Goal: Browse casually: Explore the website without a specific task or goal

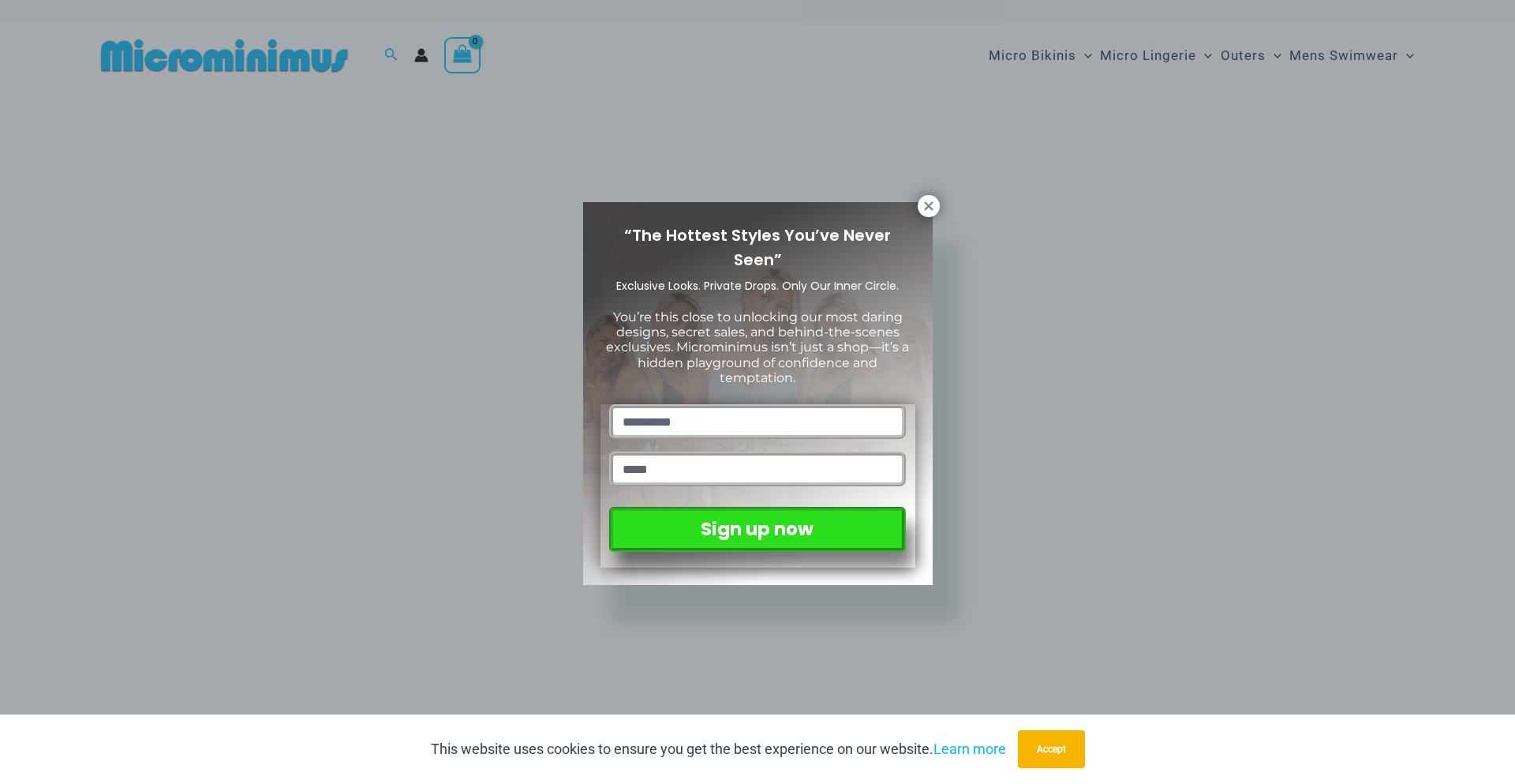
click at [930, 206] on icon at bounding box center [928, 206] width 14 height 14
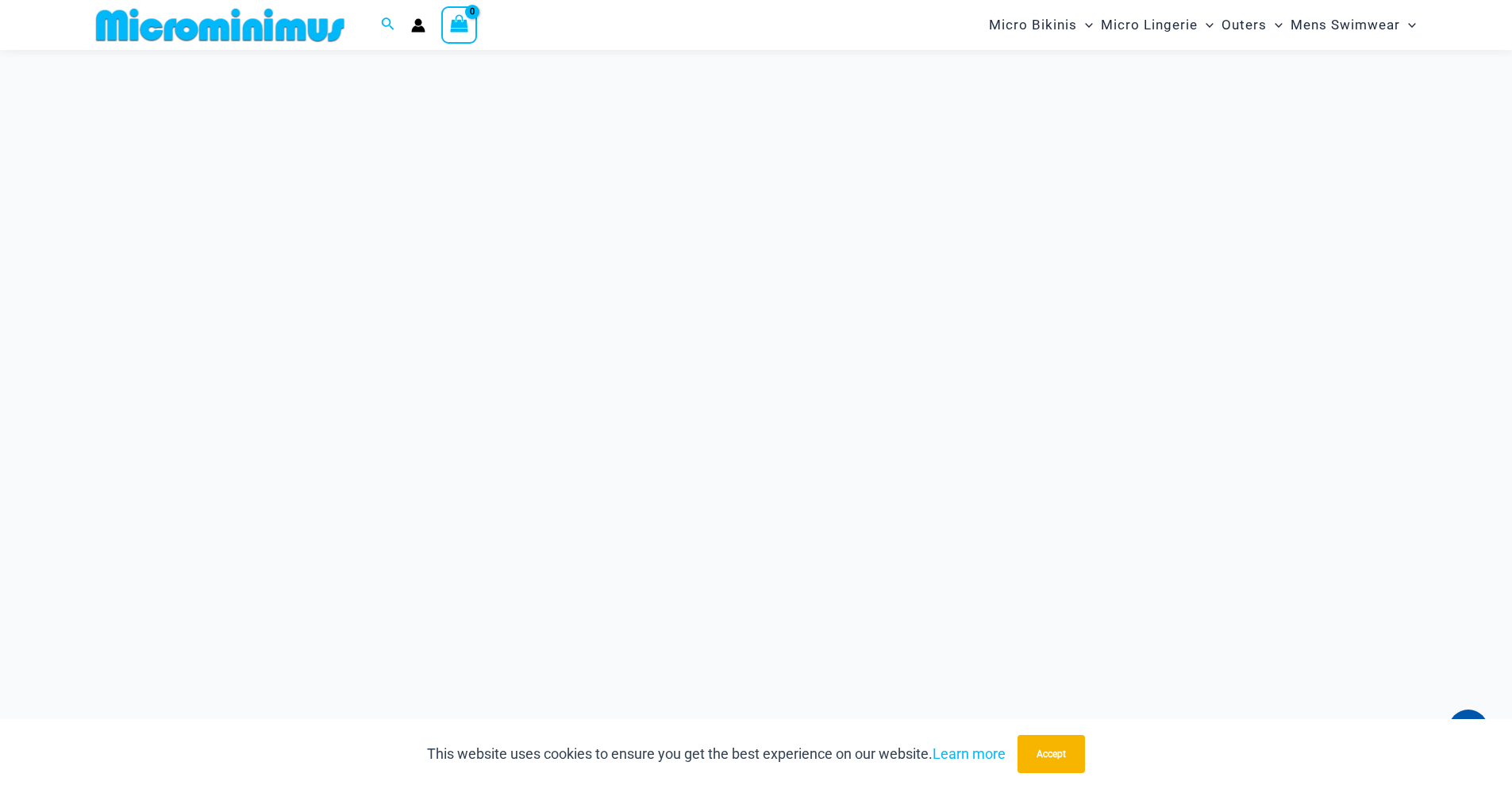
scroll to position [556, 0]
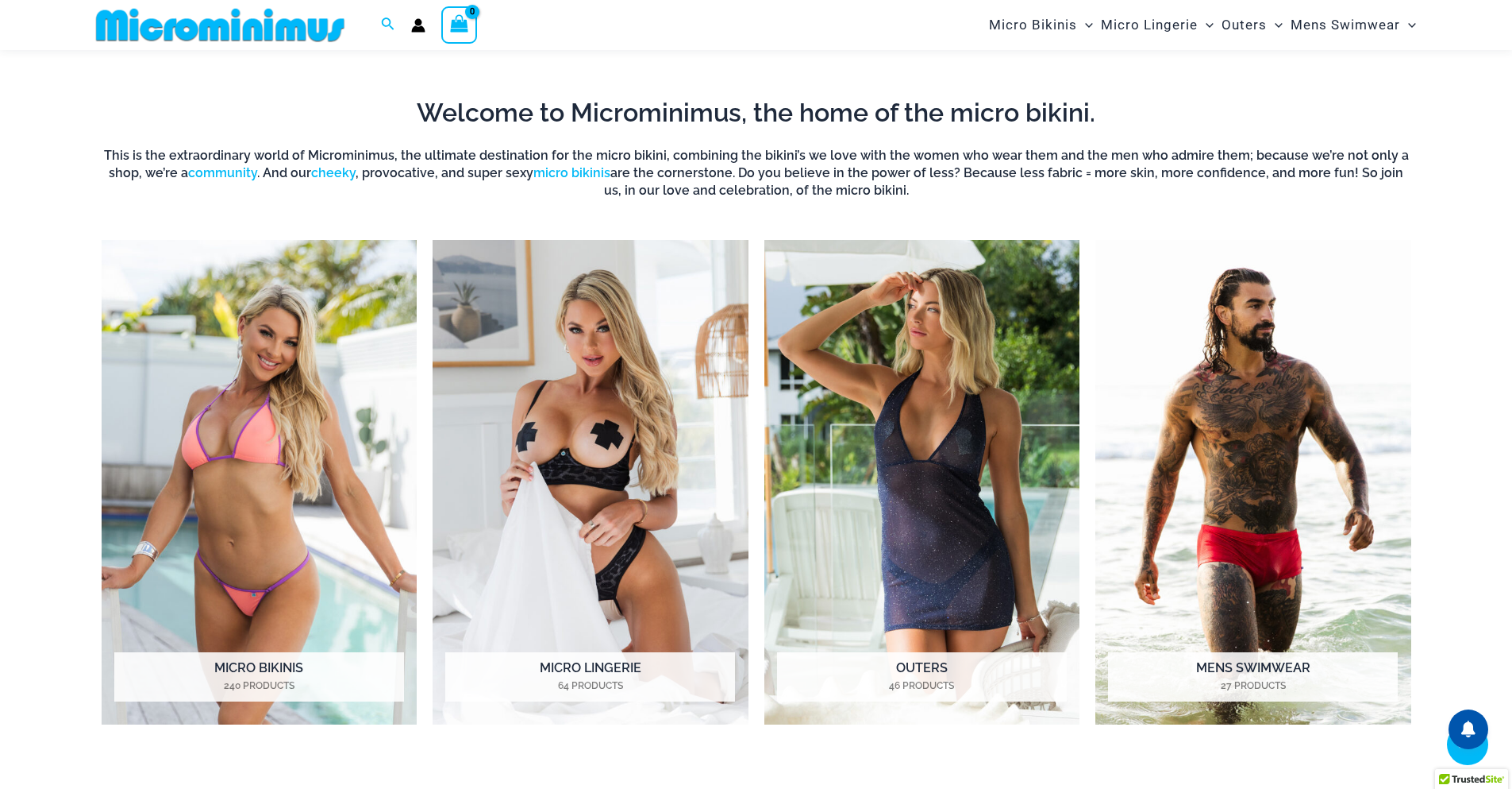
scroll to position [724, 0]
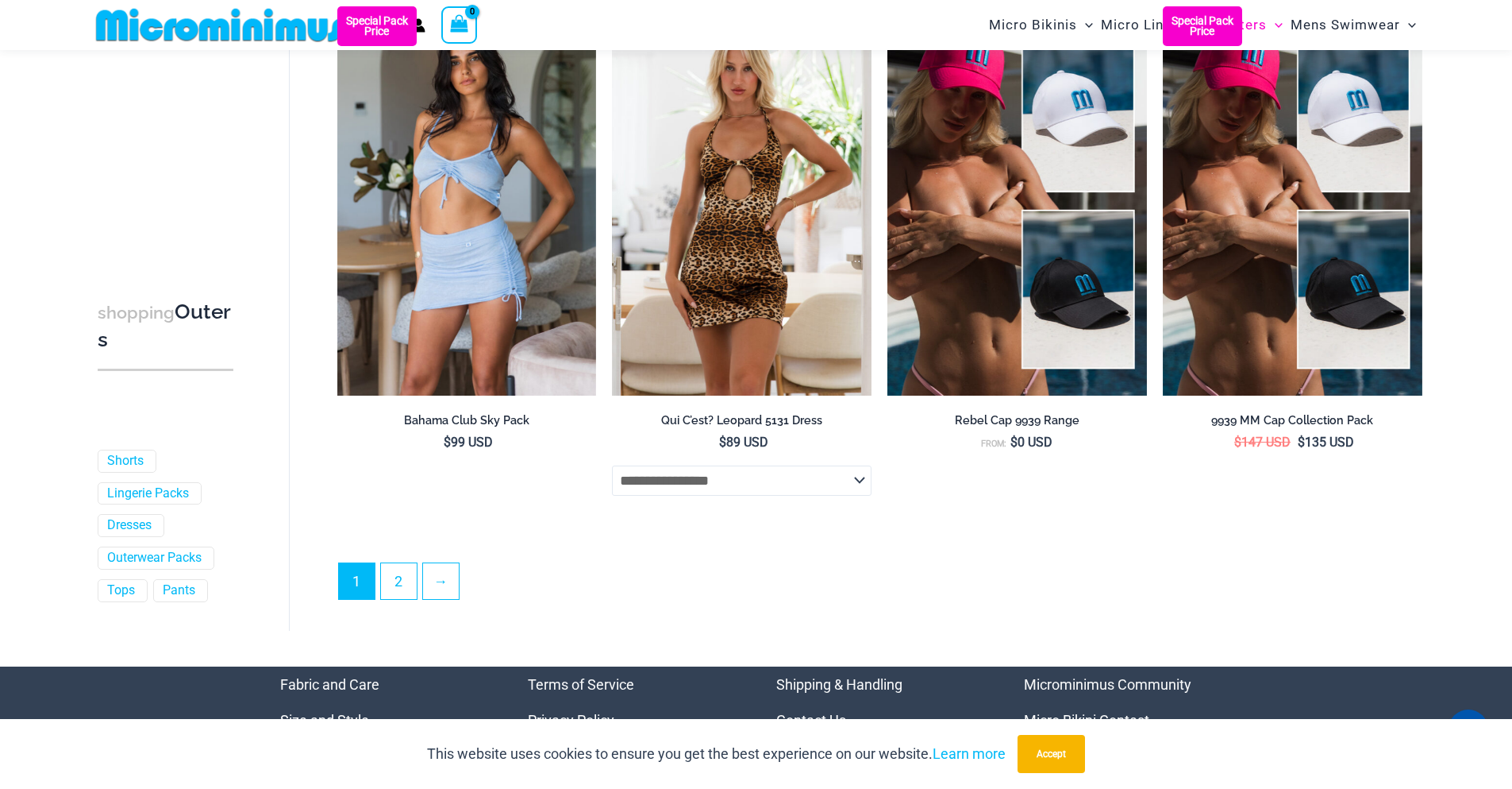
scroll to position [4197, 0]
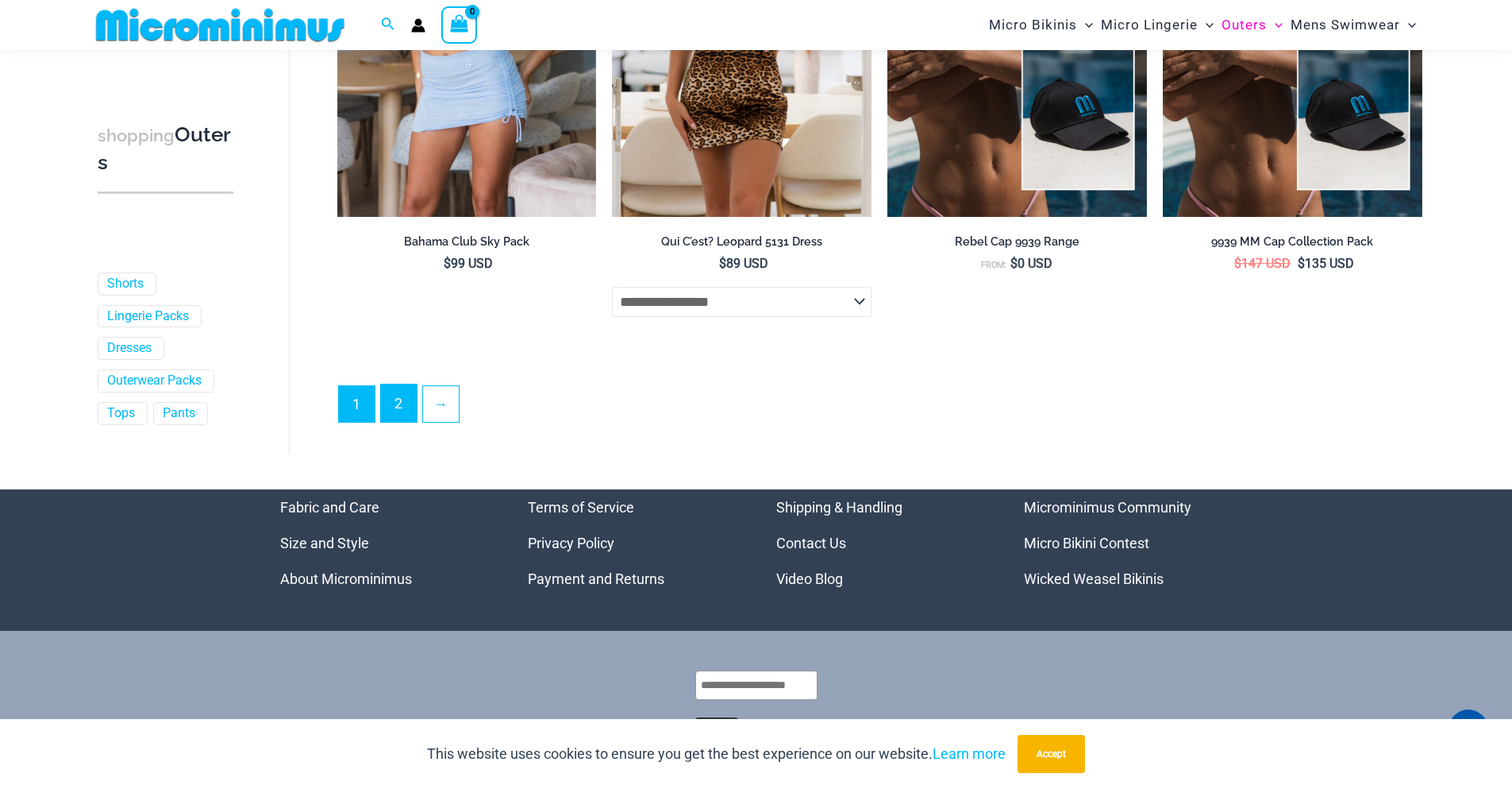
click at [390, 406] on link "2" at bounding box center [399, 403] width 36 height 37
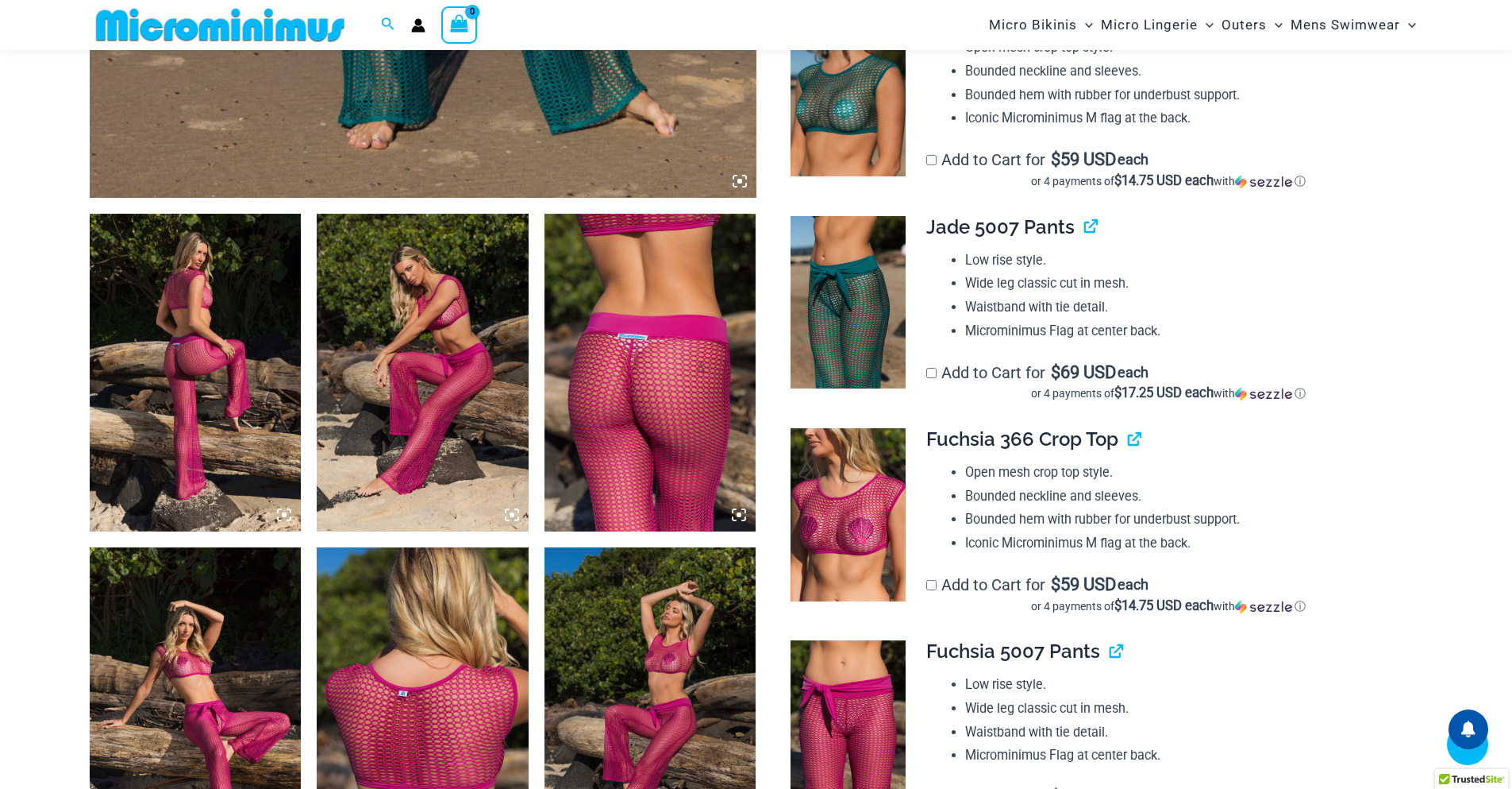
scroll to position [947, 0]
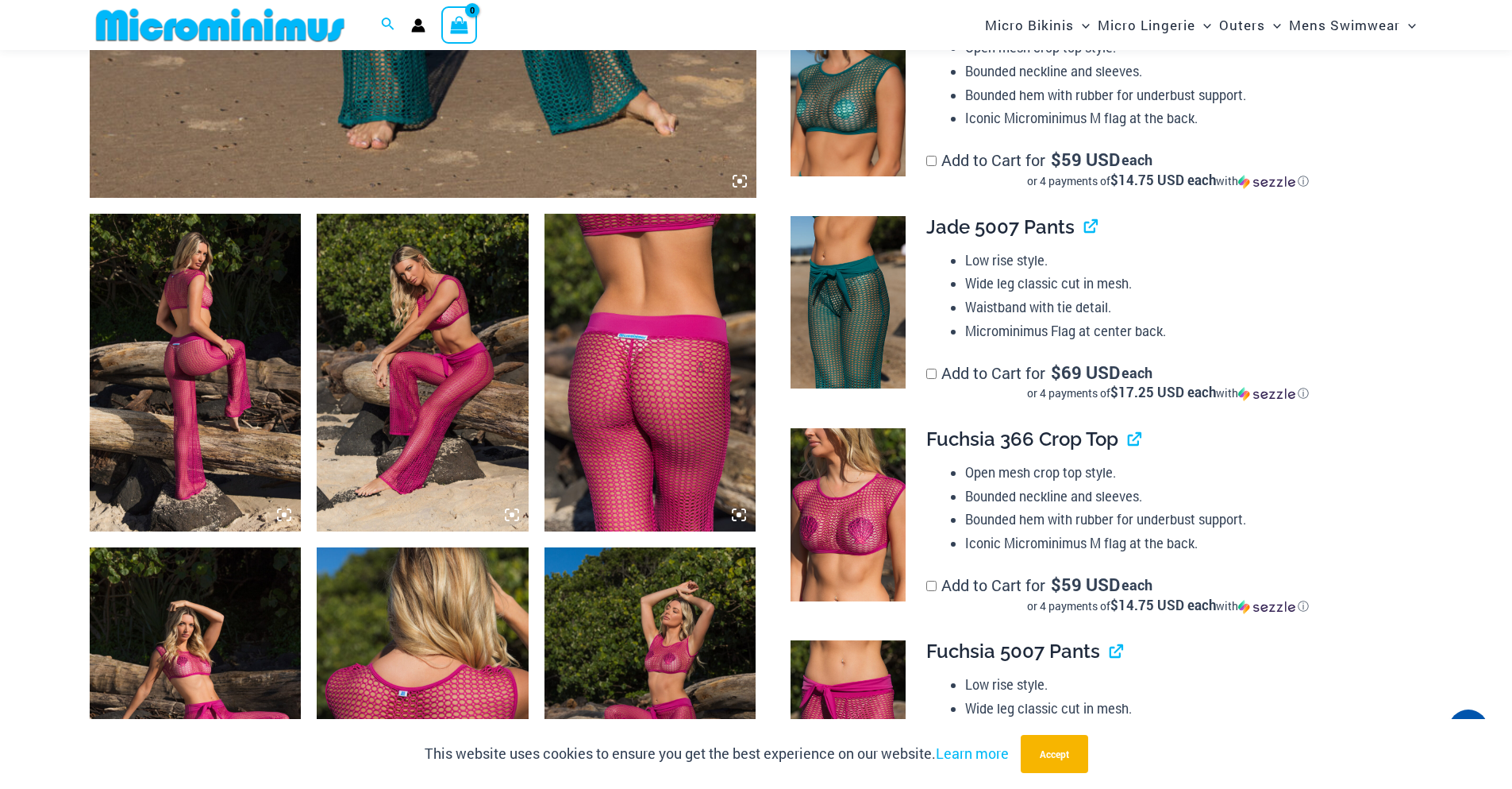
click at [282, 511] on icon at bounding box center [284, 514] width 14 height 14
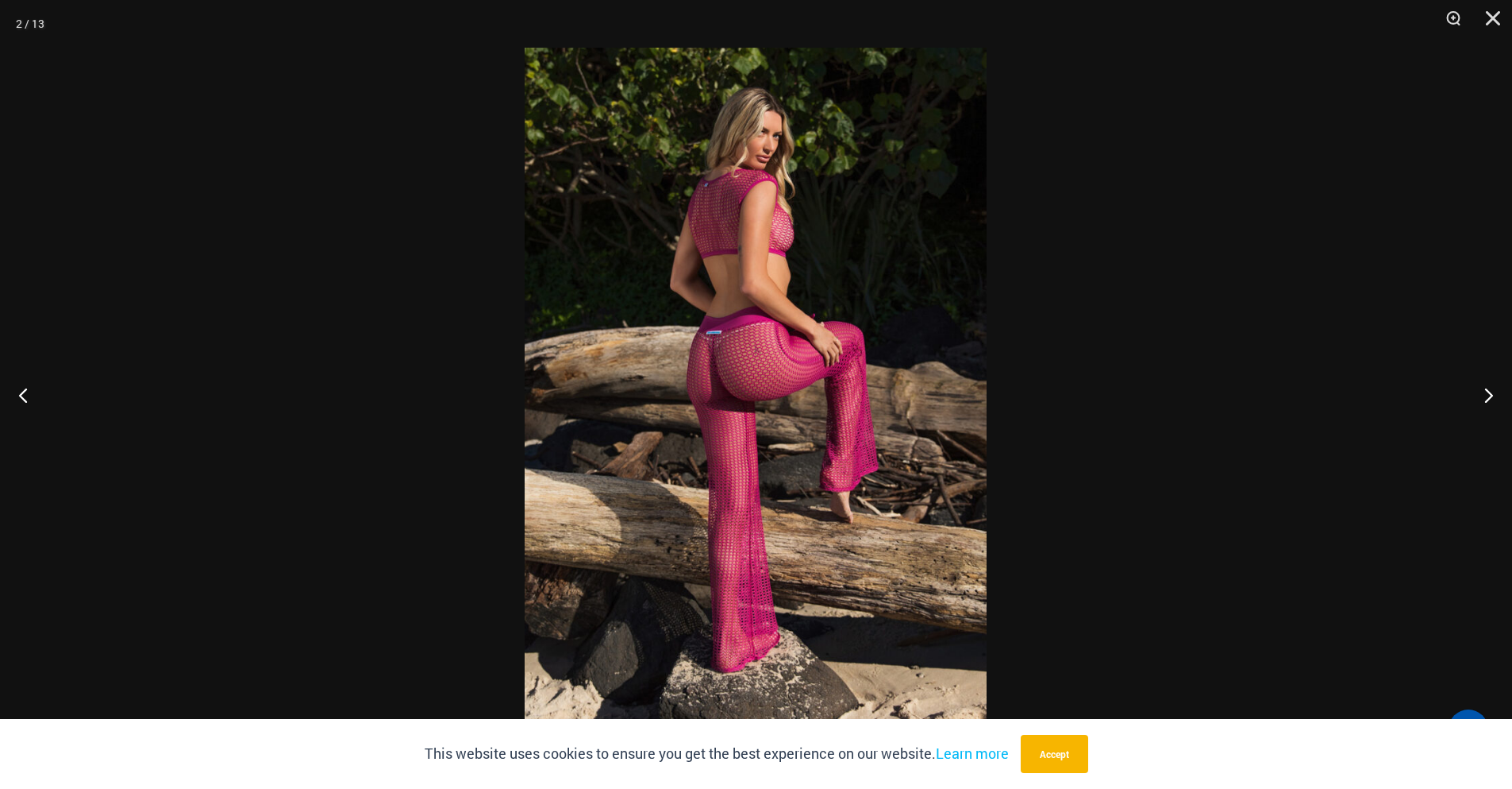
click at [1489, 391] on button "Next" at bounding box center [1483, 394] width 60 height 80
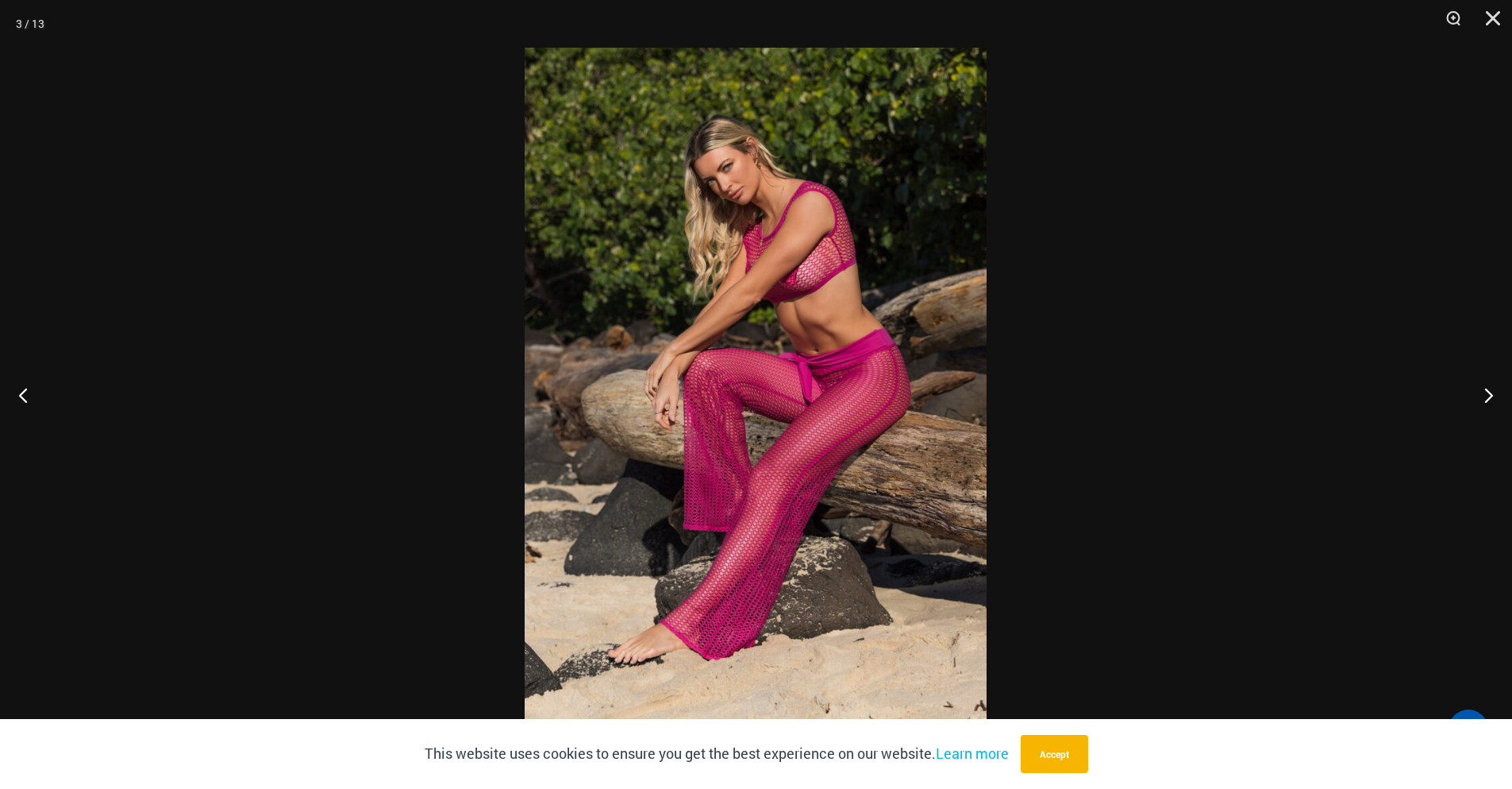
click at [1489, 391] on button "Next" at bounding box center [1483, 394] width 60 height 80
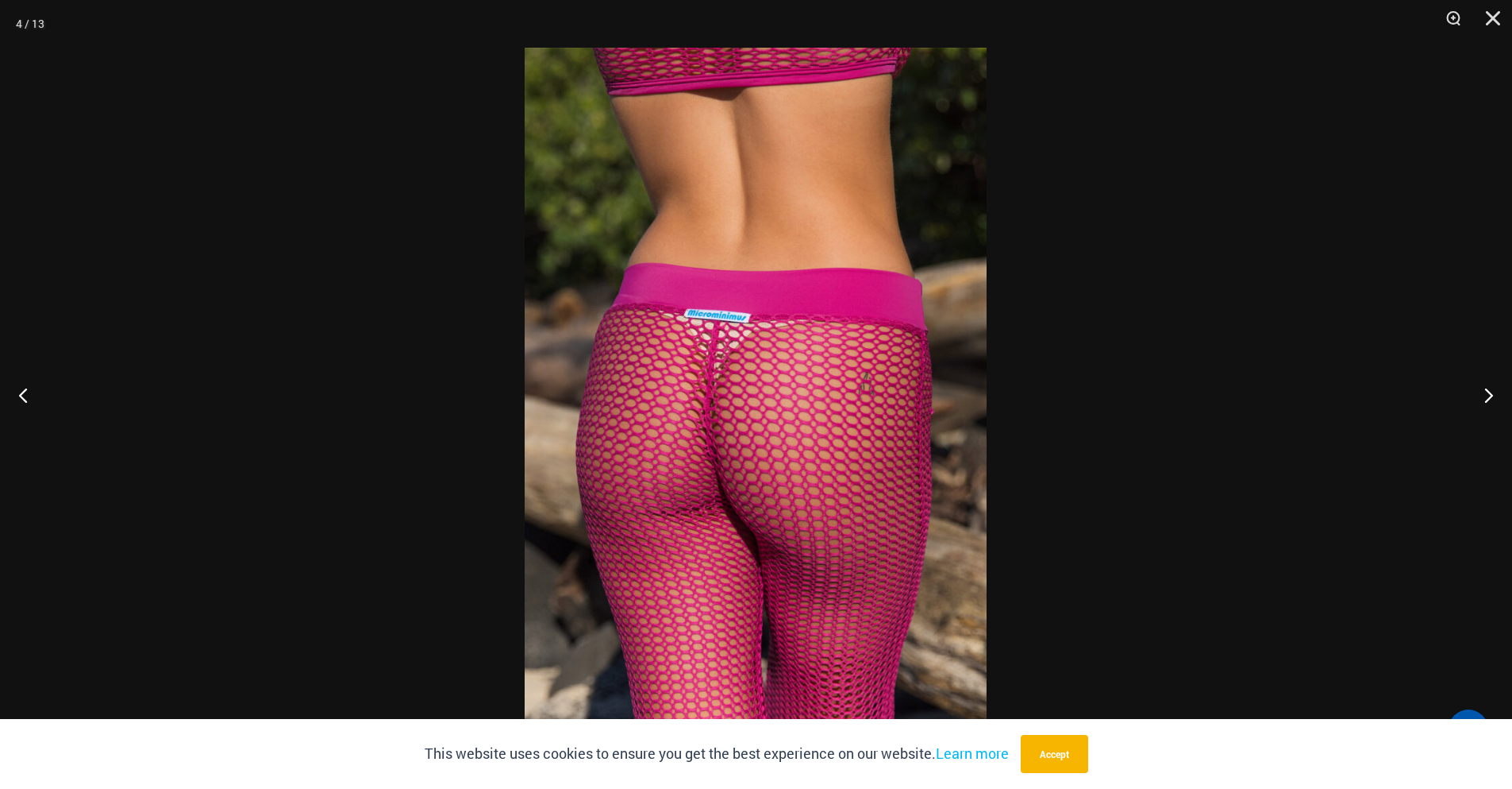
click at [1489, 391] on button "Next" at bounding box center [1483, 394] width 60 height 80
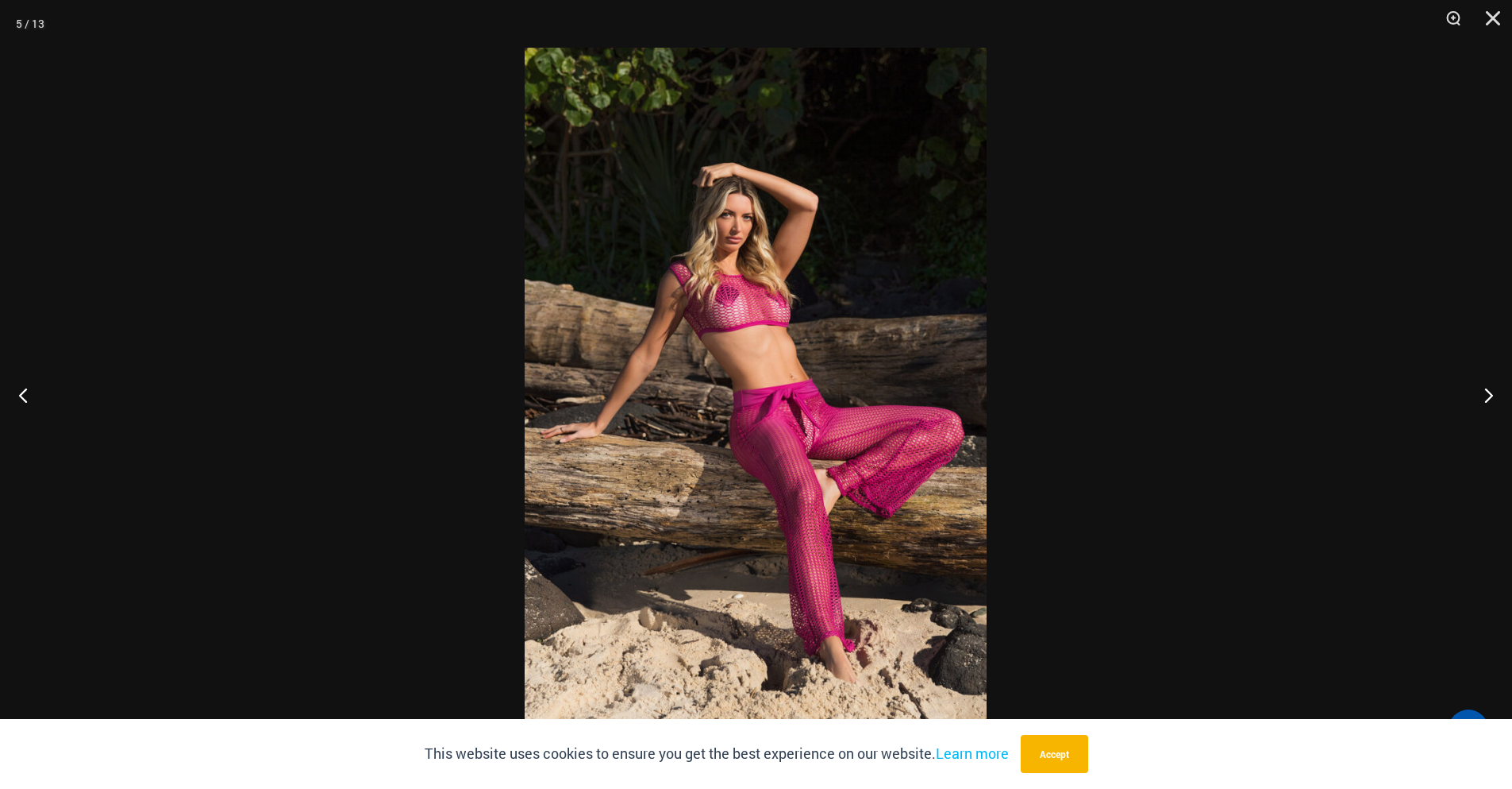
click at [1489, 391] on button "Next" at bounding box center [1483, 394] width 60 height 80
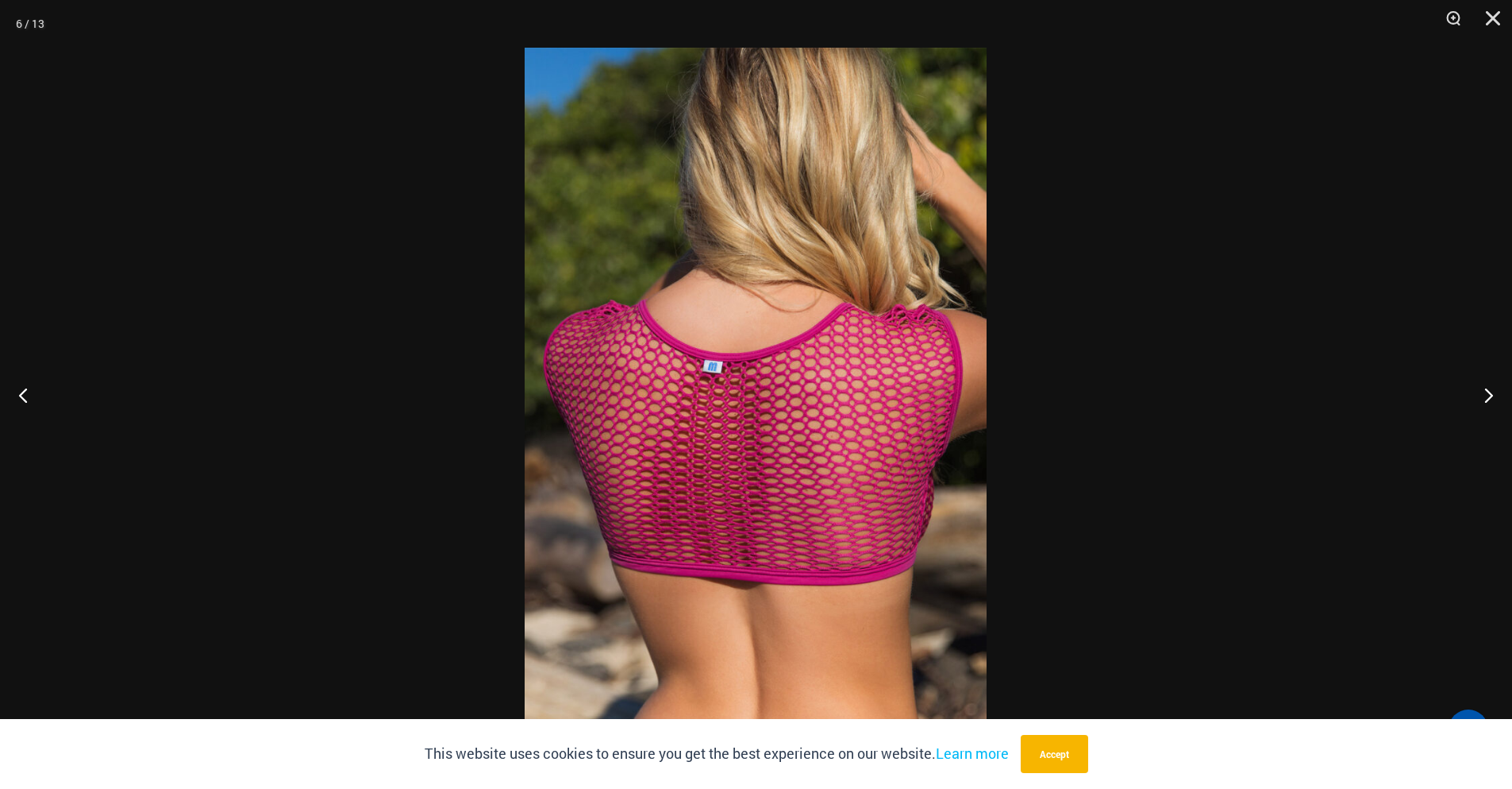
click at [1489, 391] on button "Next" at bounding box center [1483, 394] width 60 height 80
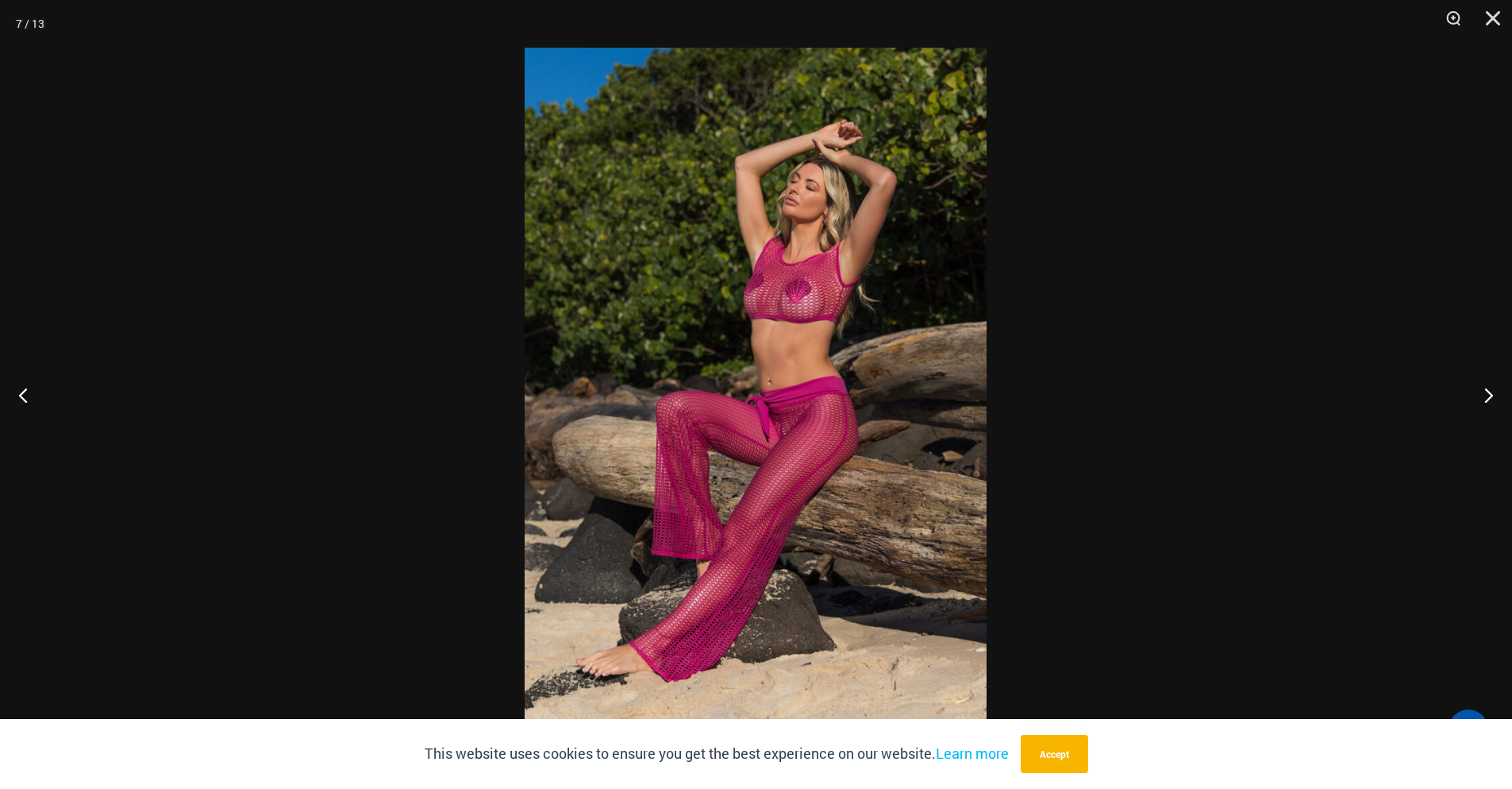
click at [1489, 391] on button "Next" at bounding box center [1483, 394] width 60 height 80
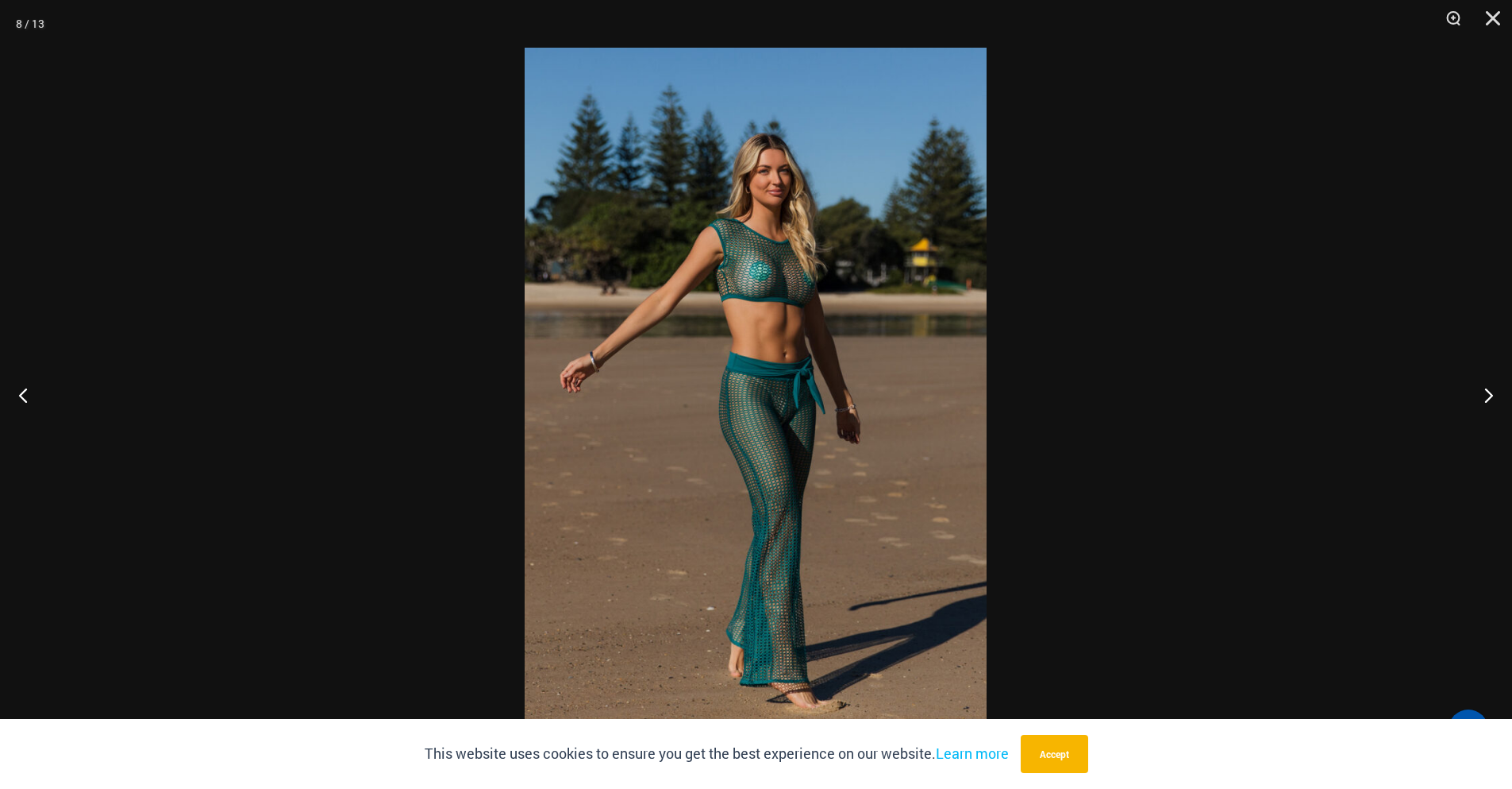
click at [847, 310] on img at bounding box center [756, 394] width 462 height 694
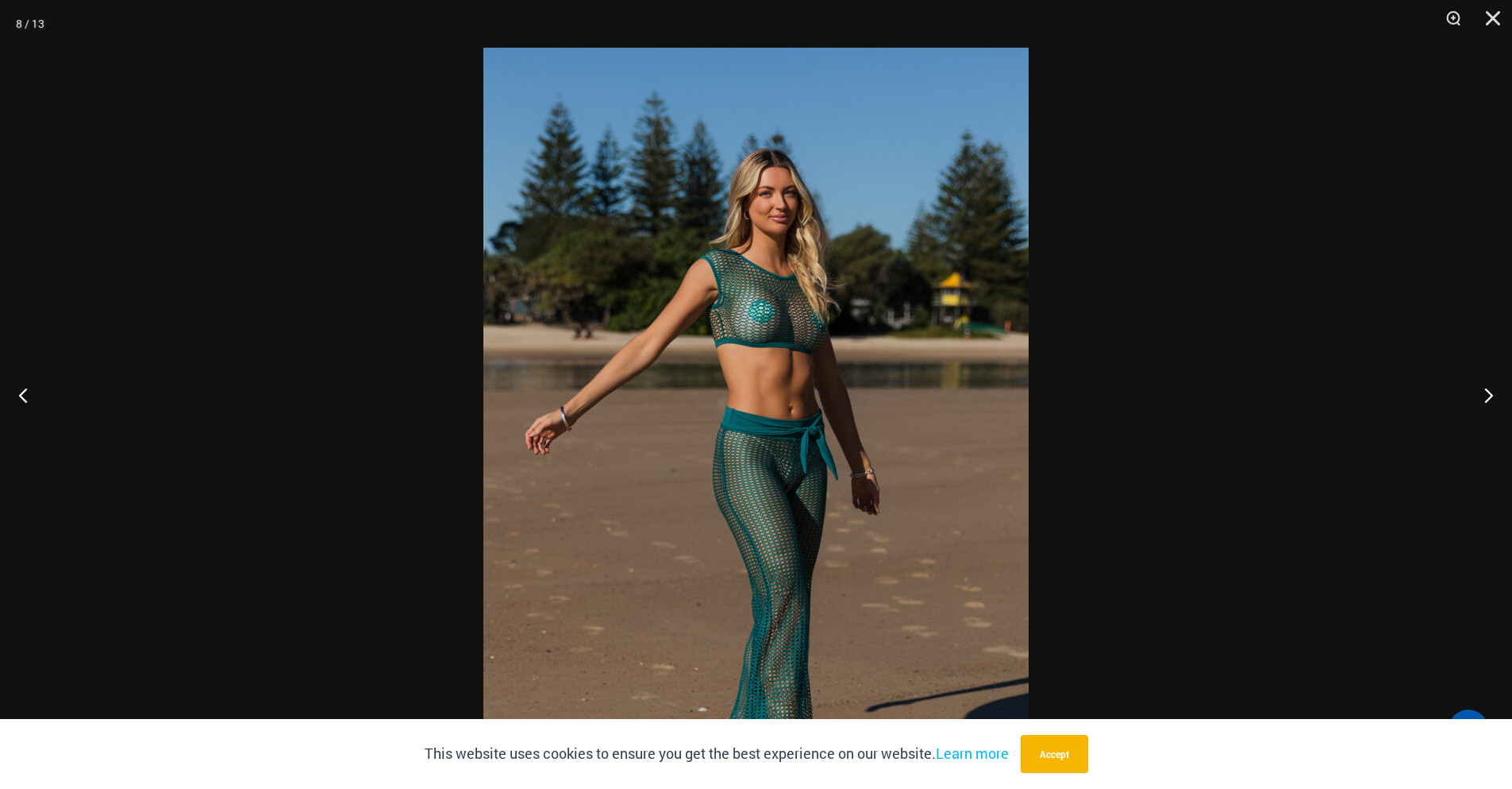
click at [1483, 394] on button "Next" at bounding box center [1483, 394] width 60 height 80
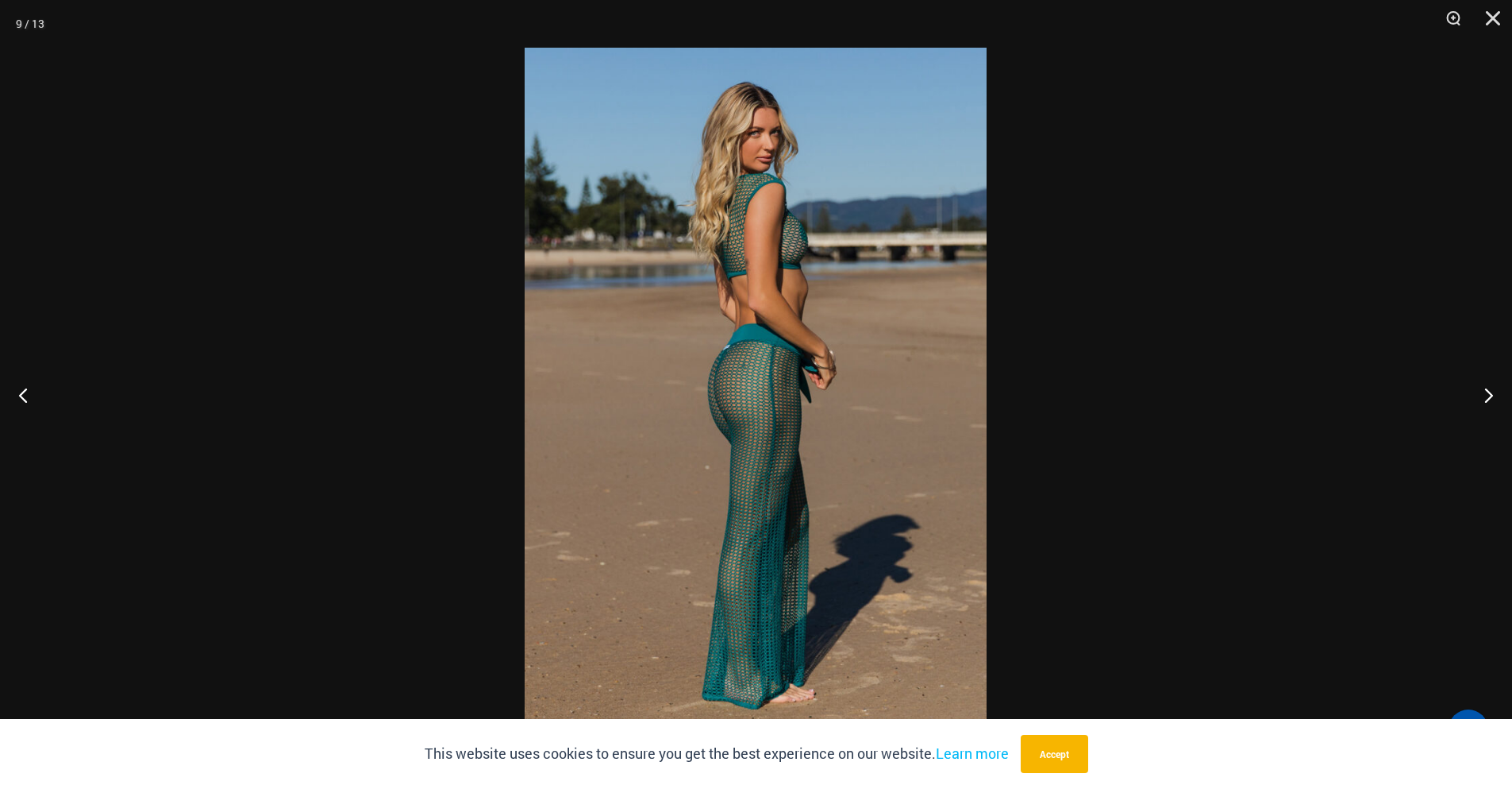
click at [1483, 394] on button "Next" at bounding box center [1483, 394] width 60 height 80
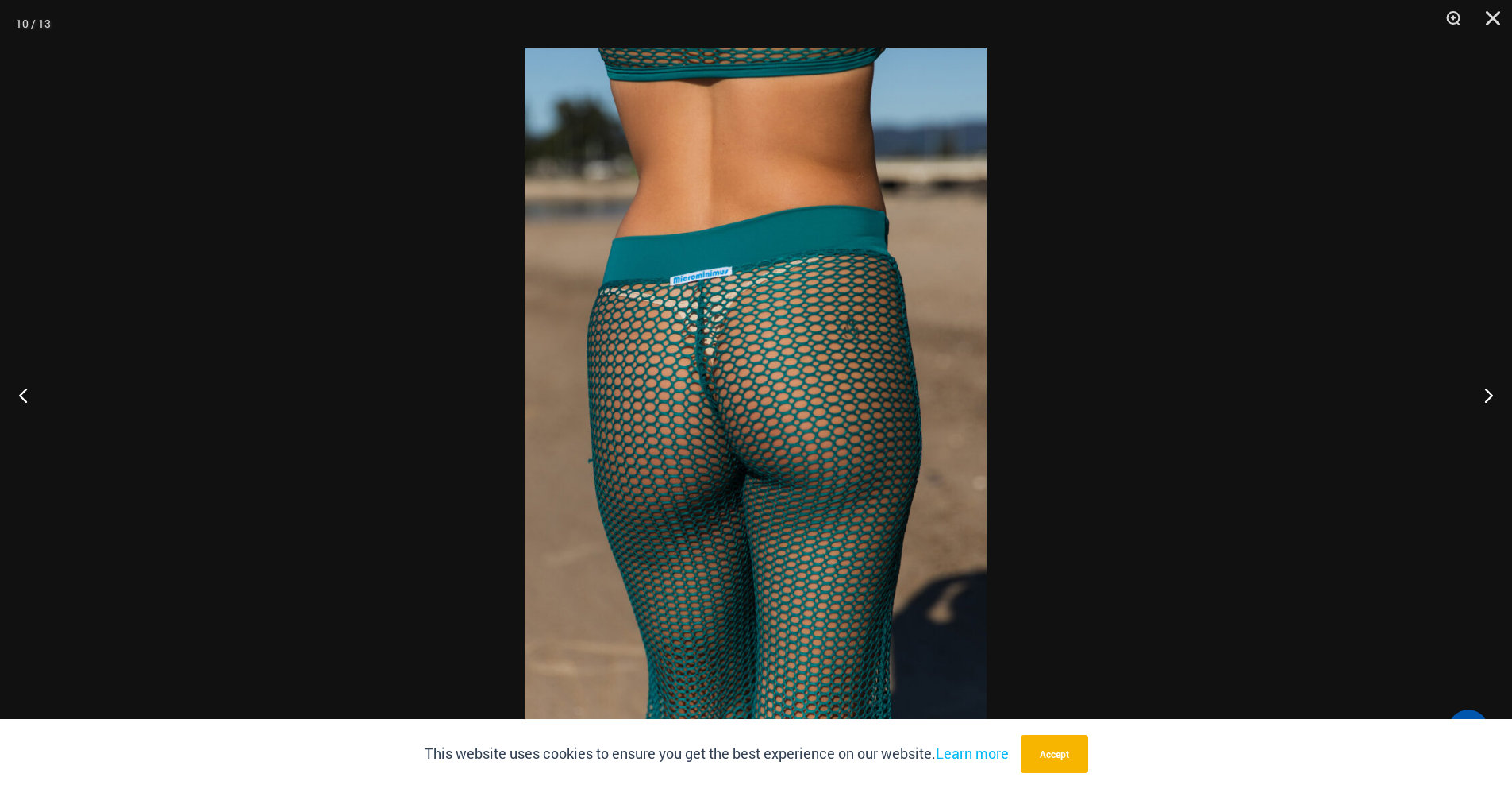
click at [1483, 394] on button "Next" at bounding box center [1483, 394] width 60 height 80
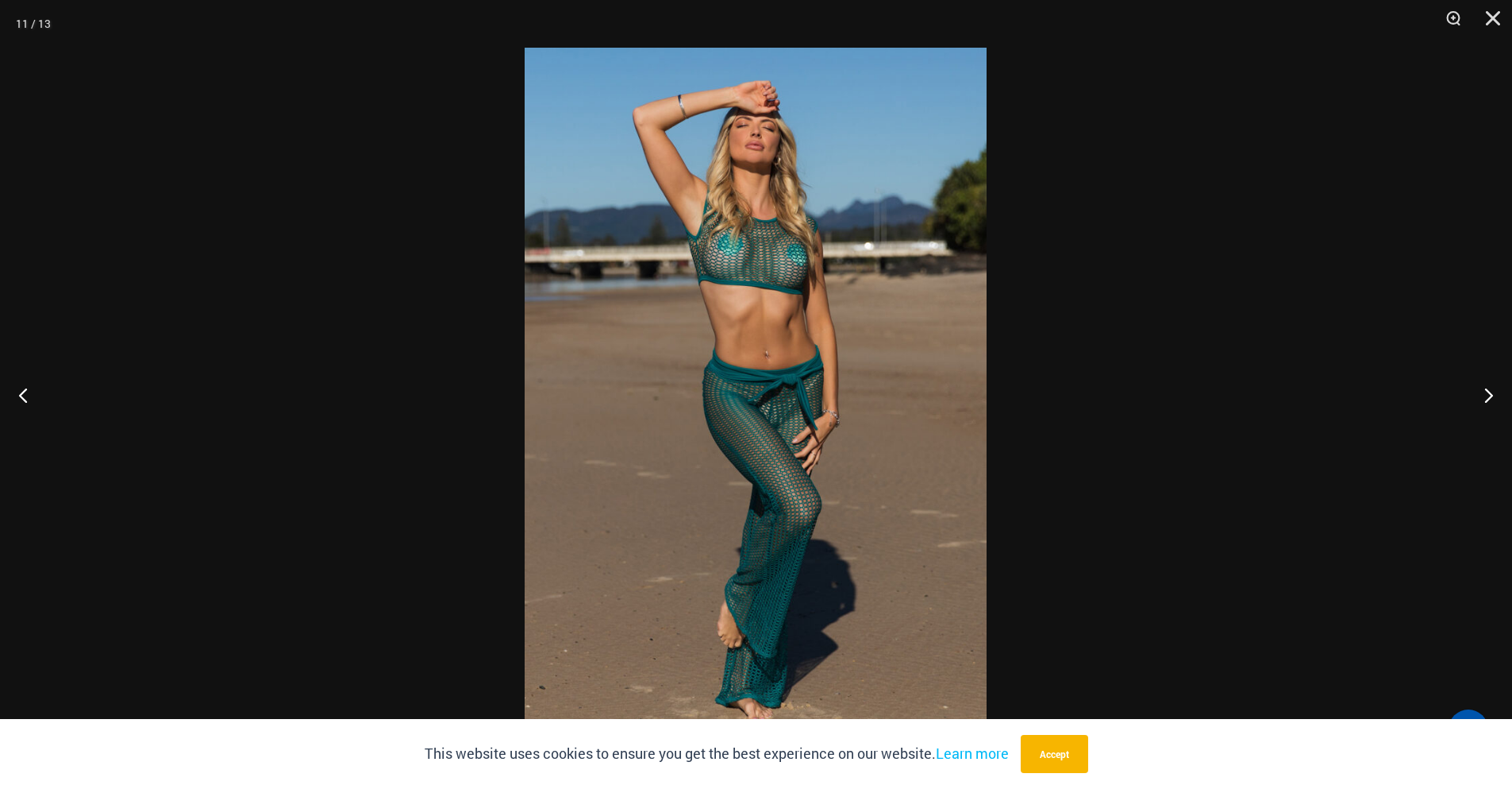
click at [1483, 394] on button "Next" at bounding box center [1483, 394] width 60 height 80
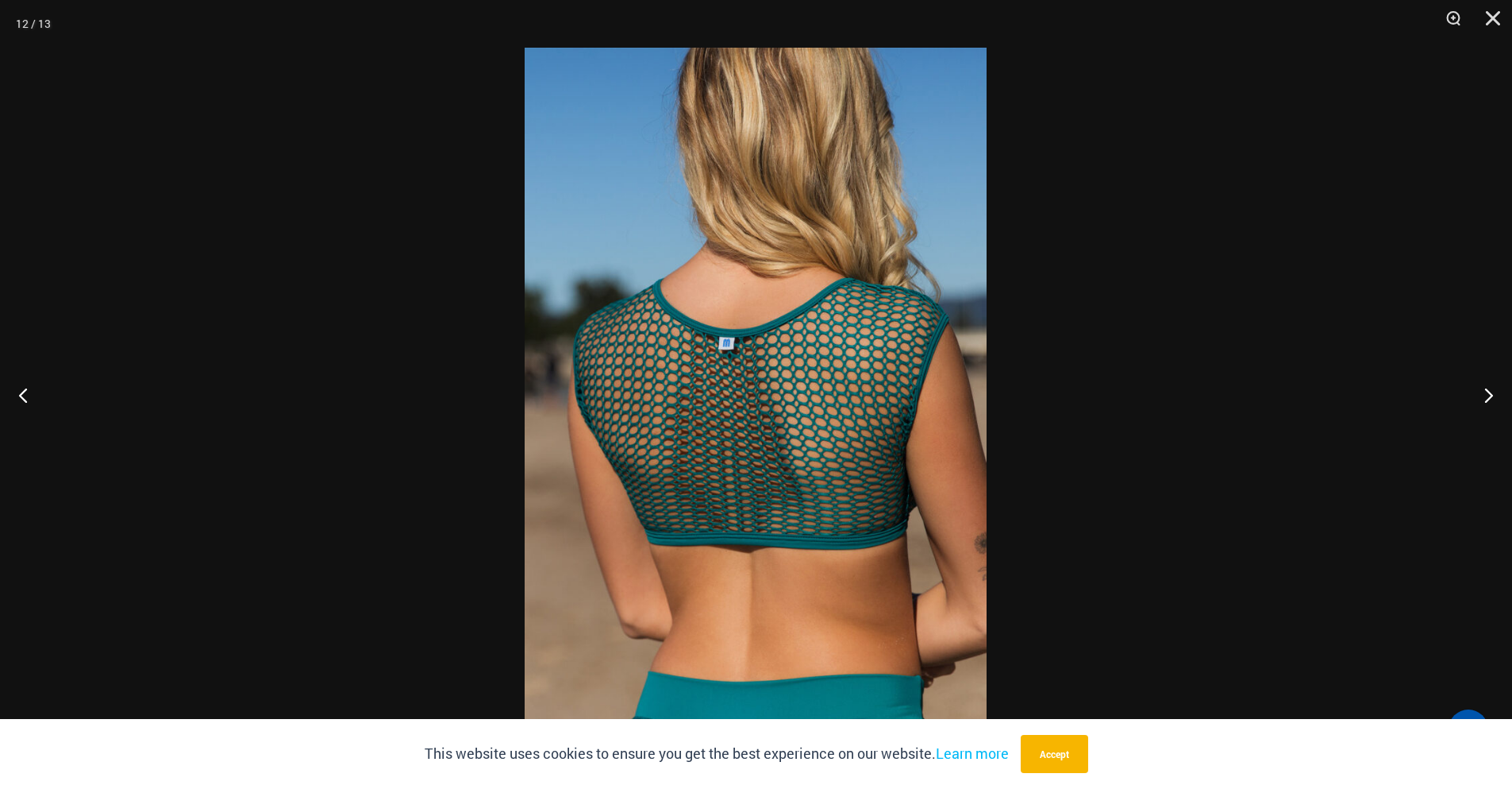
click at [1496, 11] on button "Close" at bounding box center [1488, 23] width 39 height 48
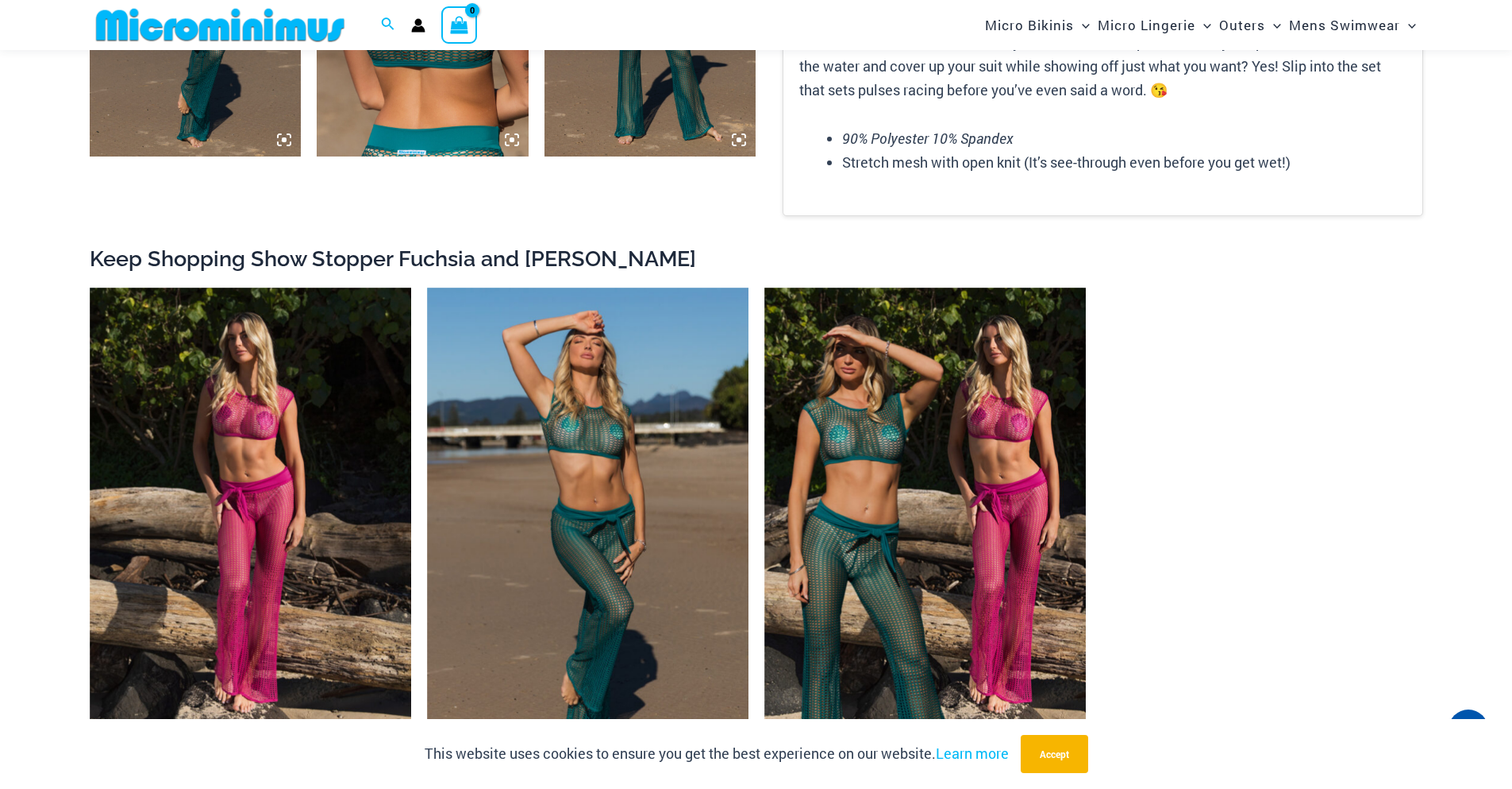
scroll to position [2456, 0]
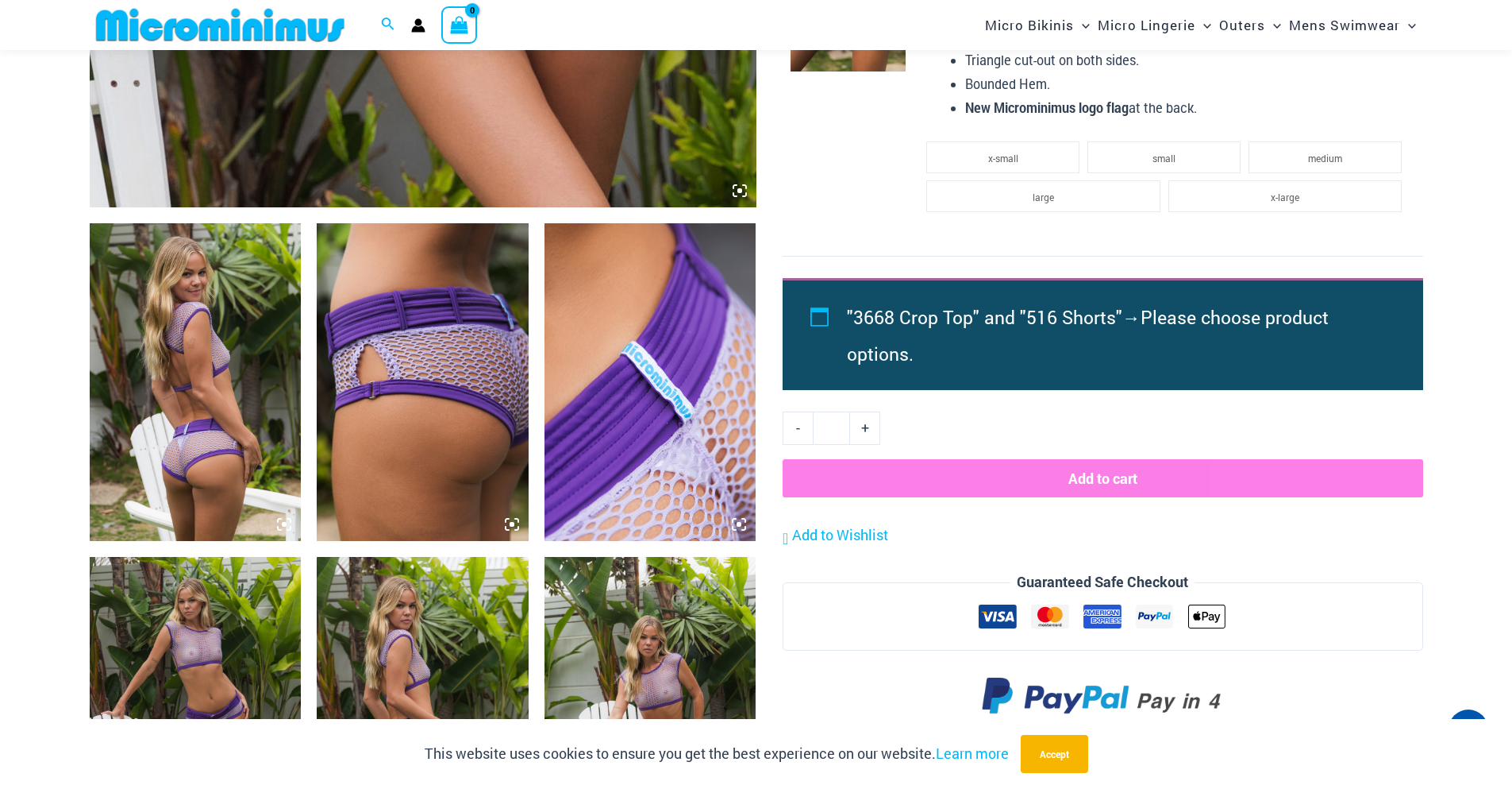
scroll to position [939, 0]
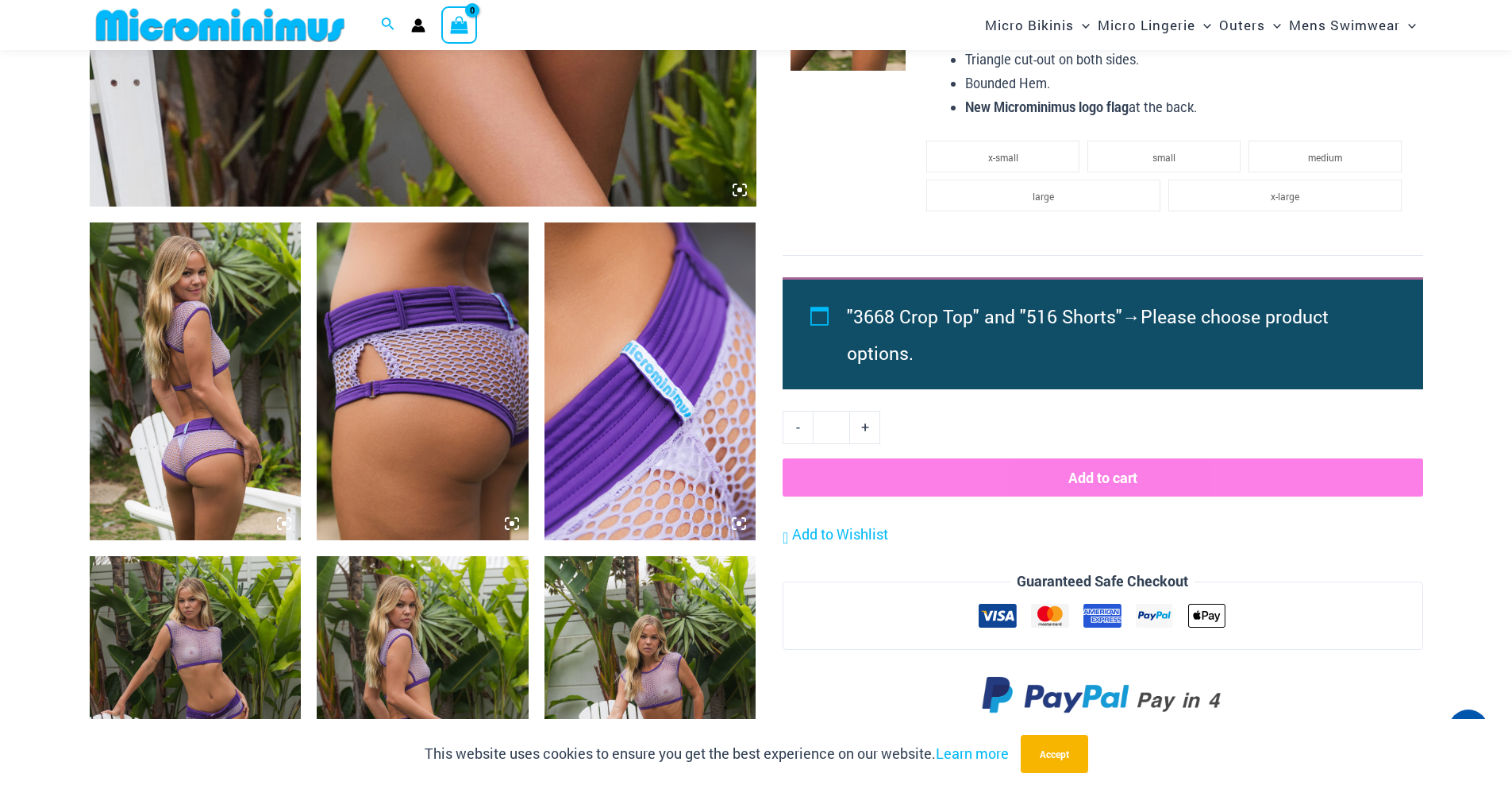
click at [284, 529] on icon at bounding box center [284, 523] width 14 height 14
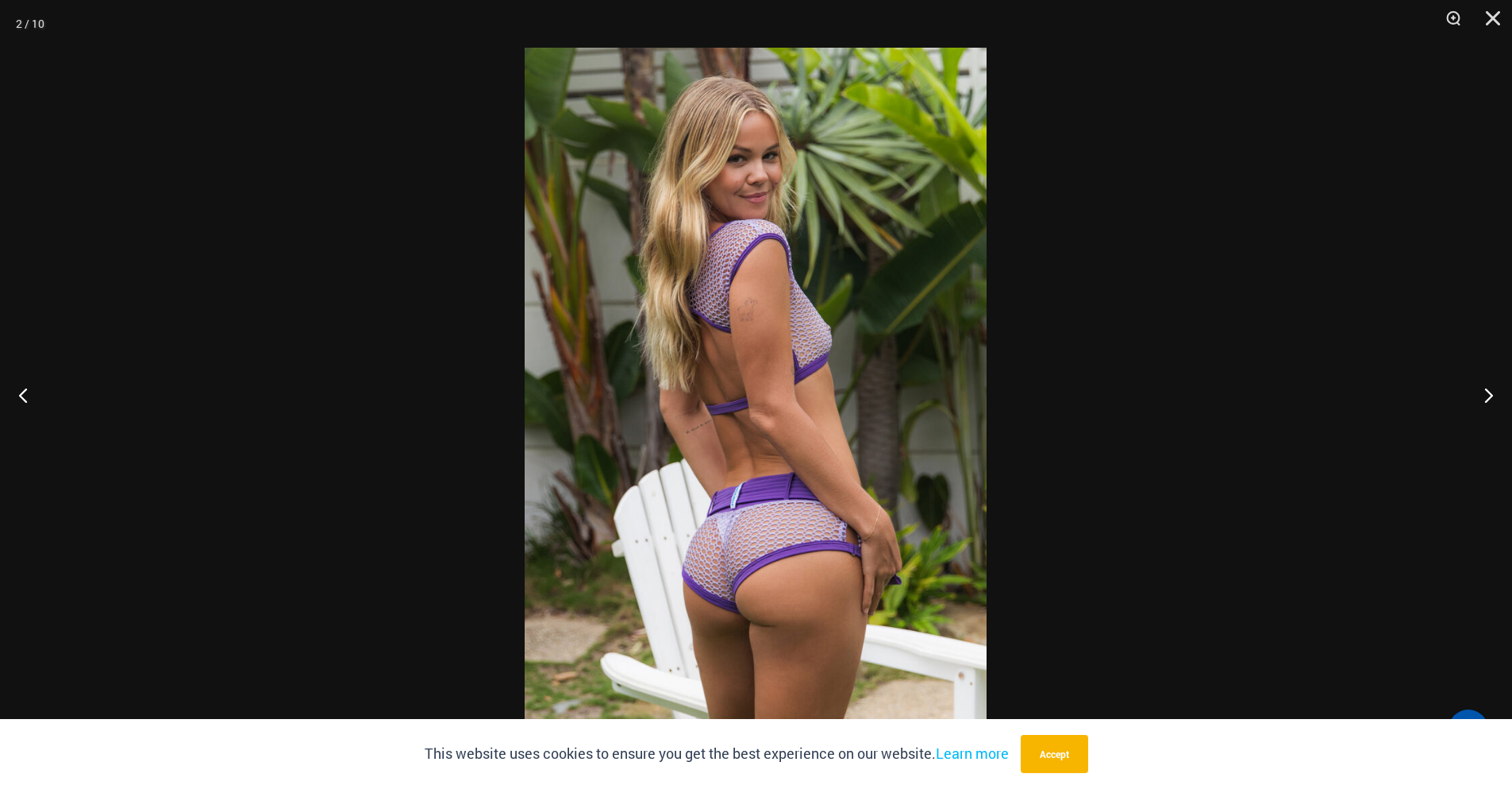
click at [1480, 386] on button "Next" at bounding box center [1483, 394] width 60 height 80
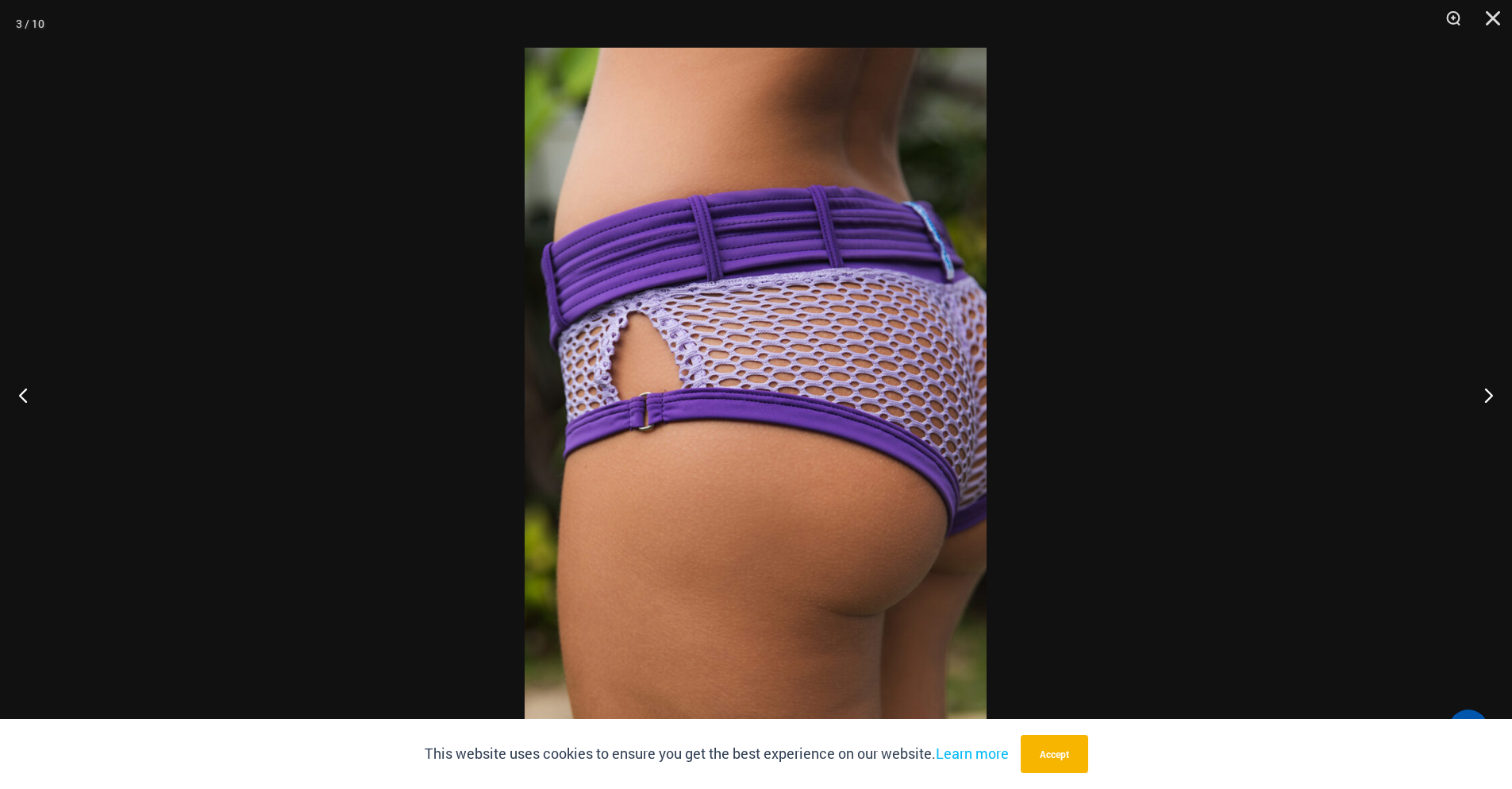
click at [1480, 386] on button "Next" at bounding box center [1483, 394] width 60 height 80
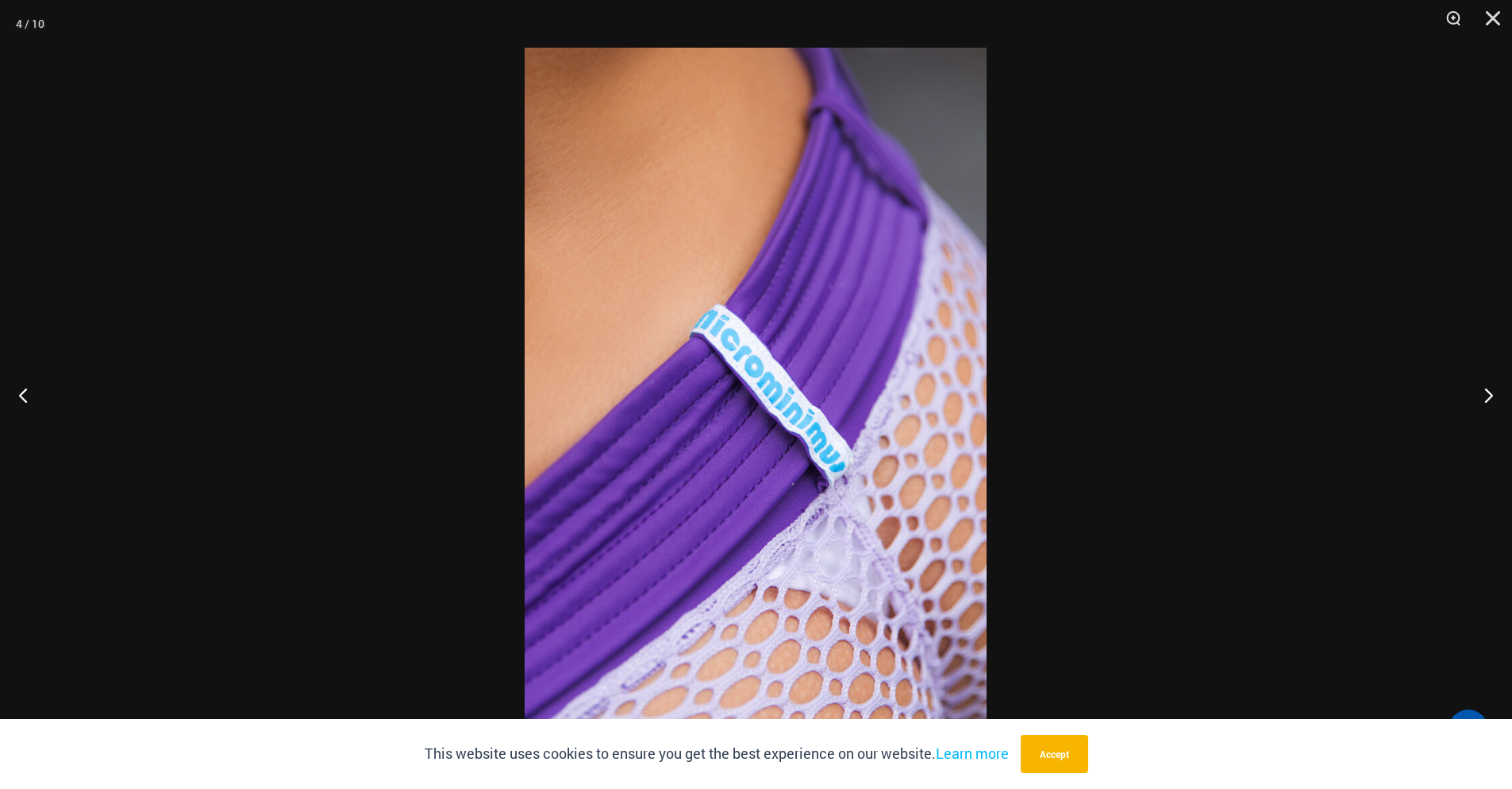
click at [1480, 386] on button "Next" at bounding box center [1483, 394] width 60 height 80
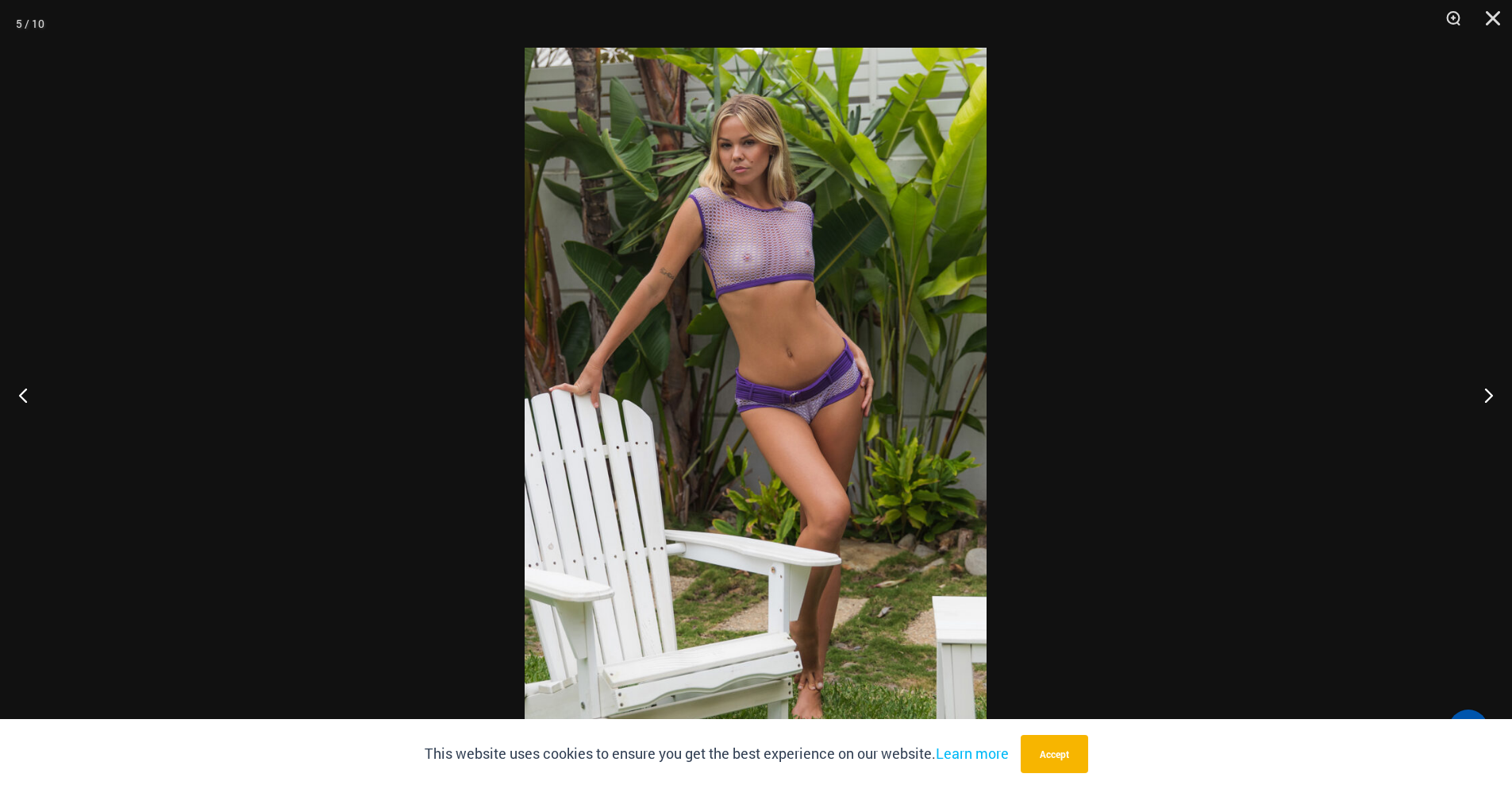
click at [1480, 386] on button "Next" at bounding box center [1483, 394] width 60 height 80
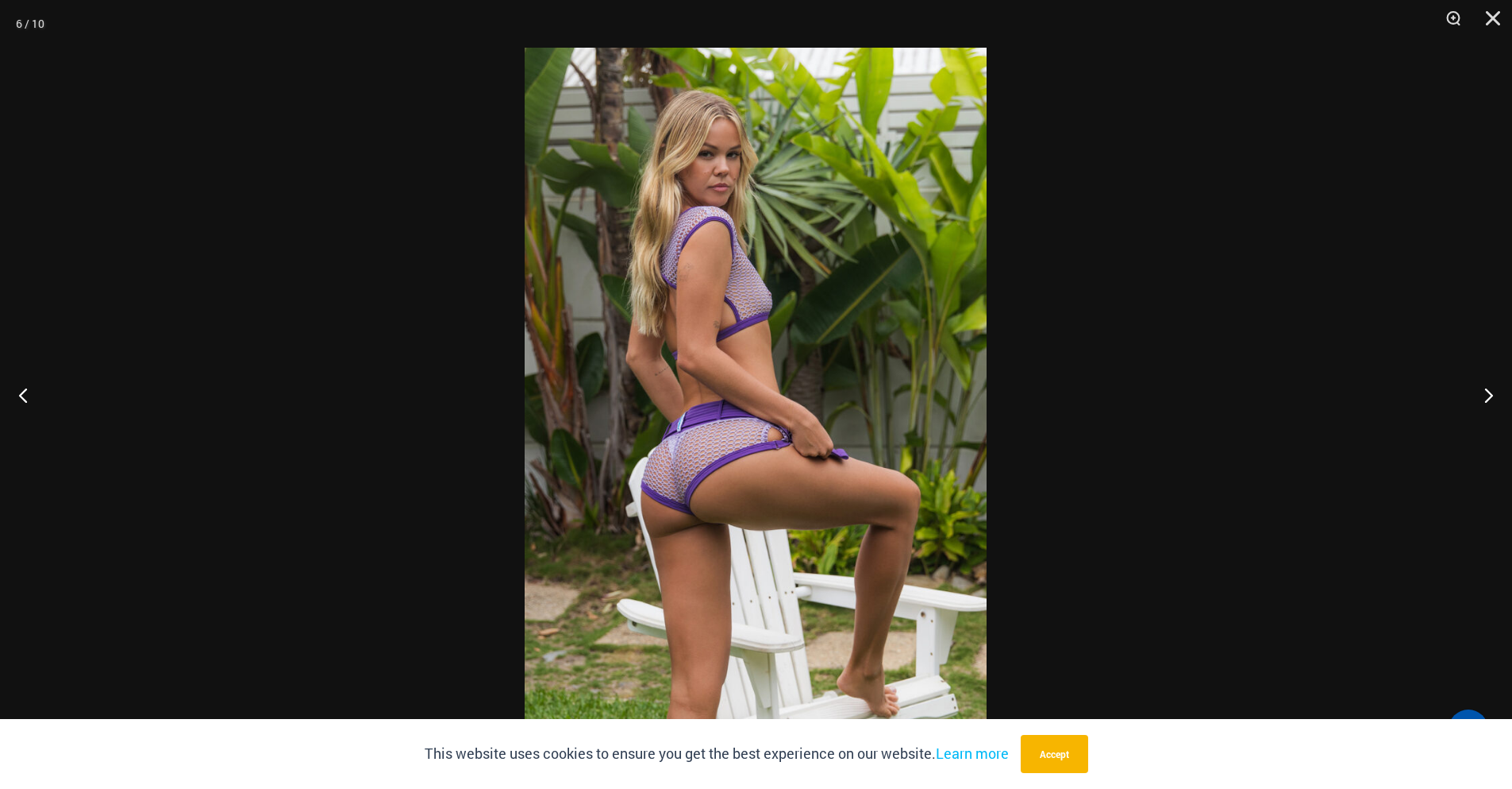
click at [1480, 386] on button "Next" at bounding box center [1483, 394] width 60 height 80
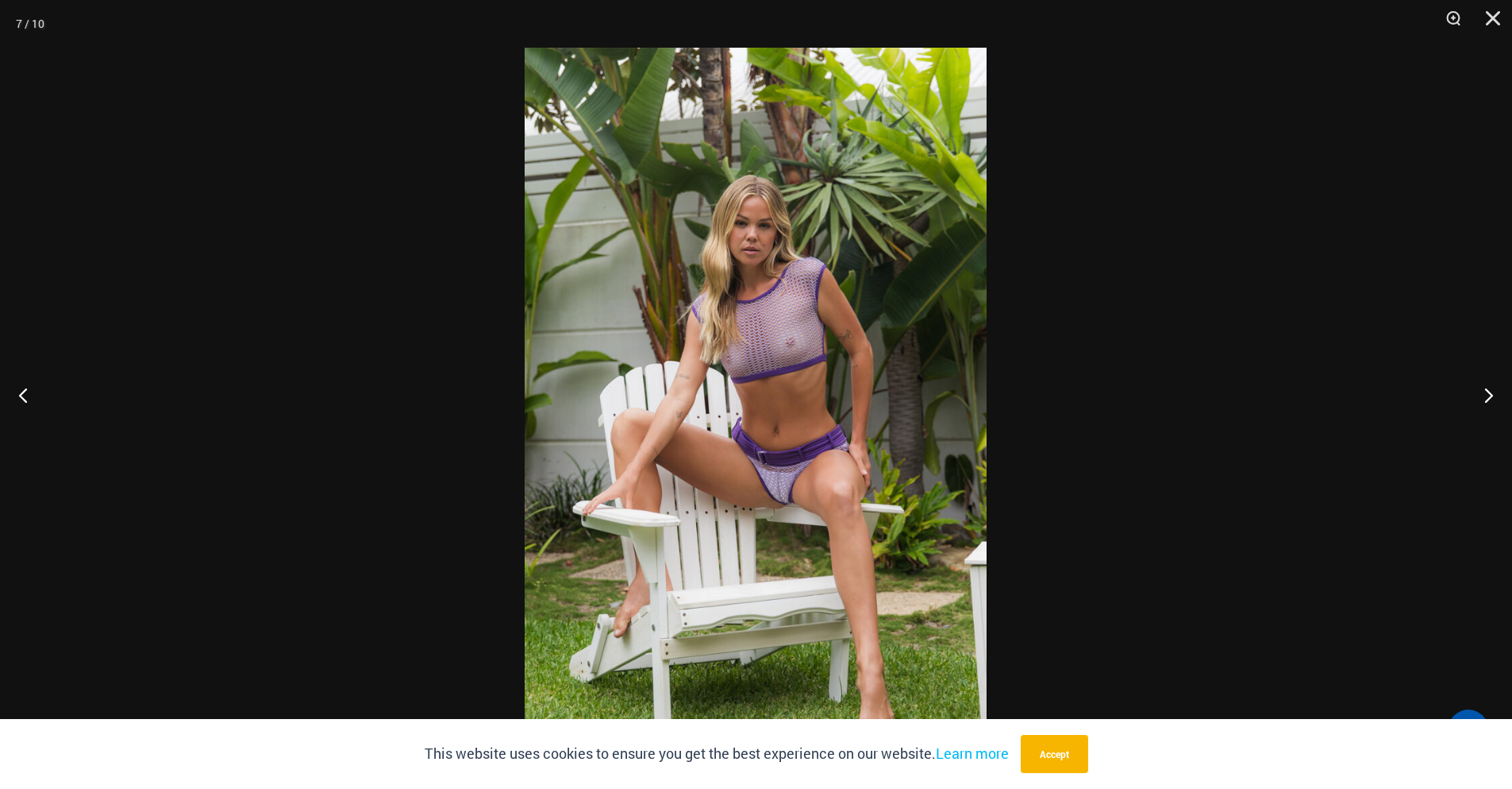
click at [1481, 394] on button "Next" at bounding box center [1483, 394] width 60 height 80
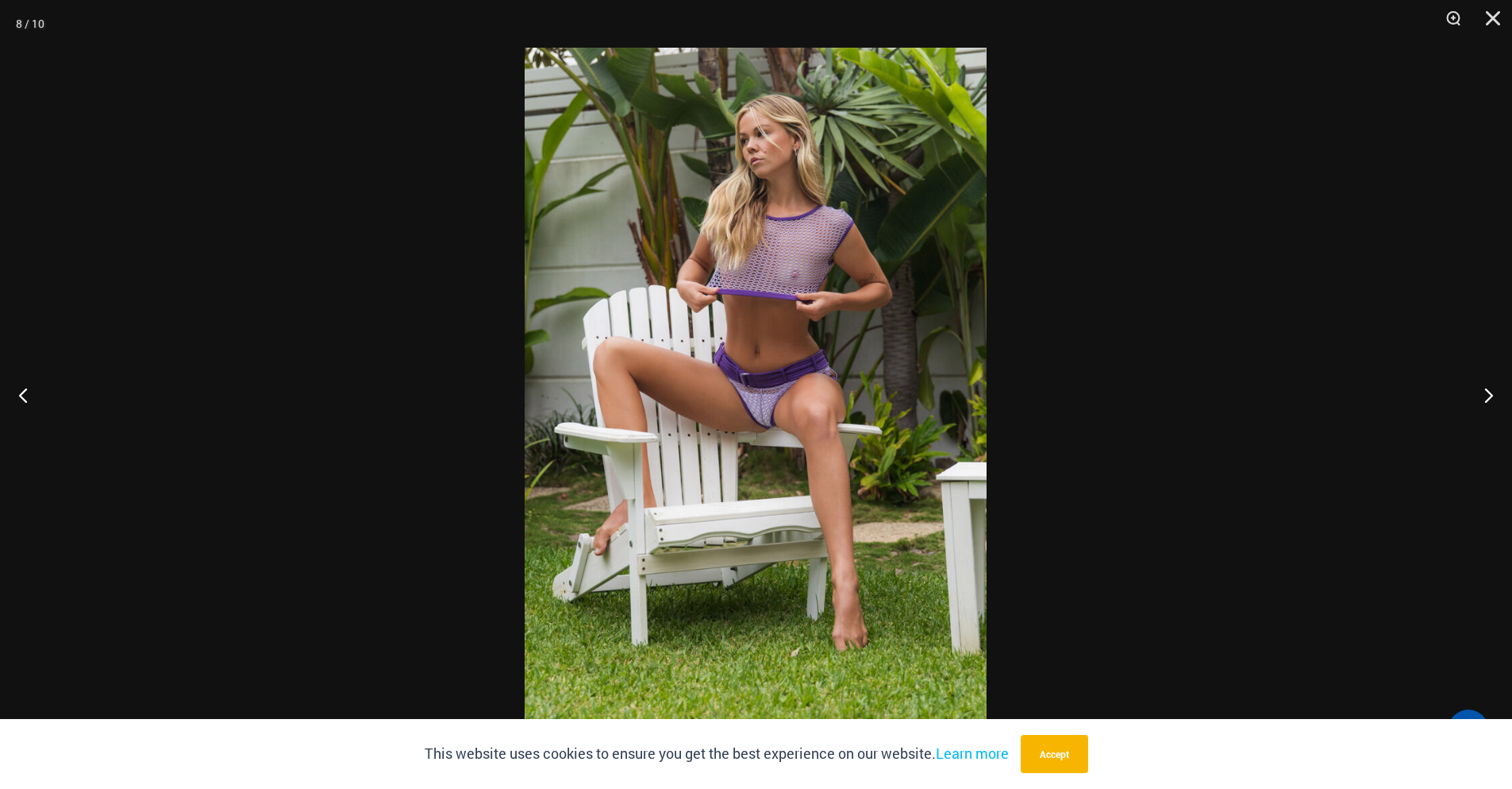
click at [1481, 396] on button "Next" at bounding box center [1483, 394] width 60 height 80
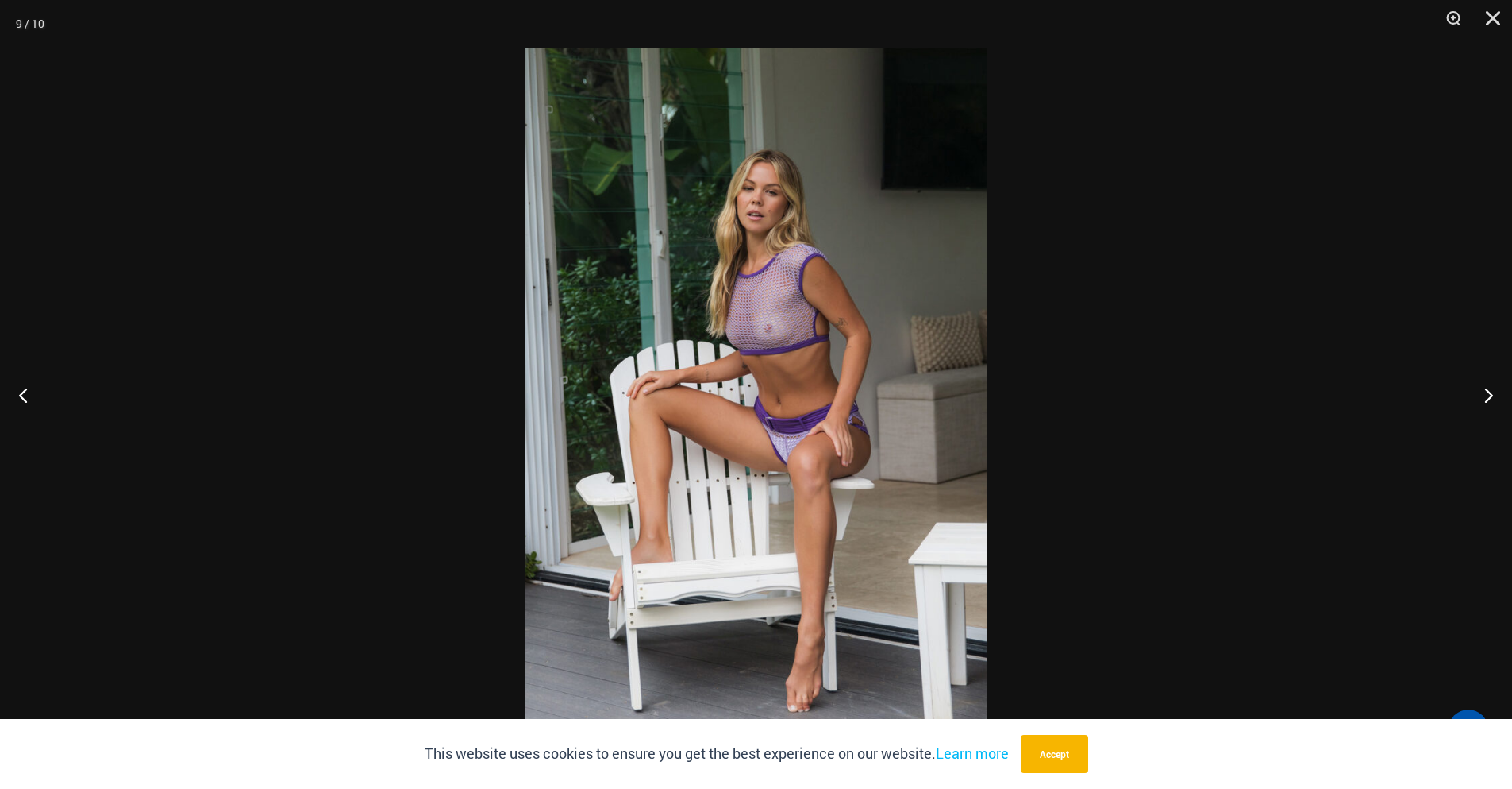
click at [1481, 396] on button "Next" at bounding box center [1483, 394] width 60 height 80
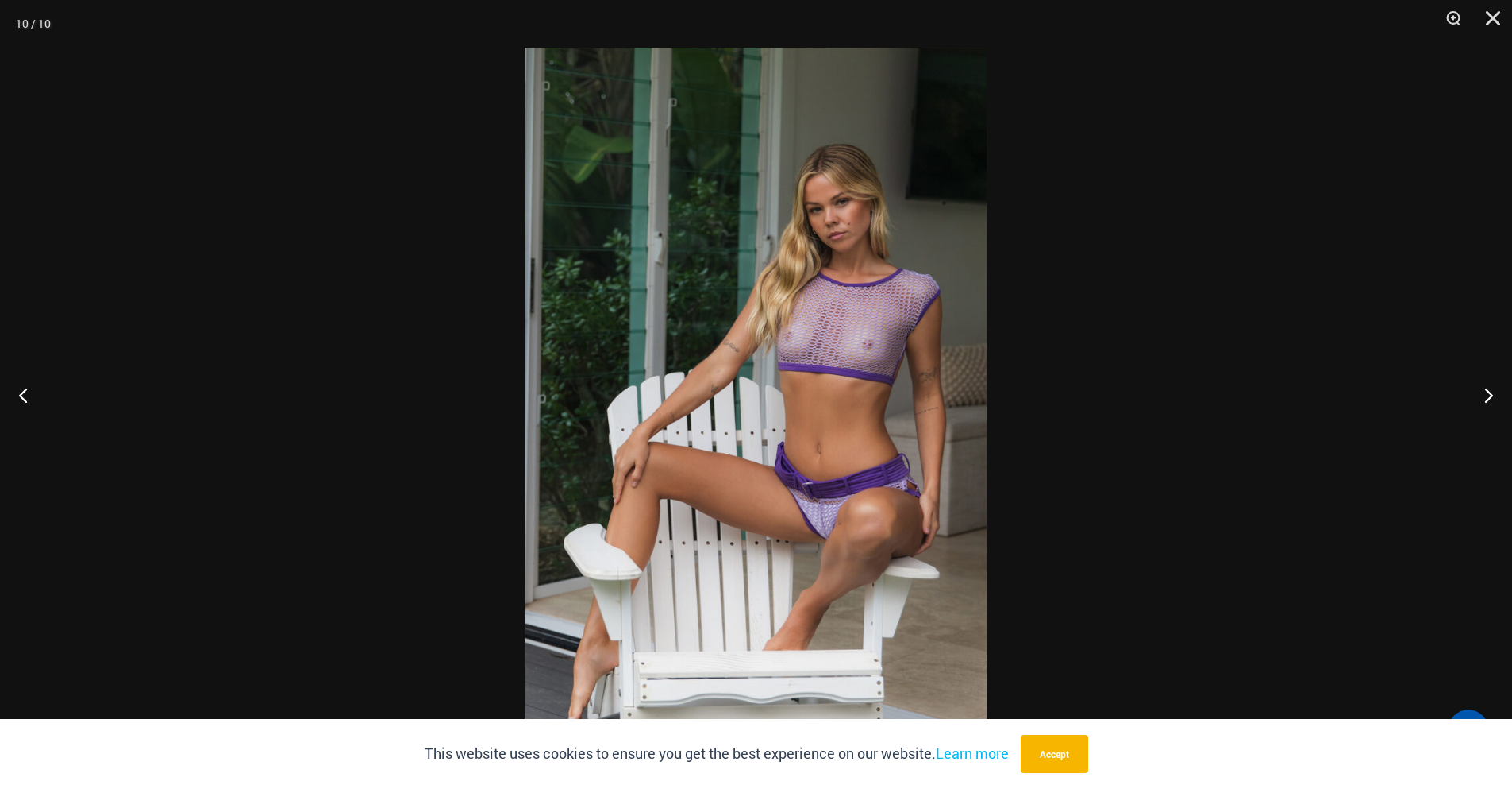
click at [1481, 396] on button "Next" at bounding box center [1483, 394] width 60 height 80
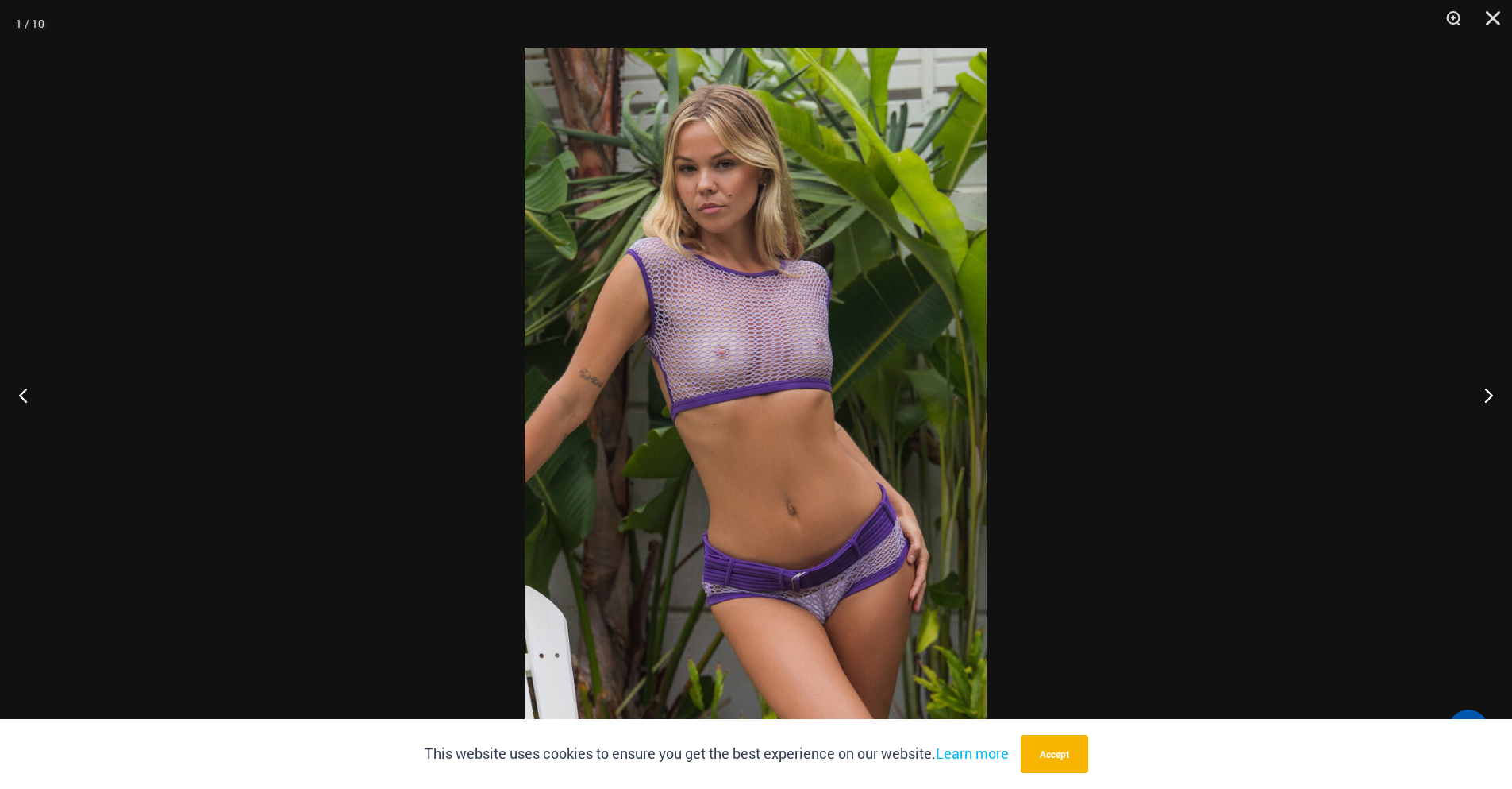
click at [1481, 396] on button "Next" at bounding box center [1483, 394] width 60 height 80
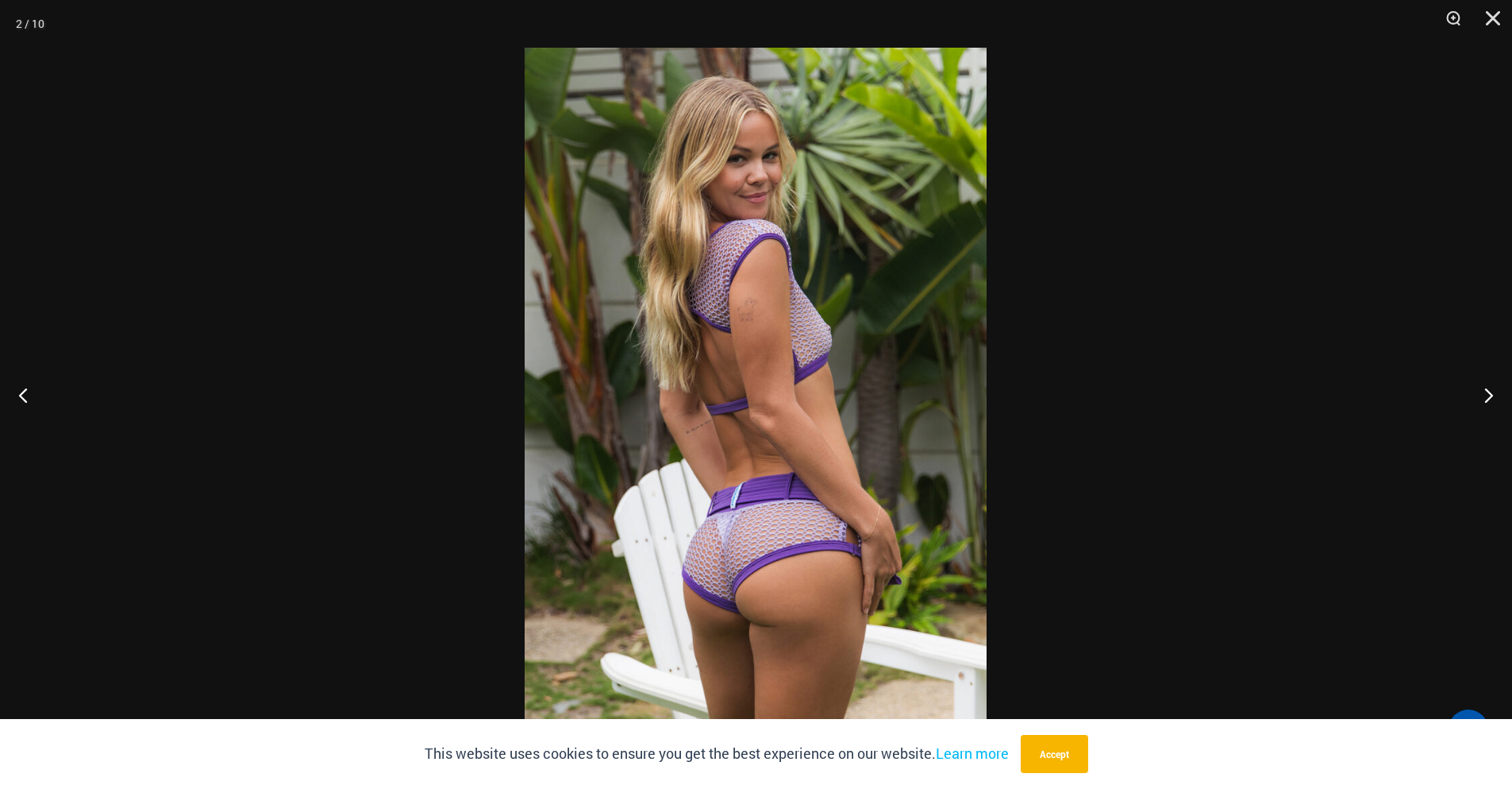
click at [1481, 396] on button "Next" at bounding box center [1483, 394] width 60 height 80
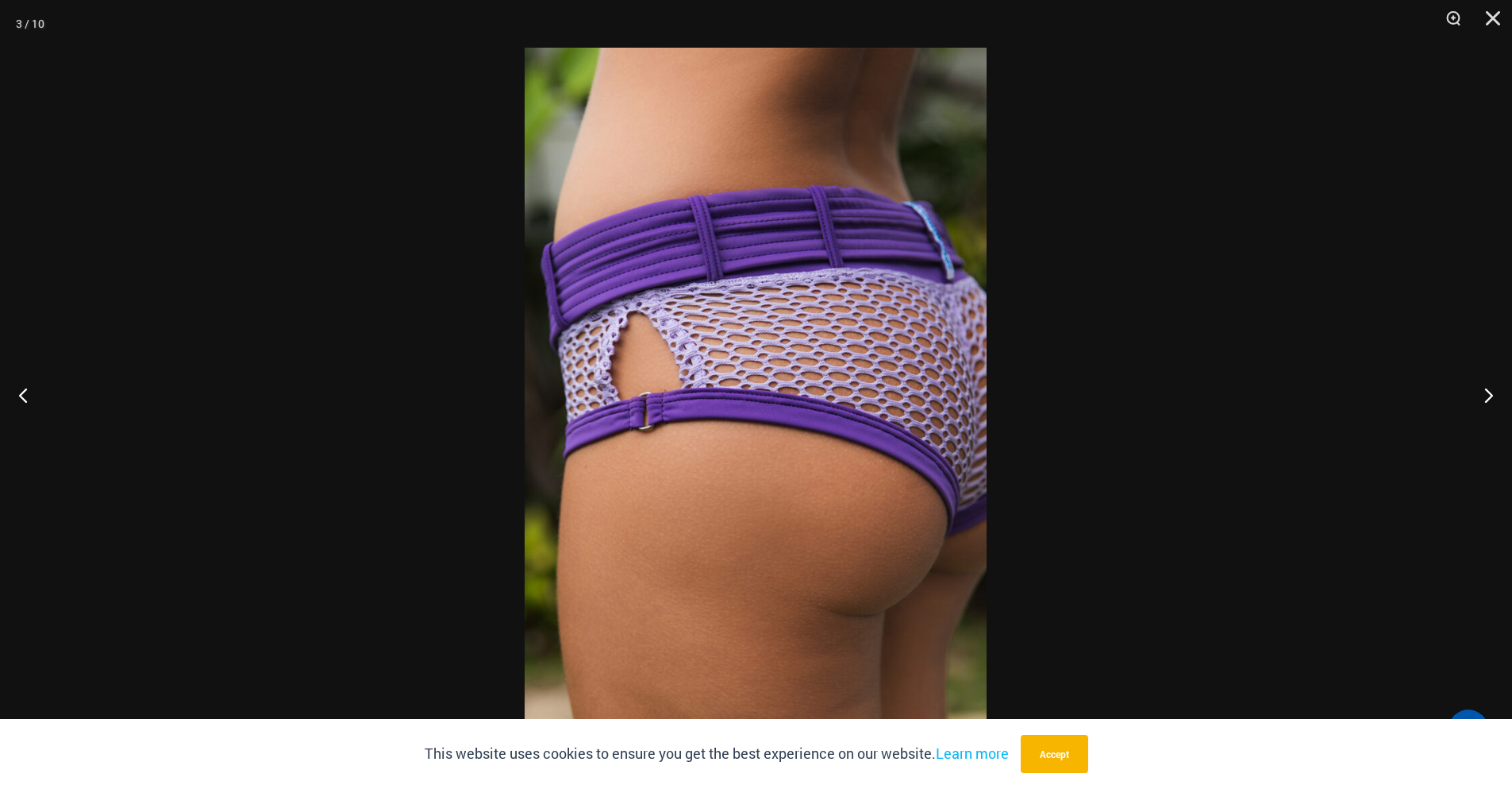
click at [1492, 19] on button "Close" at bounding box center [1488, 23] width 39 height 48
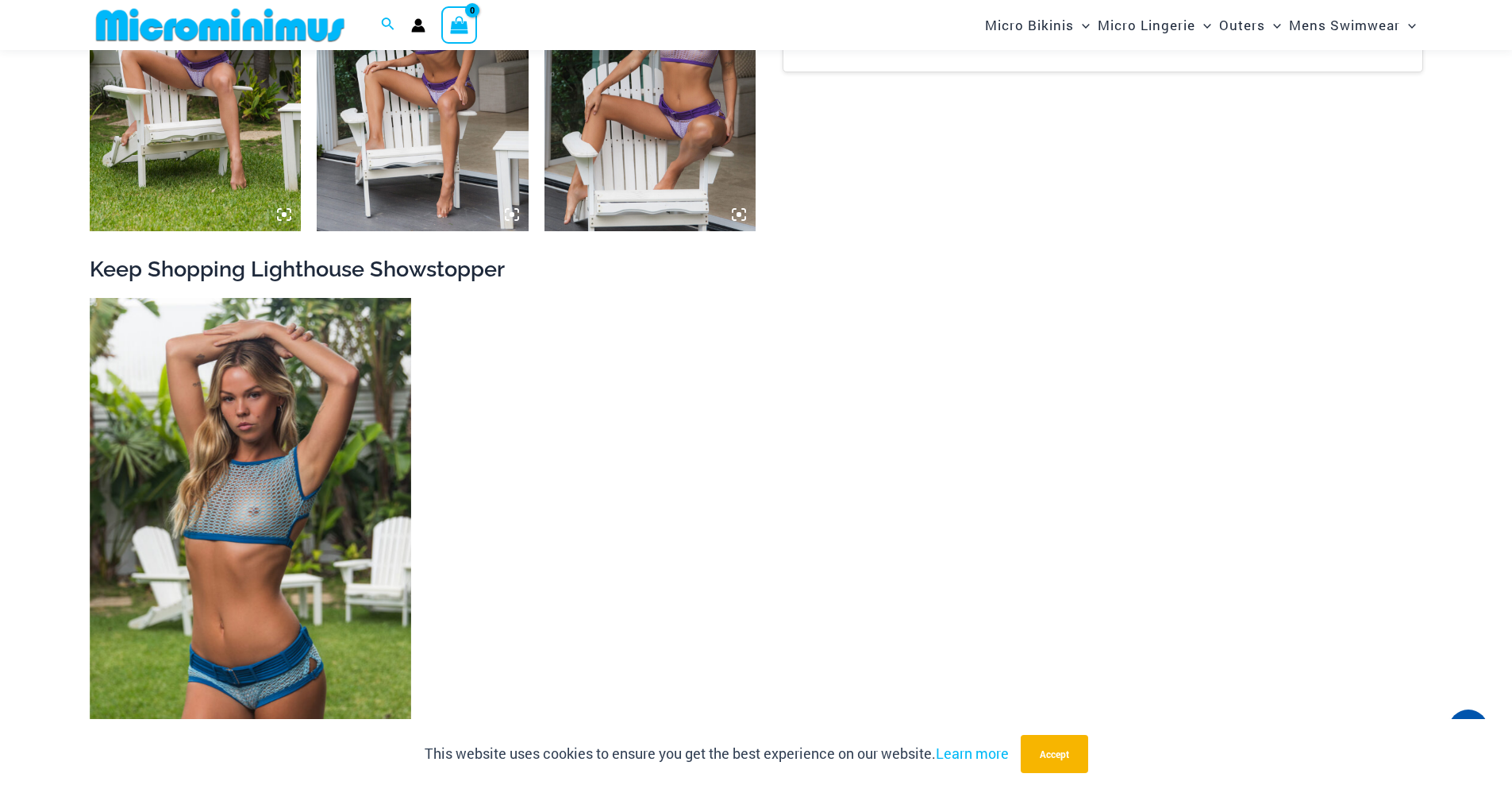
scroll to position [2130, 0]
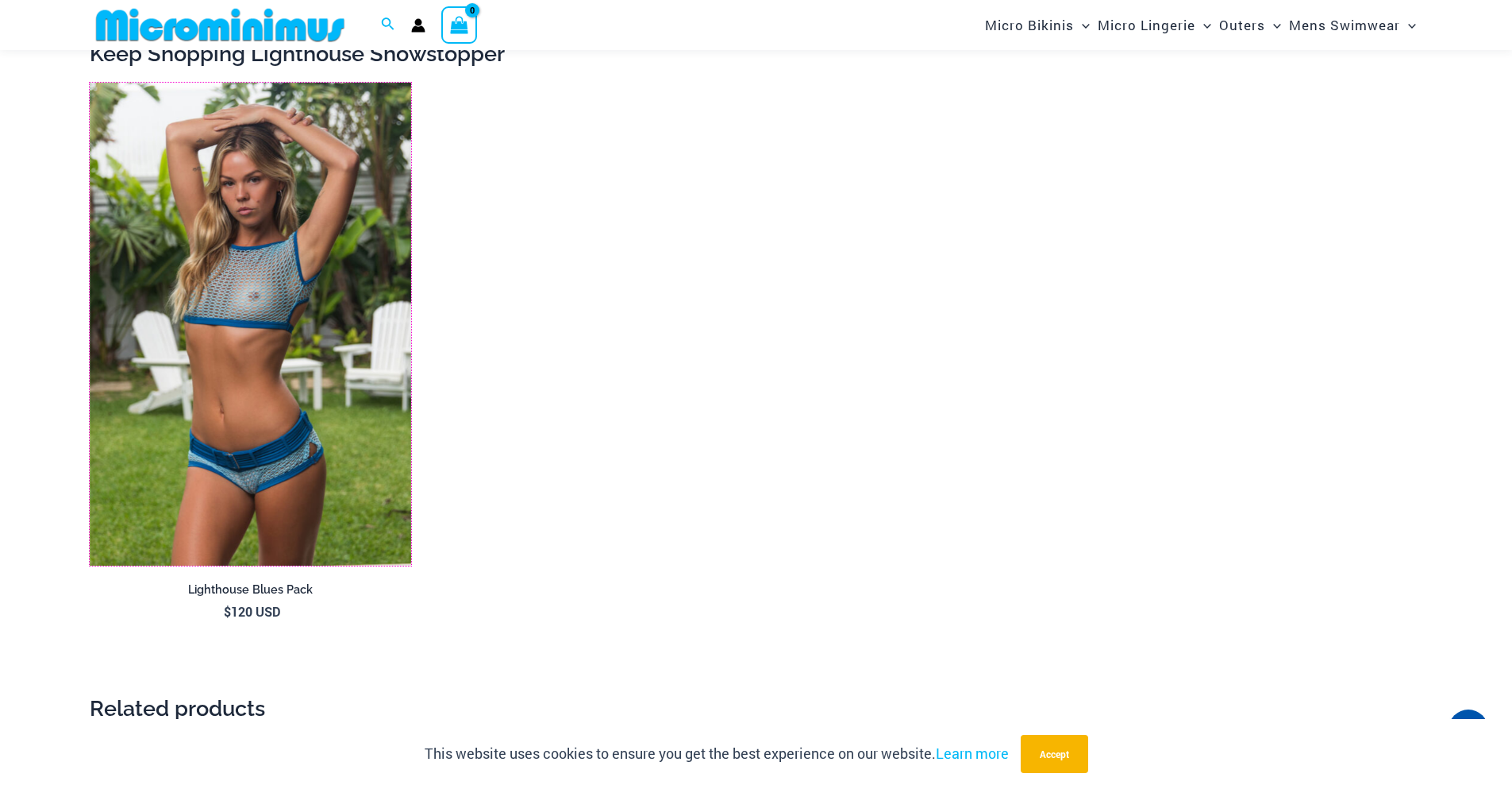
click at [90, 82] on img at bounding box center [90, 82] width 0 height 0
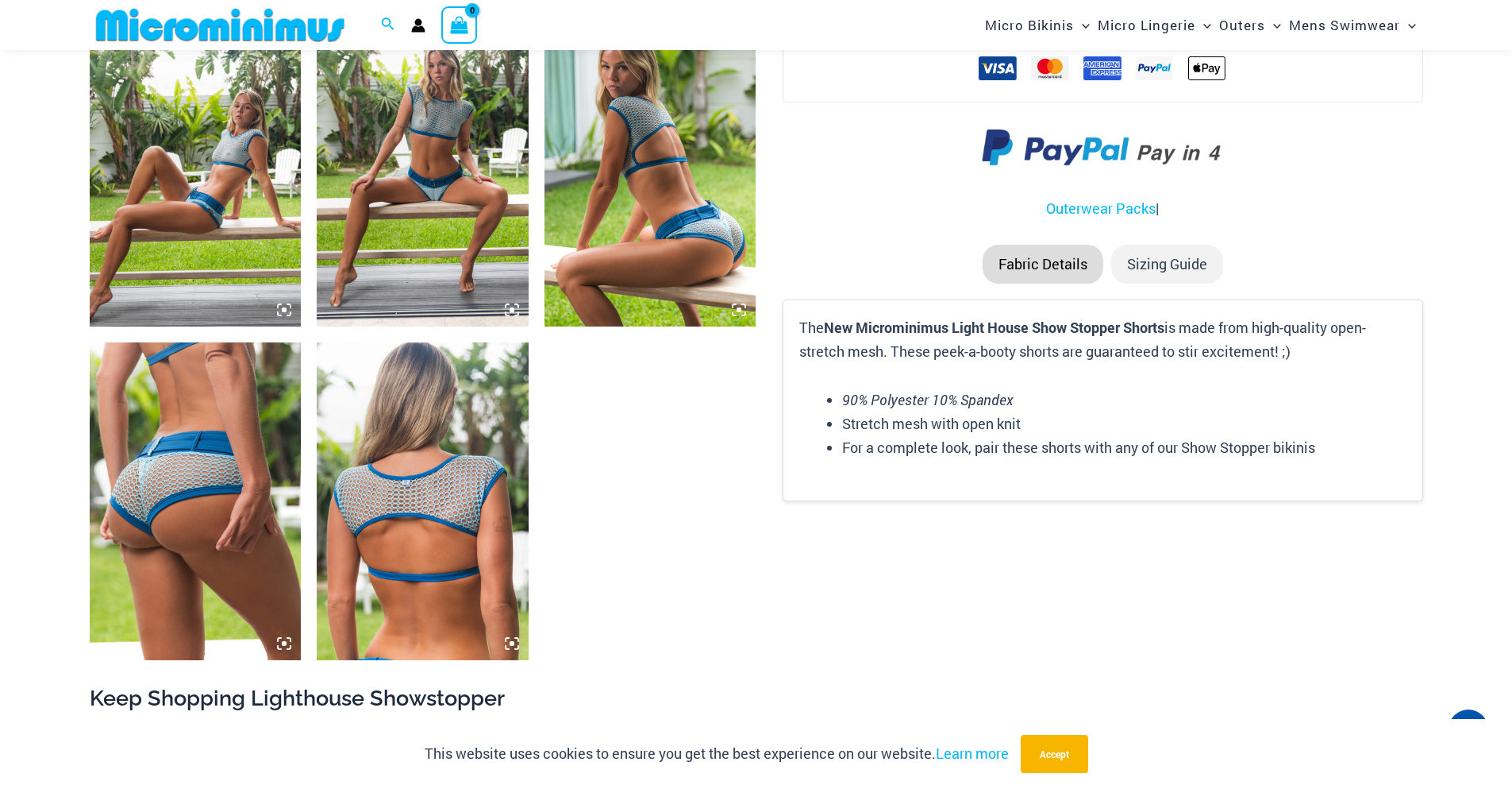
scroll to position [1495, 0]
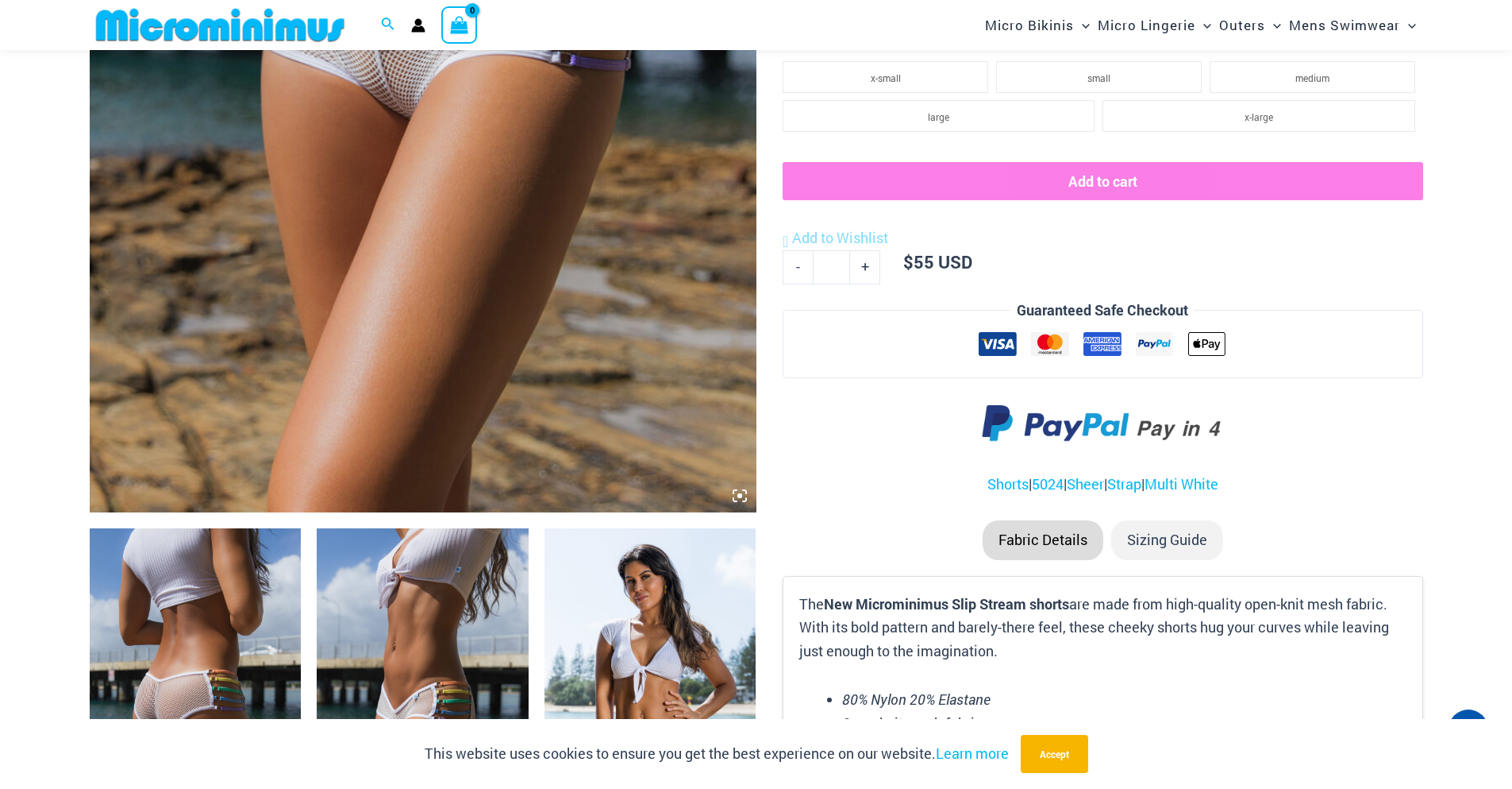
scroll to position [636, 0]
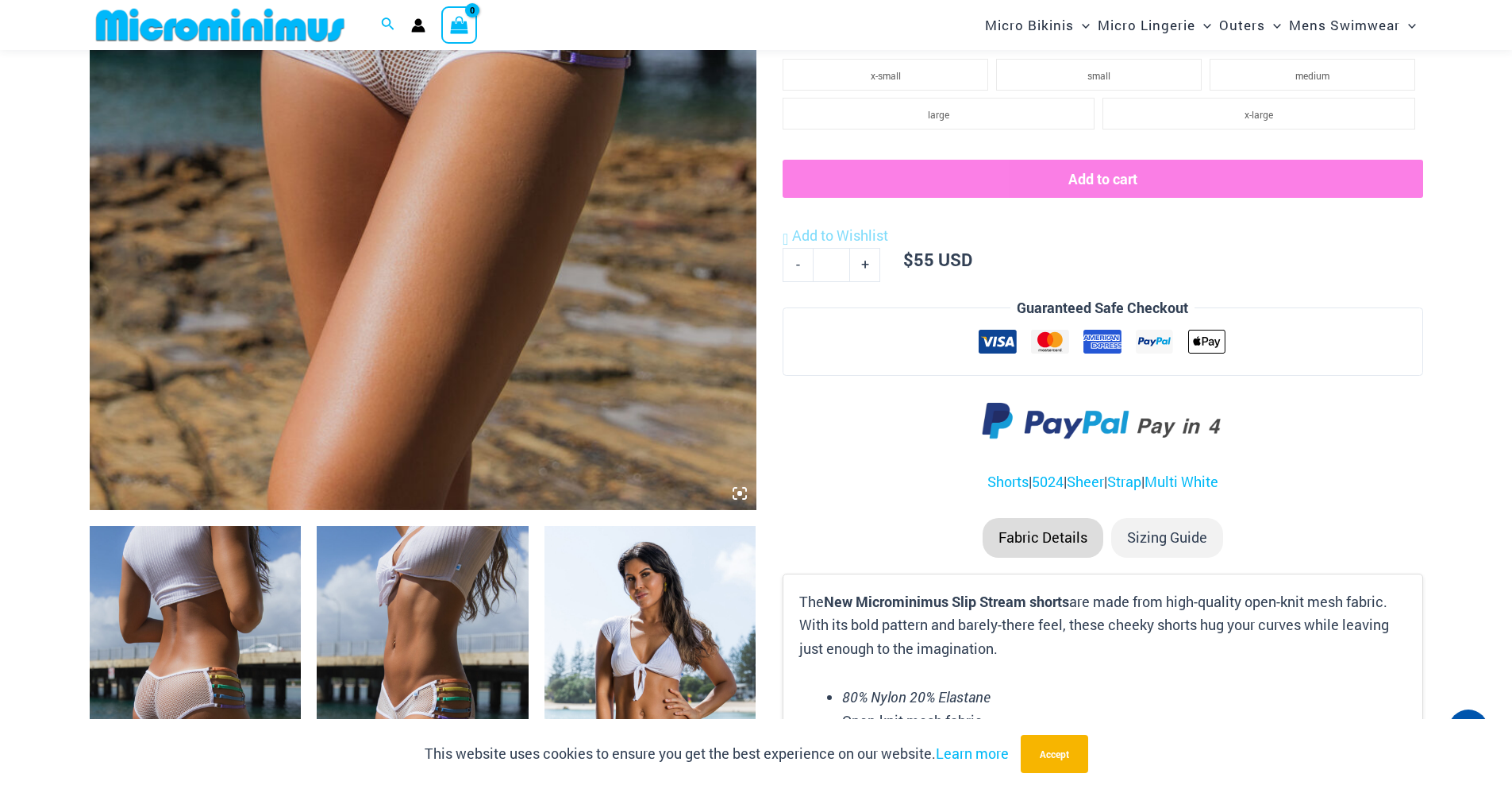
click at [739, 496] on icon at bounding box center [739, 492] width 14 height 14
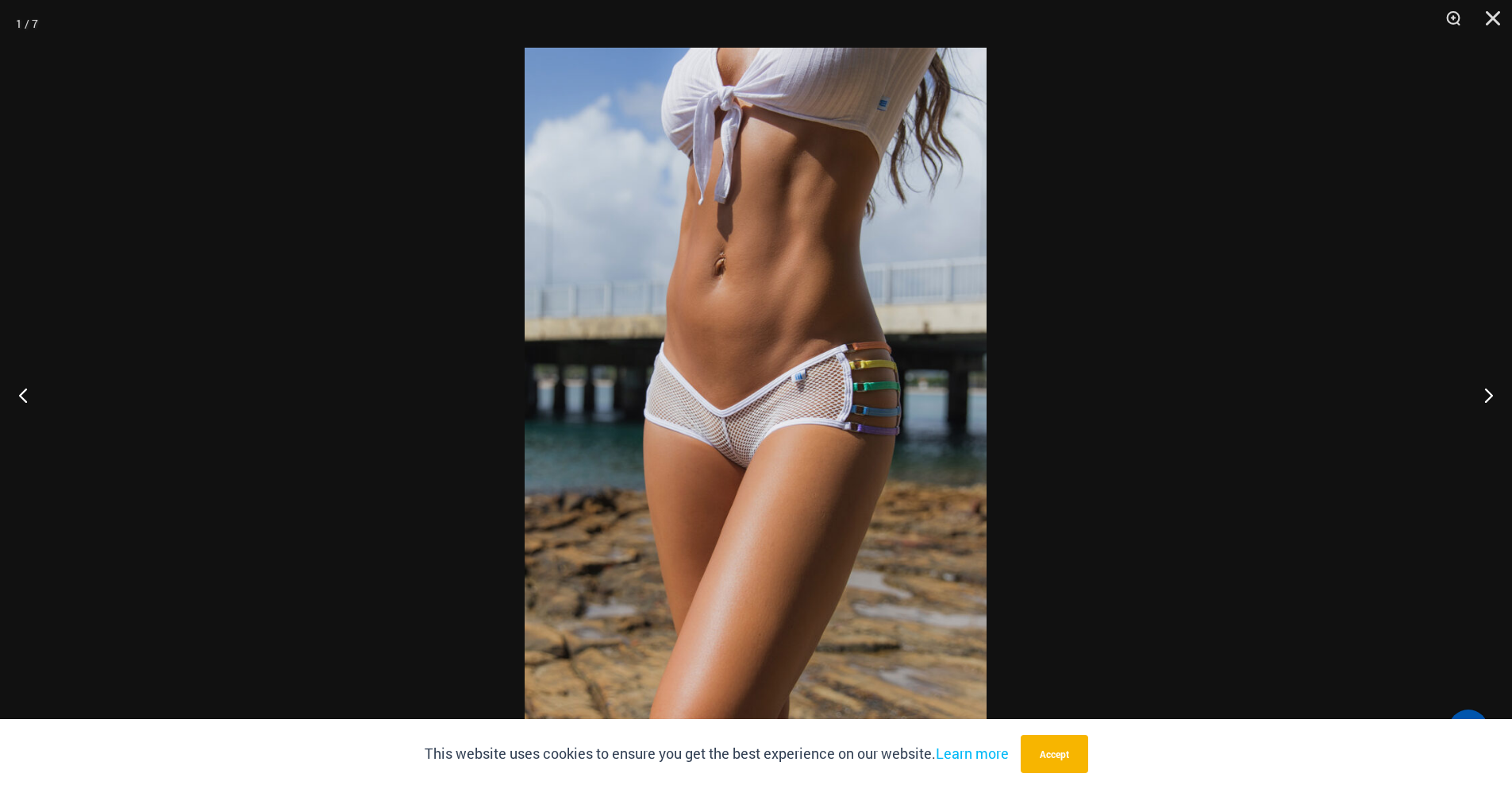
click at [1480, 396] on button "Next" at bounding box center [1483, 394] width 60 height 80
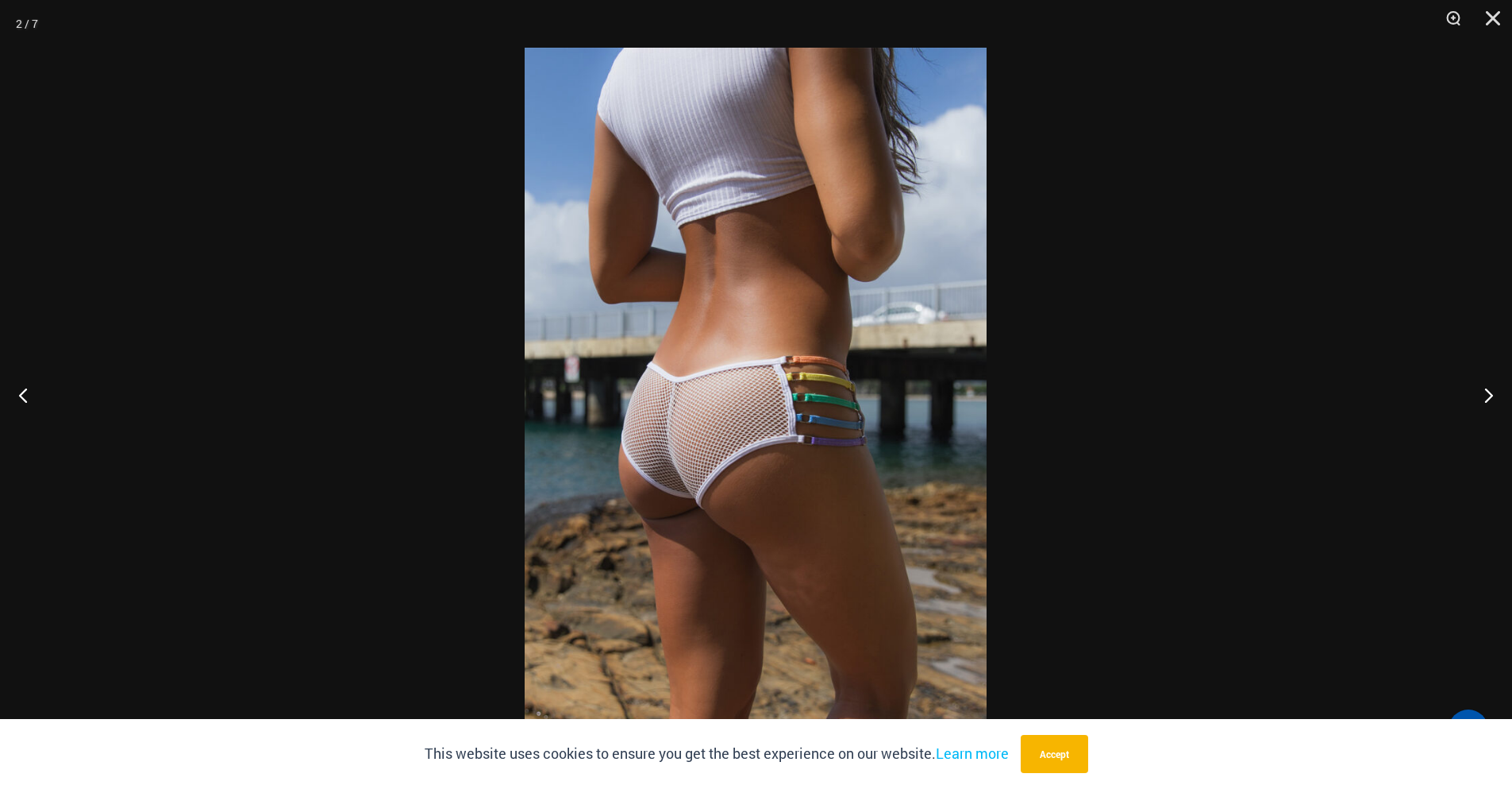
click at [1480, 396] on button "Next" at bounding box center [1483, 394] width 60 height 80
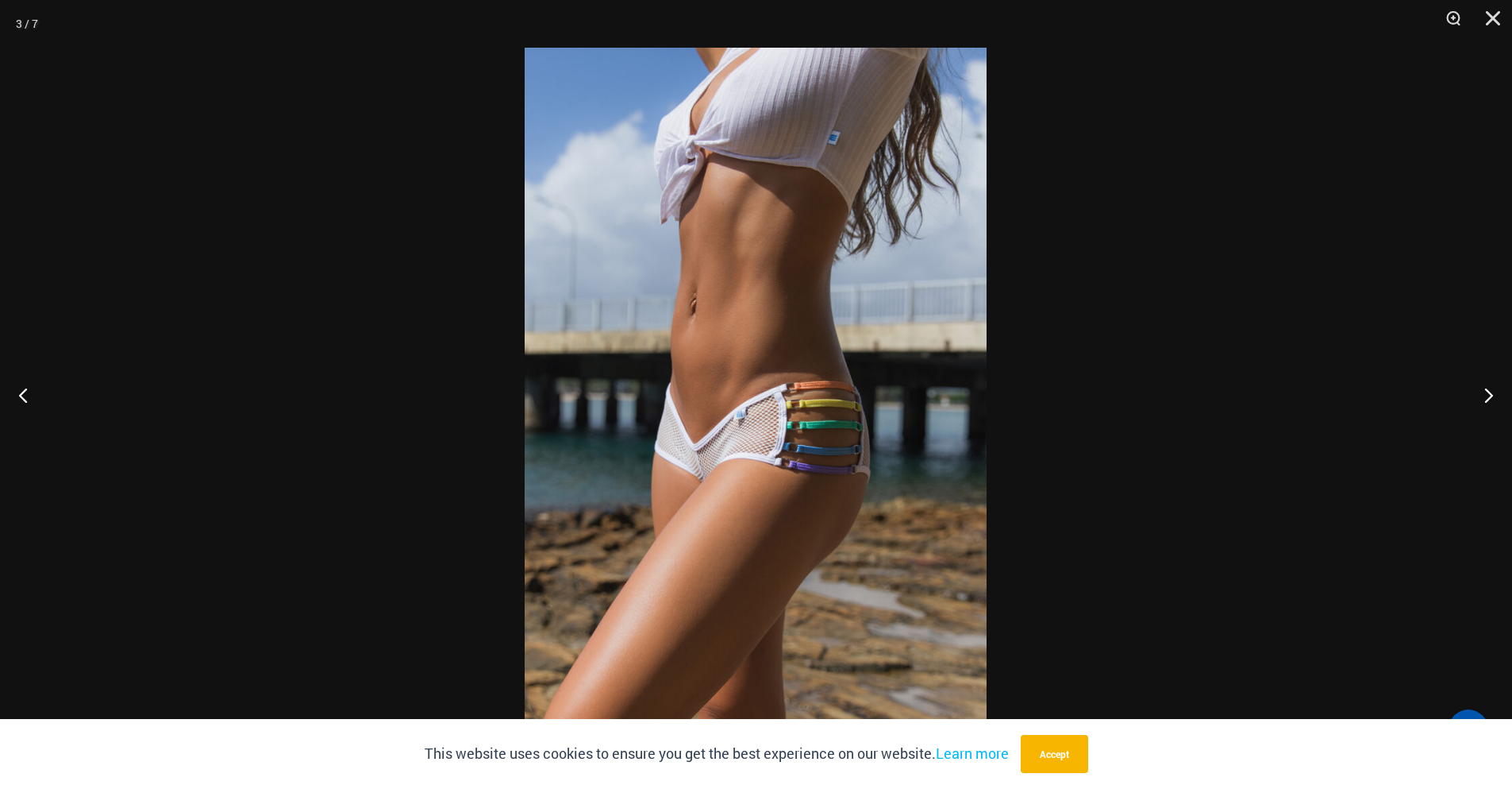
click at [1480, 396] on button "Next" at bounding box center [1483, 394] width 60 height 80
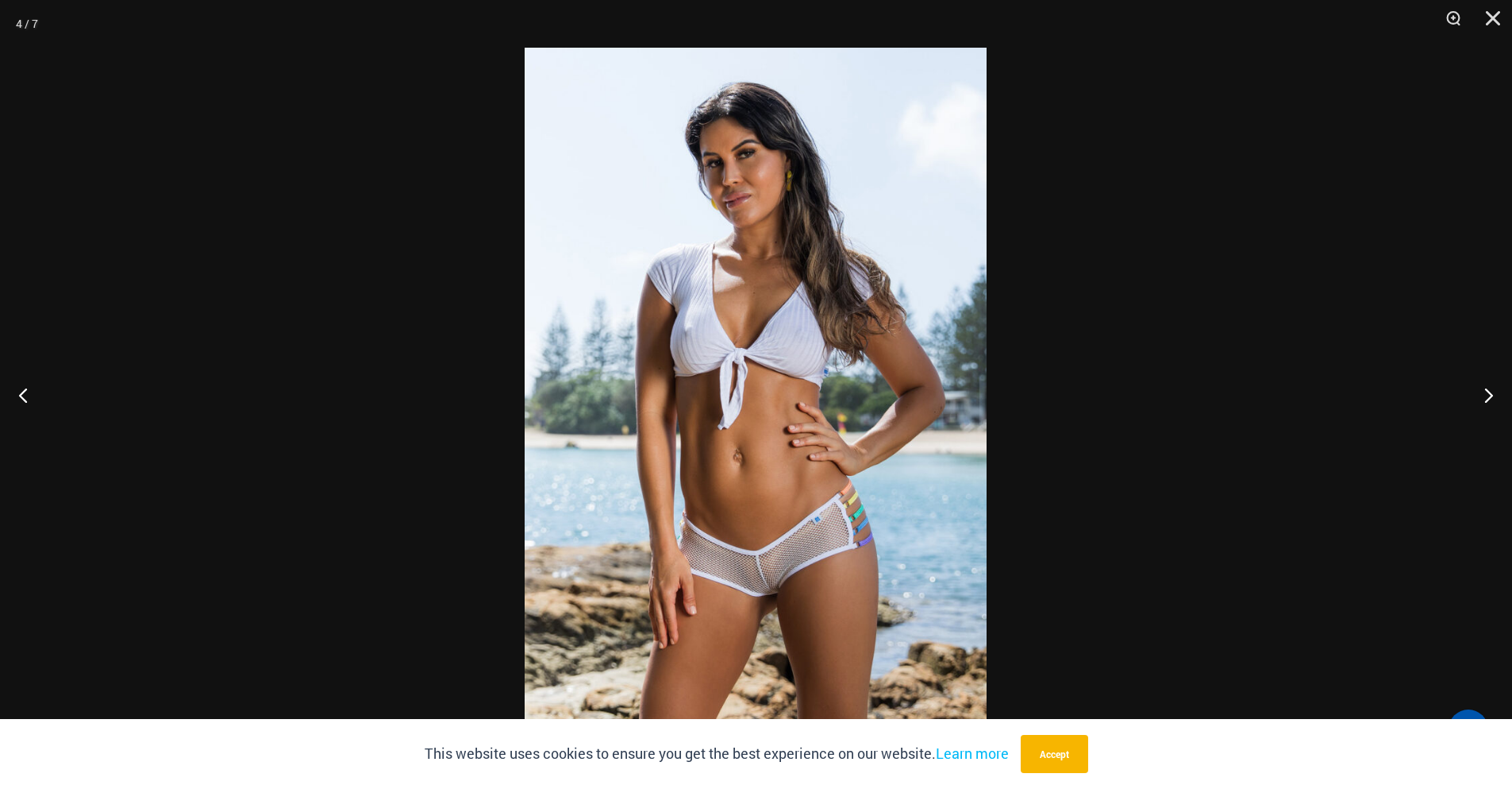
click at [1480, 396] on button "Next" at bounding box center [1483, 394] width 60 height 80
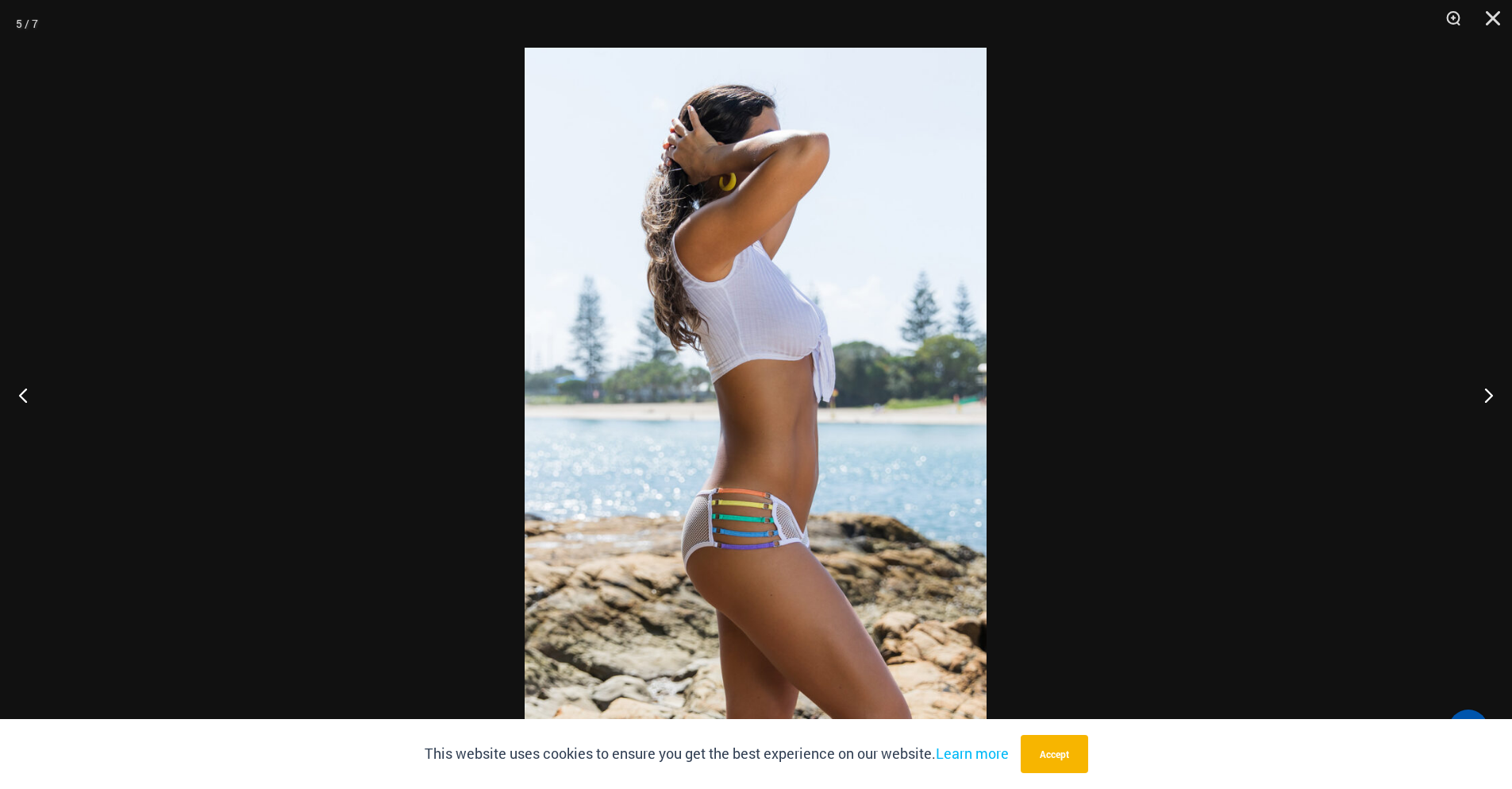
click at [1480, 396] on button "Next" at bounding box center [1483, 394] width 60 height 80
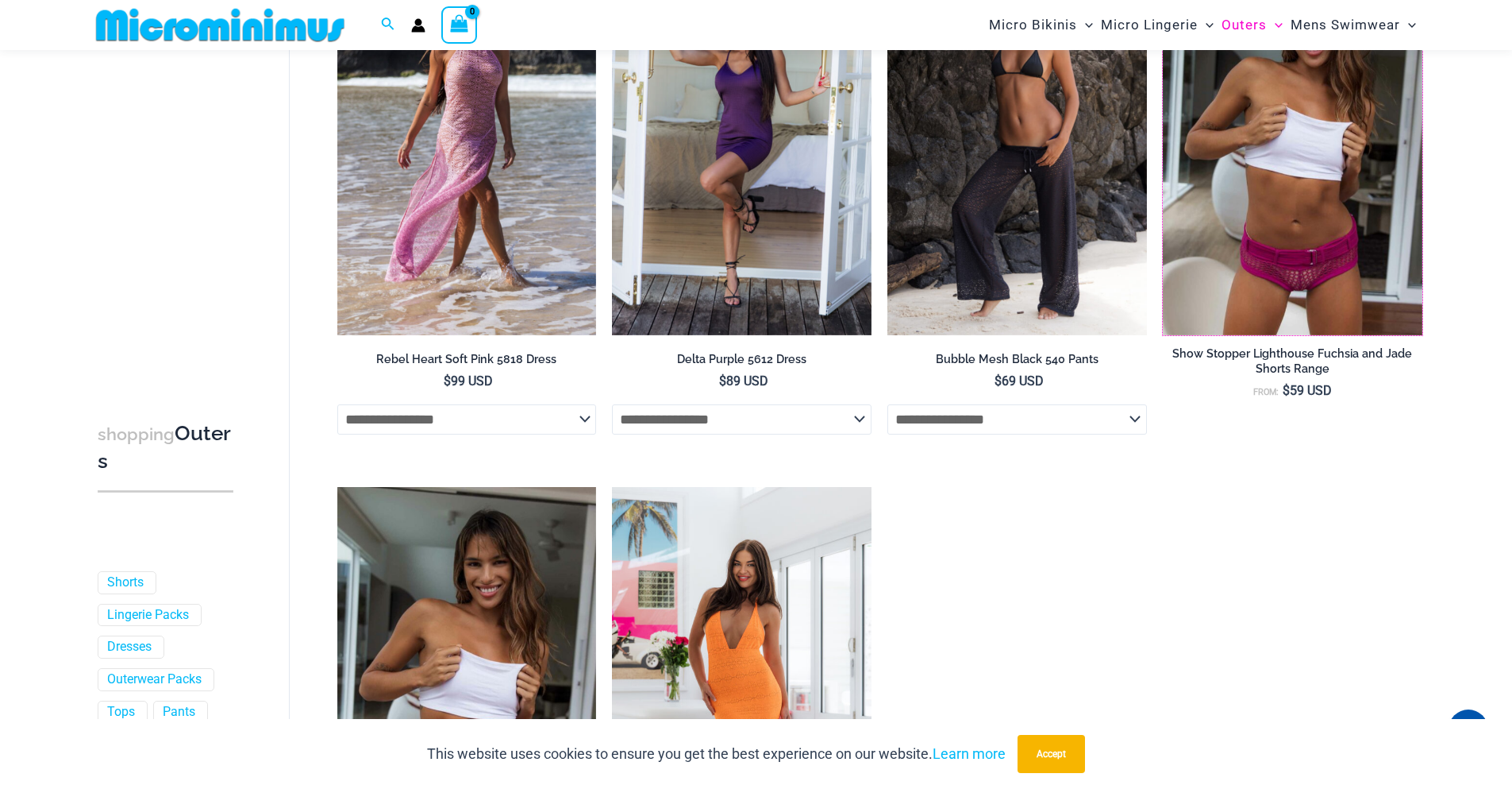
scroll to position [1574, 0]
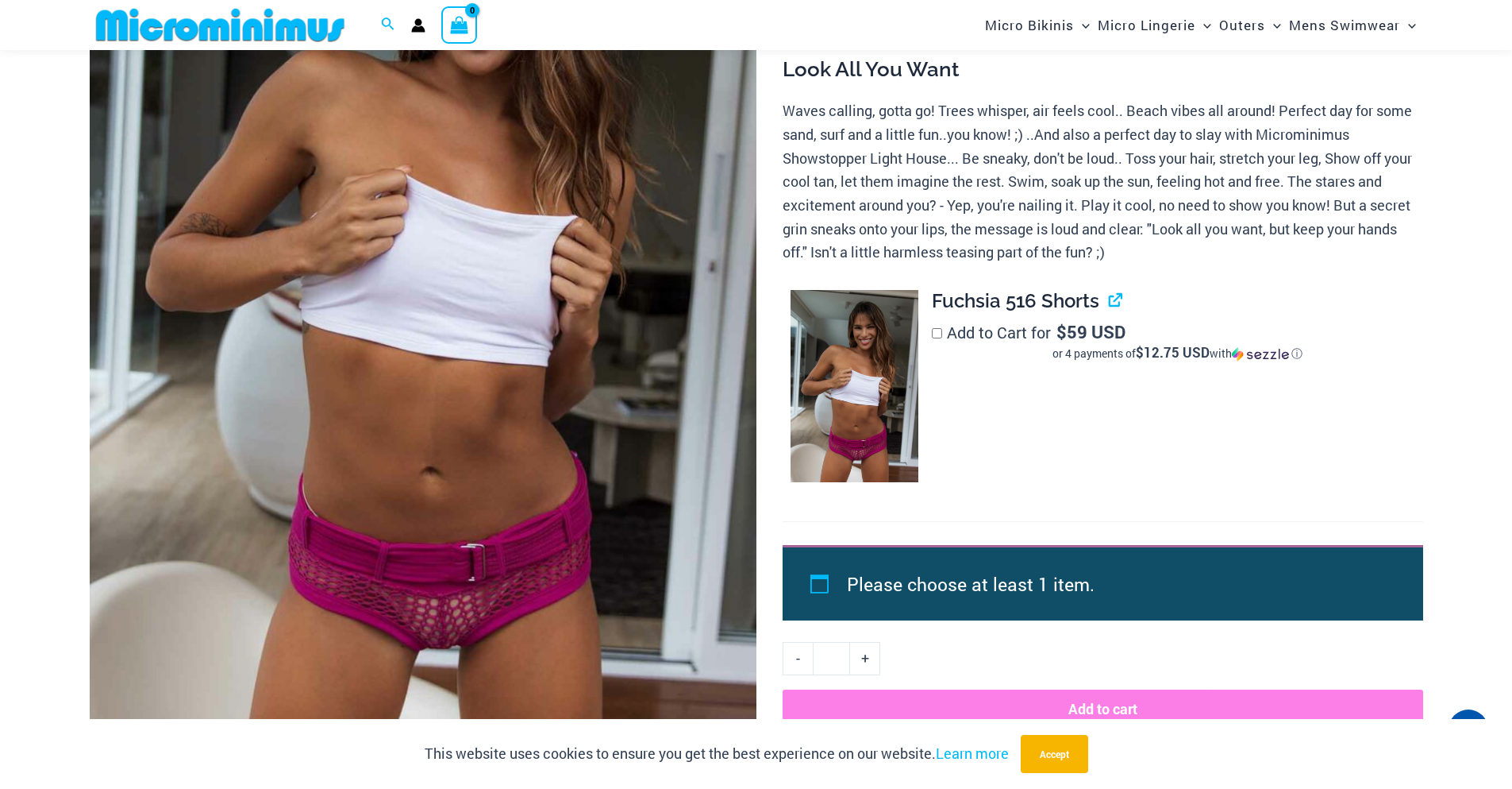
scroll to position [461, 0]
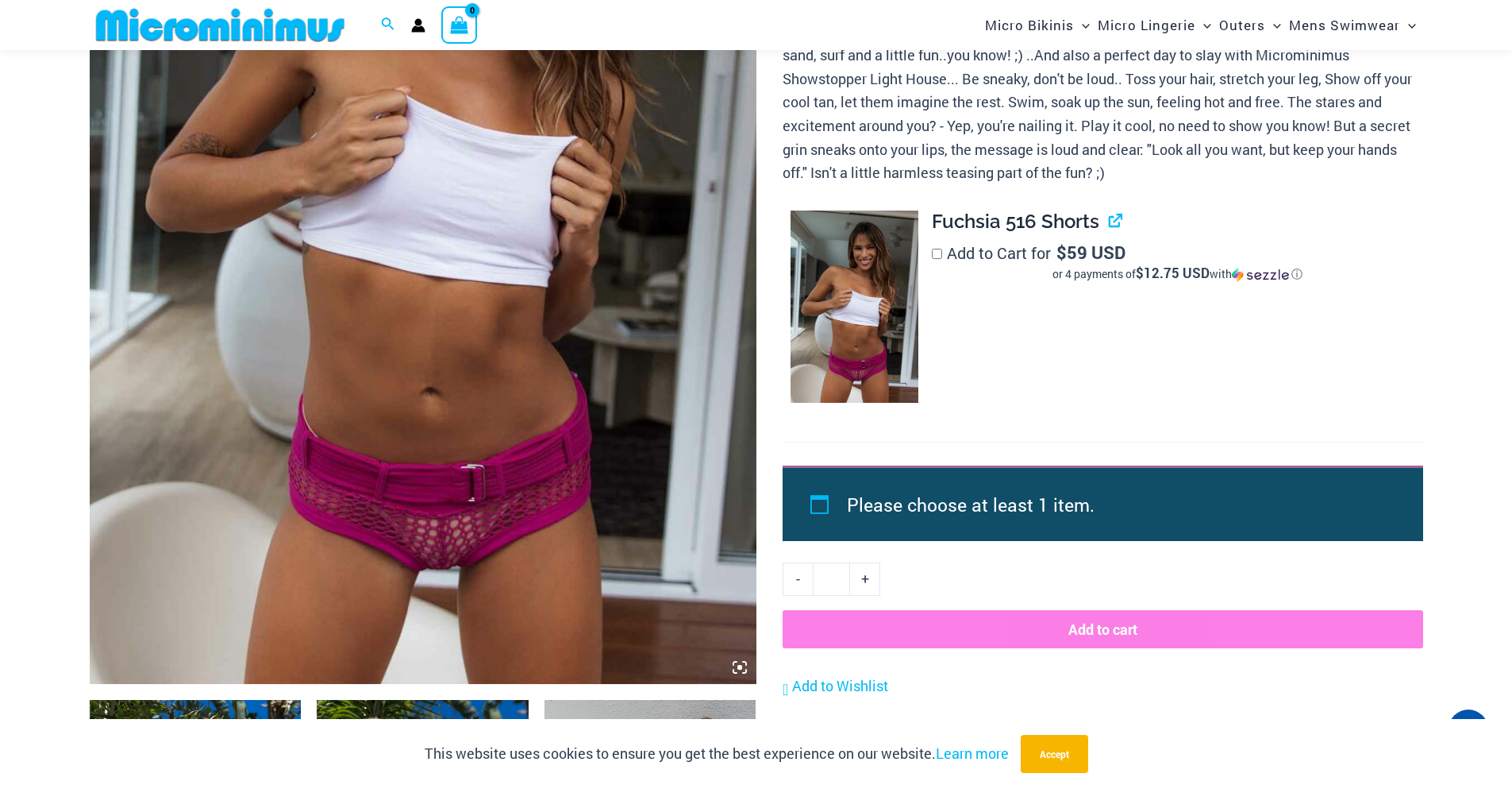
click at [751, 668] on img at bounding box center [423, 183] width 667 height 1001
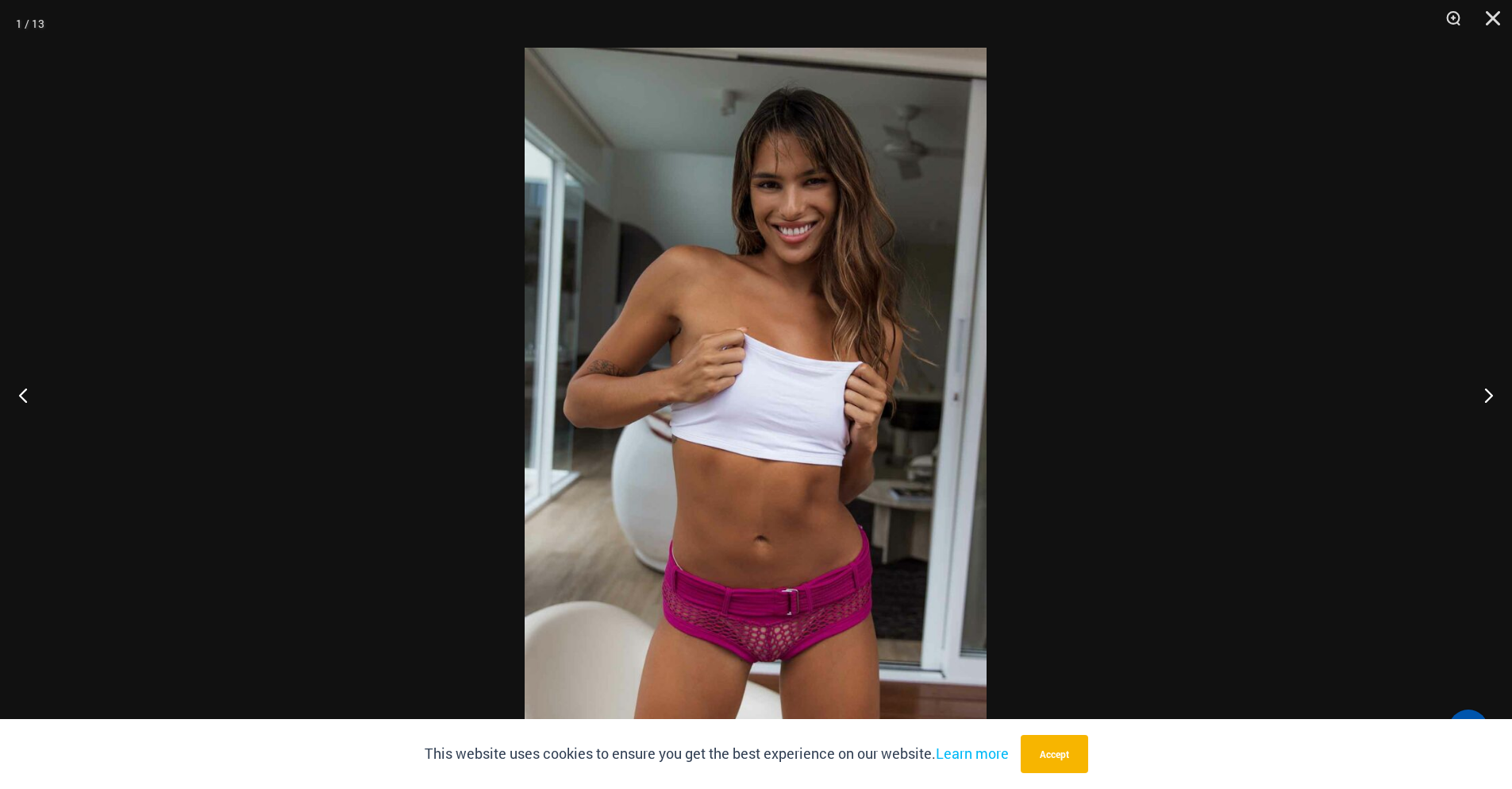
click at [862, 559] on img at bounding box center [756, 394] width 462 height 694
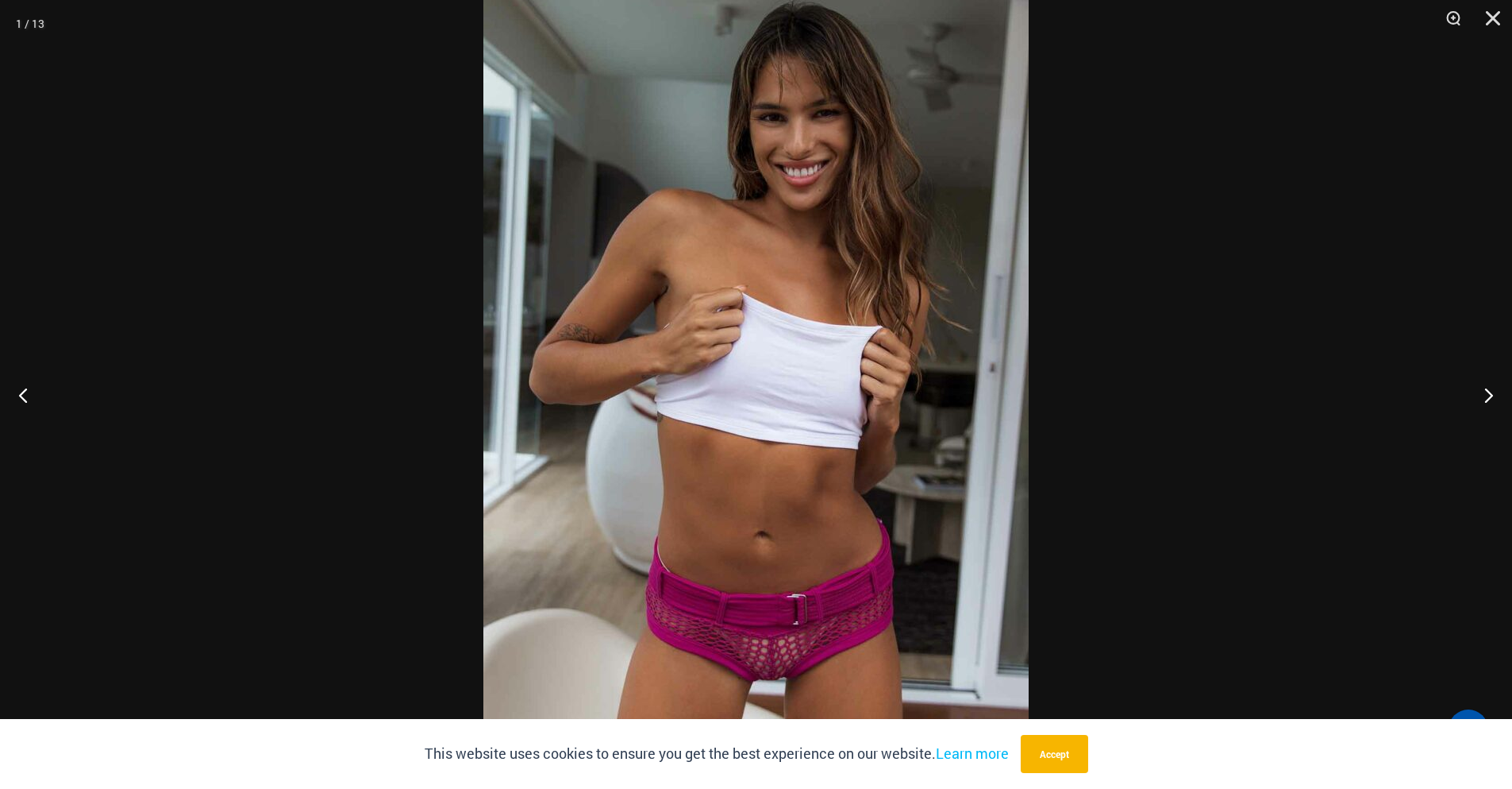
click at [1492, 388] on button "Next" at bounding box center [1483, 394] width 60 height 80
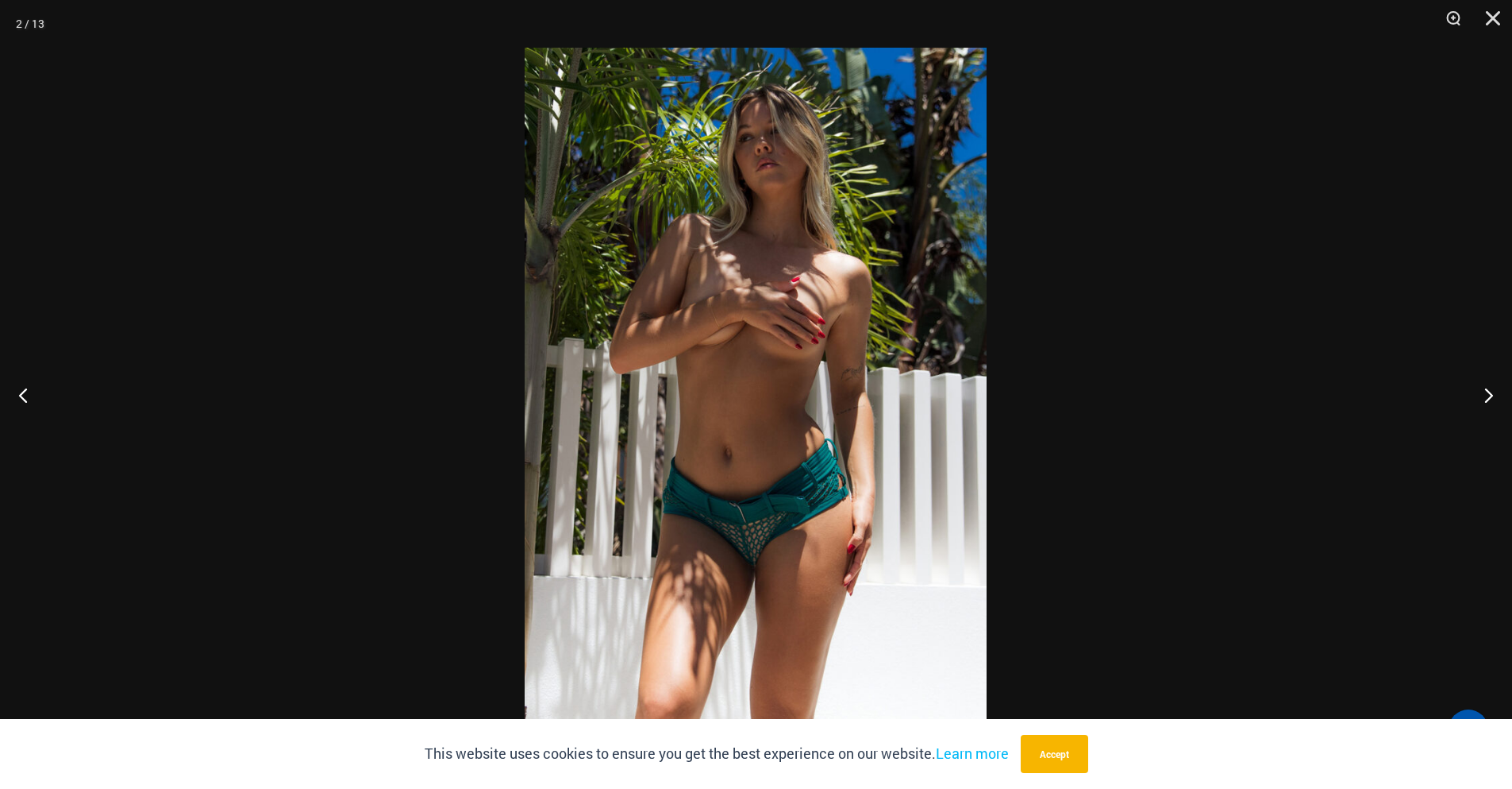
click at [1492, 388] on button "Next" at bounding box center [1483, 394] width 60 height 80
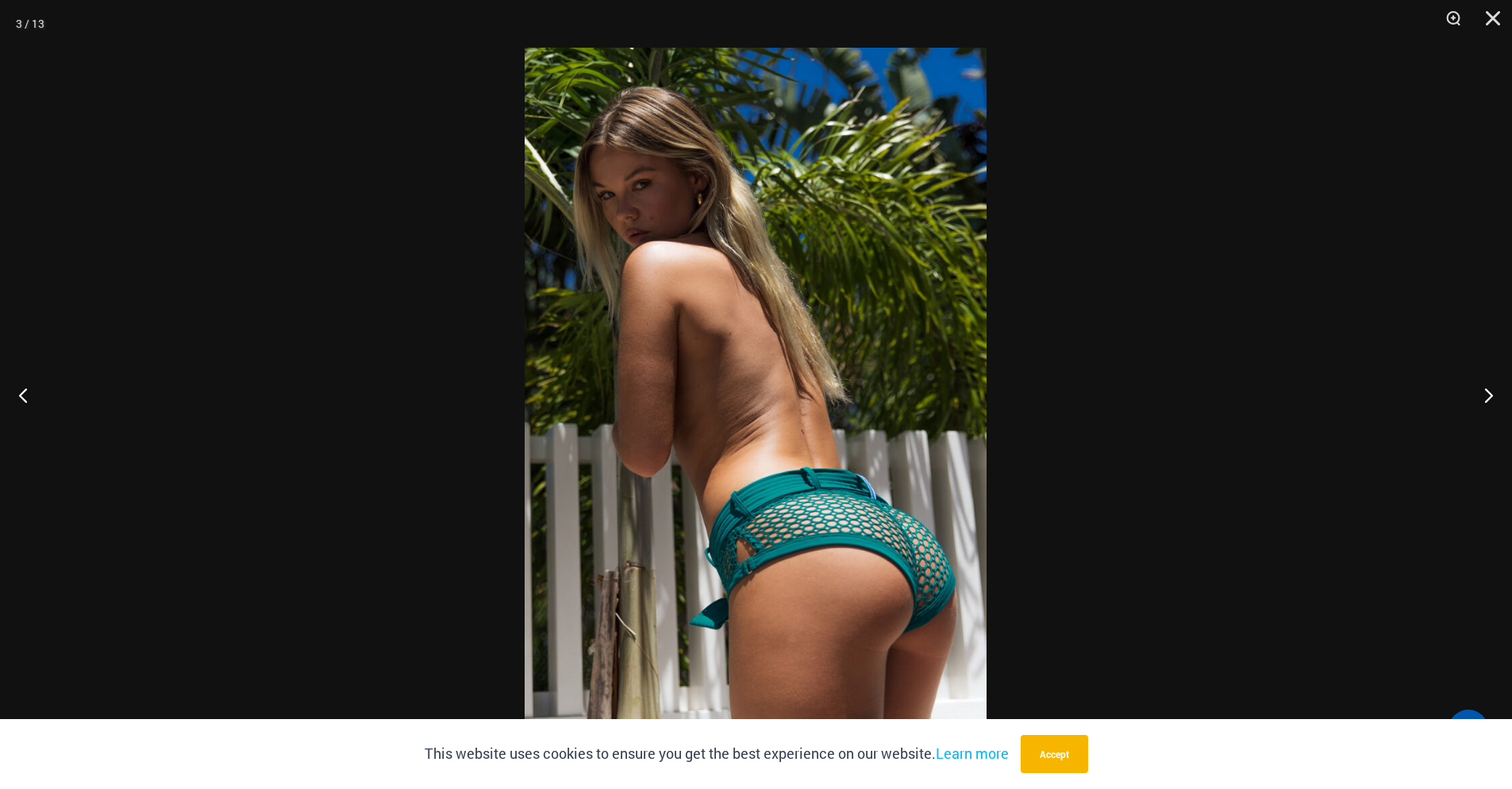
click at [1492, 388] on button "Next" at bounding box center [1483, 394] width 60 height 80
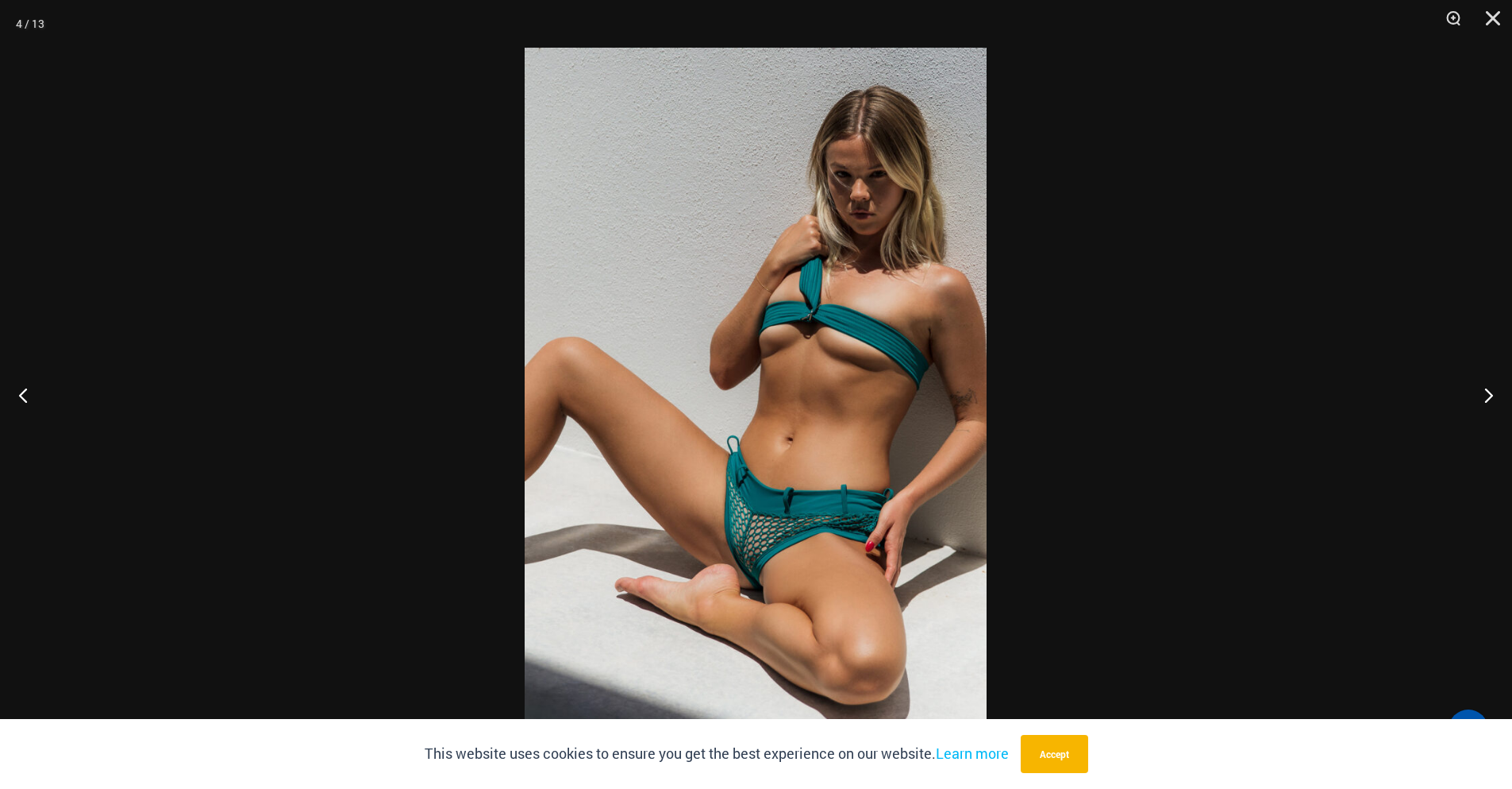
click at [865, 580] on img at bounding box center [756, 394] width 462 height 694
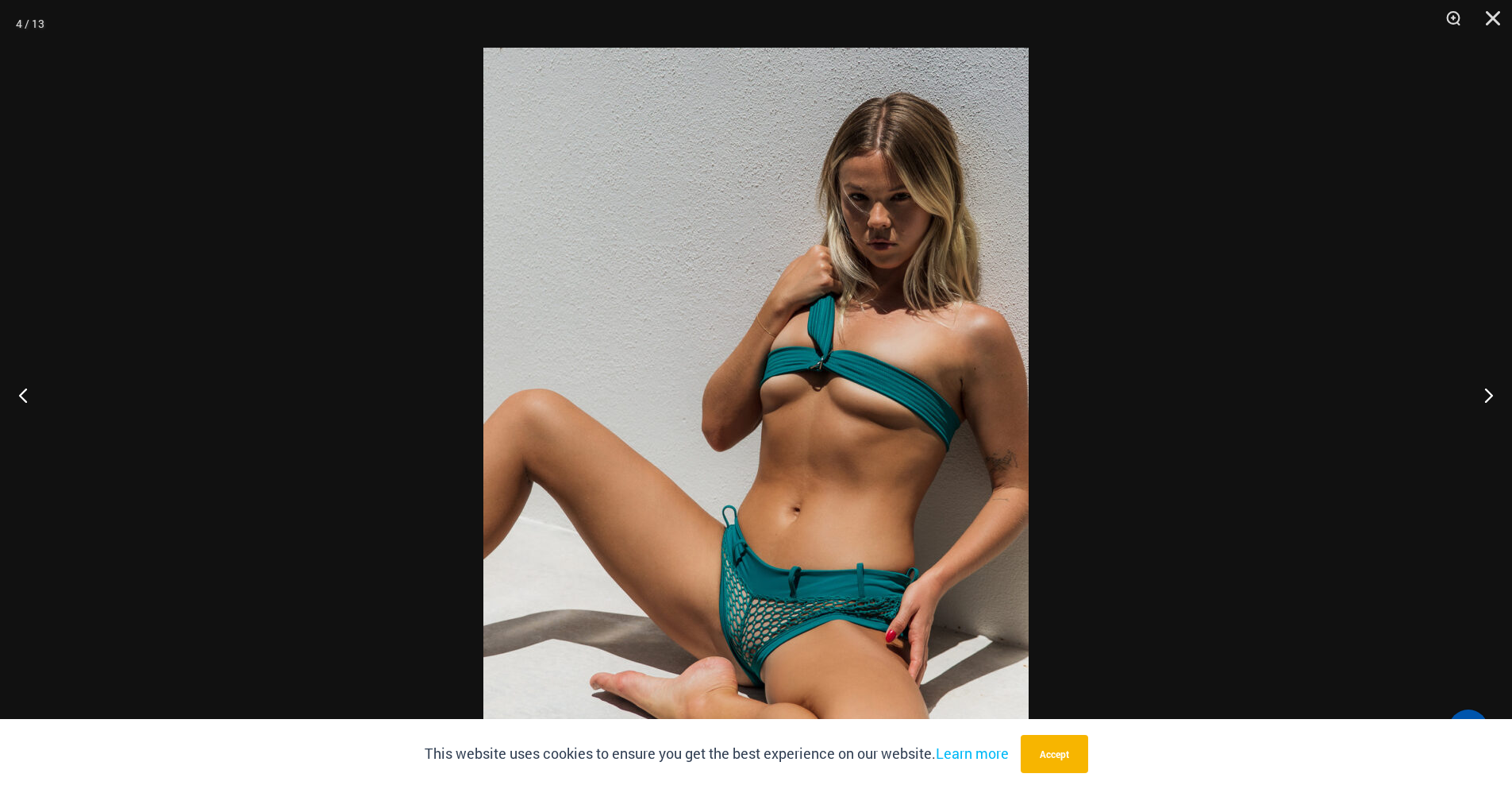
click at [1486, 397] on button "Next" at bounding box center [1483, 394] width 60 height 80
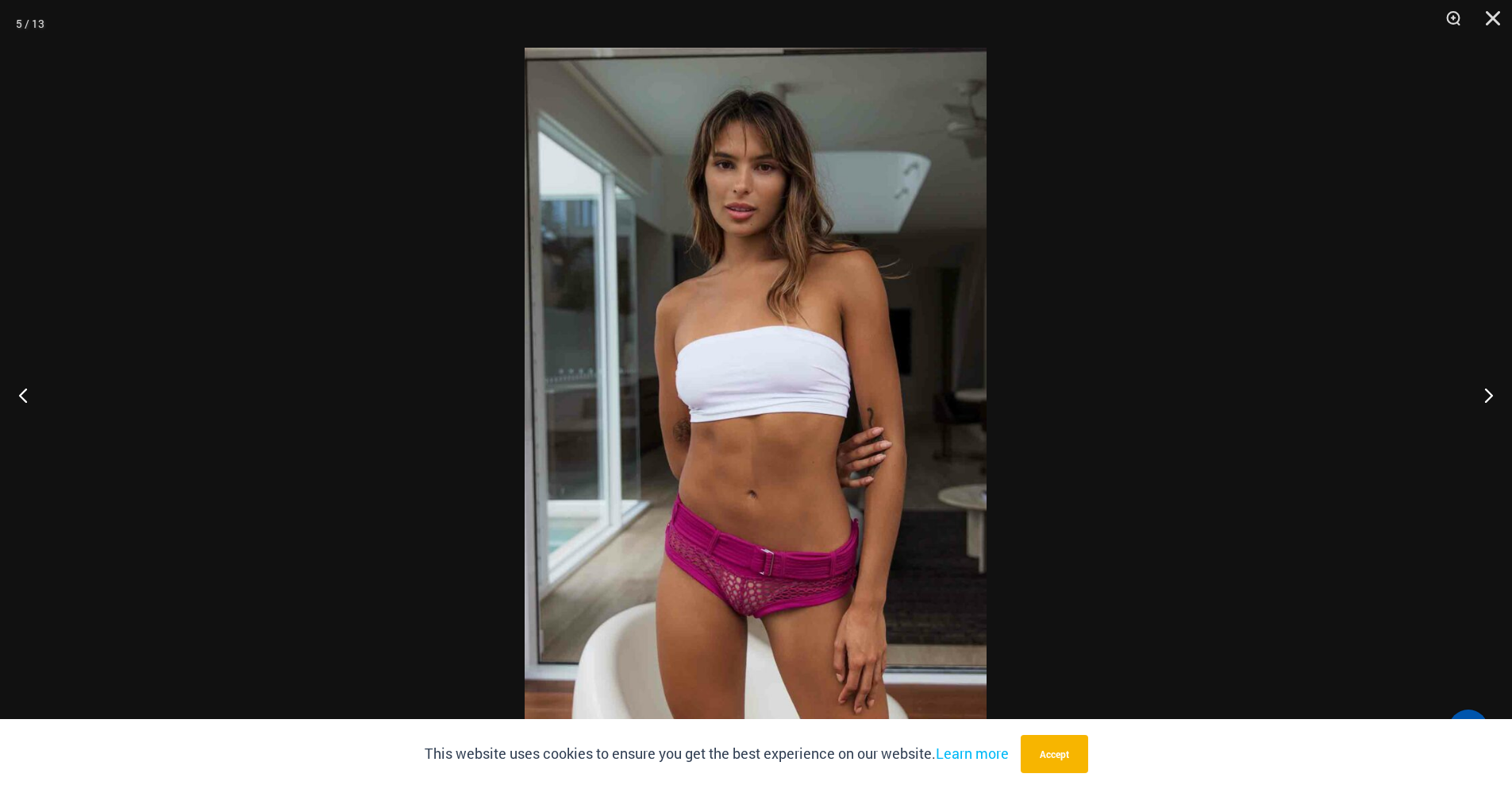
click at [1486, 397] on button "Next" at bounding box center [1483, 394] width 60 height 80
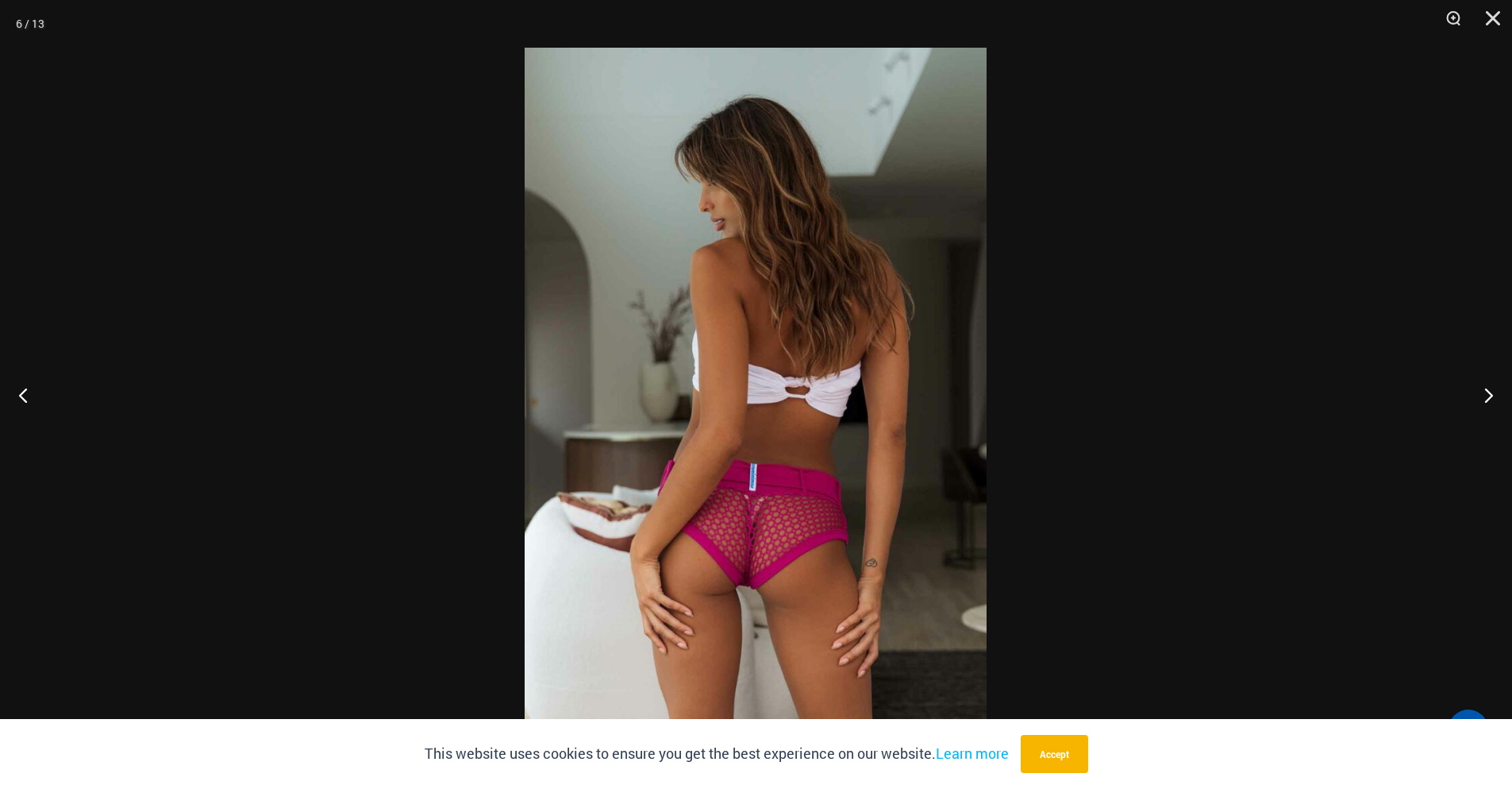
click at [1486, 397] on button "Next" at bounding box center [1483, 394] width 60 height 80
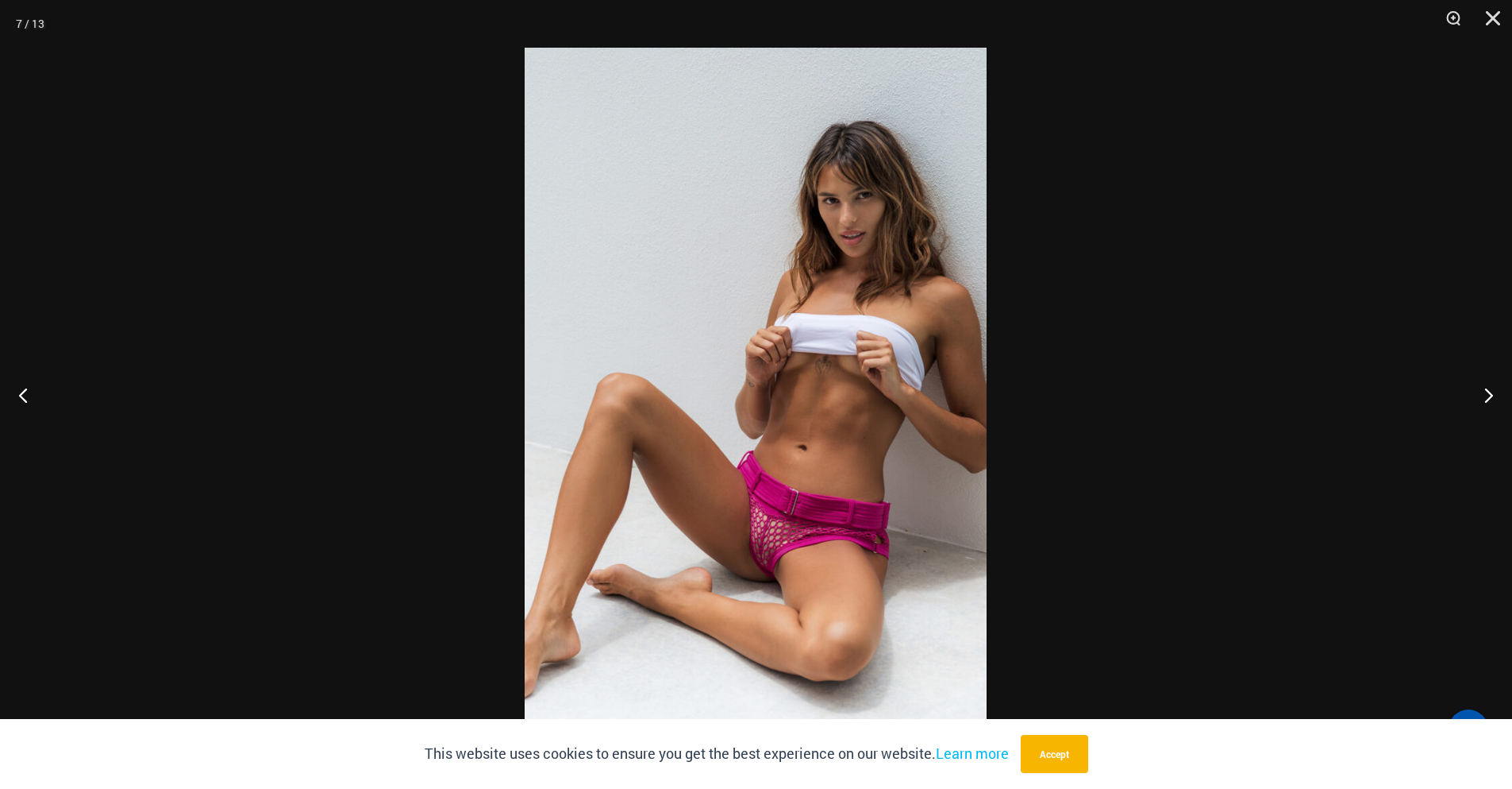
click at [1486, 397] on button "Next" at bounding box center [1483, 394] width 60 height 80
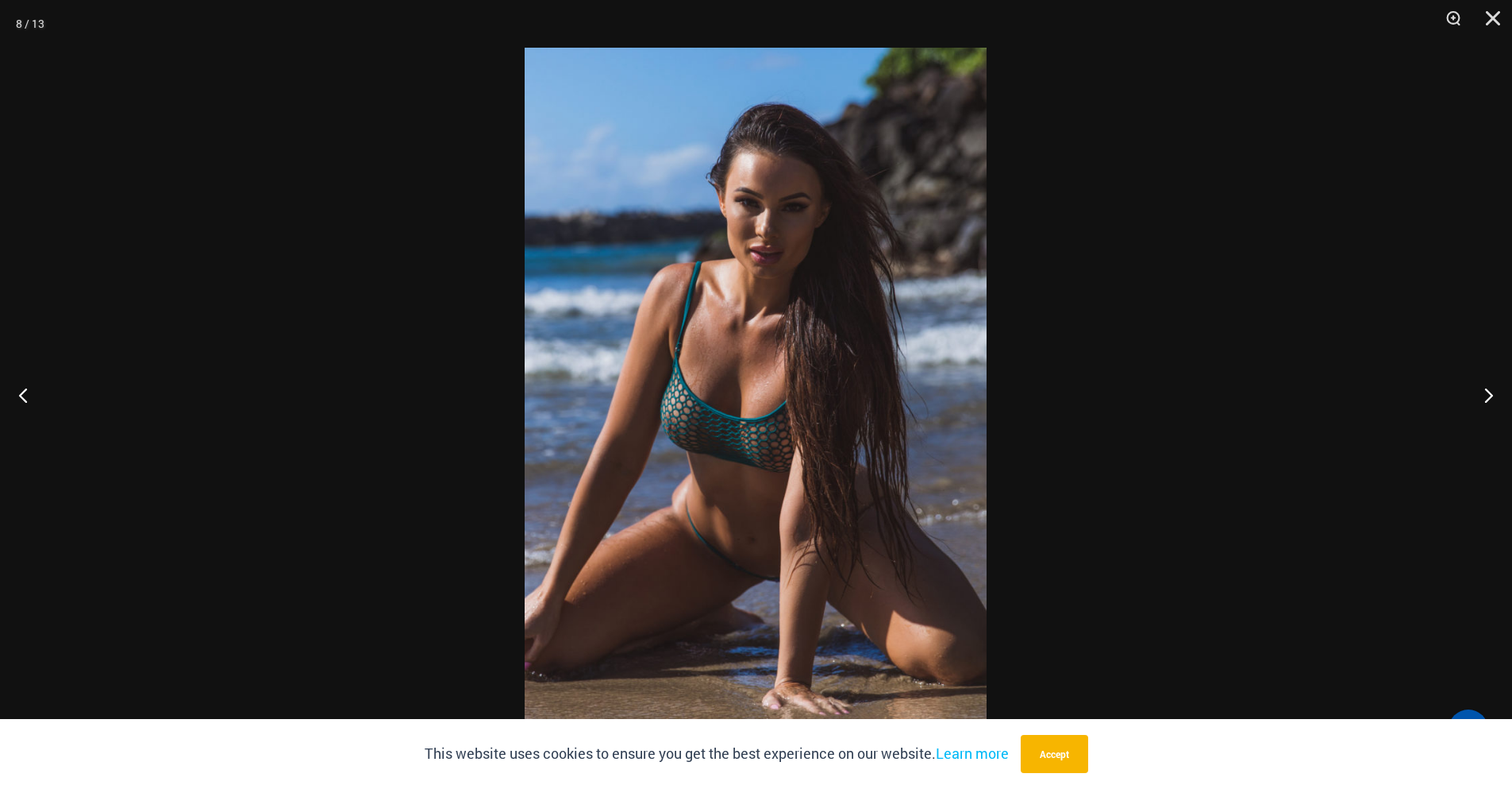
click at [1486, 397] on button "Next" at bounding box center [1483, 394] width 60 height 80
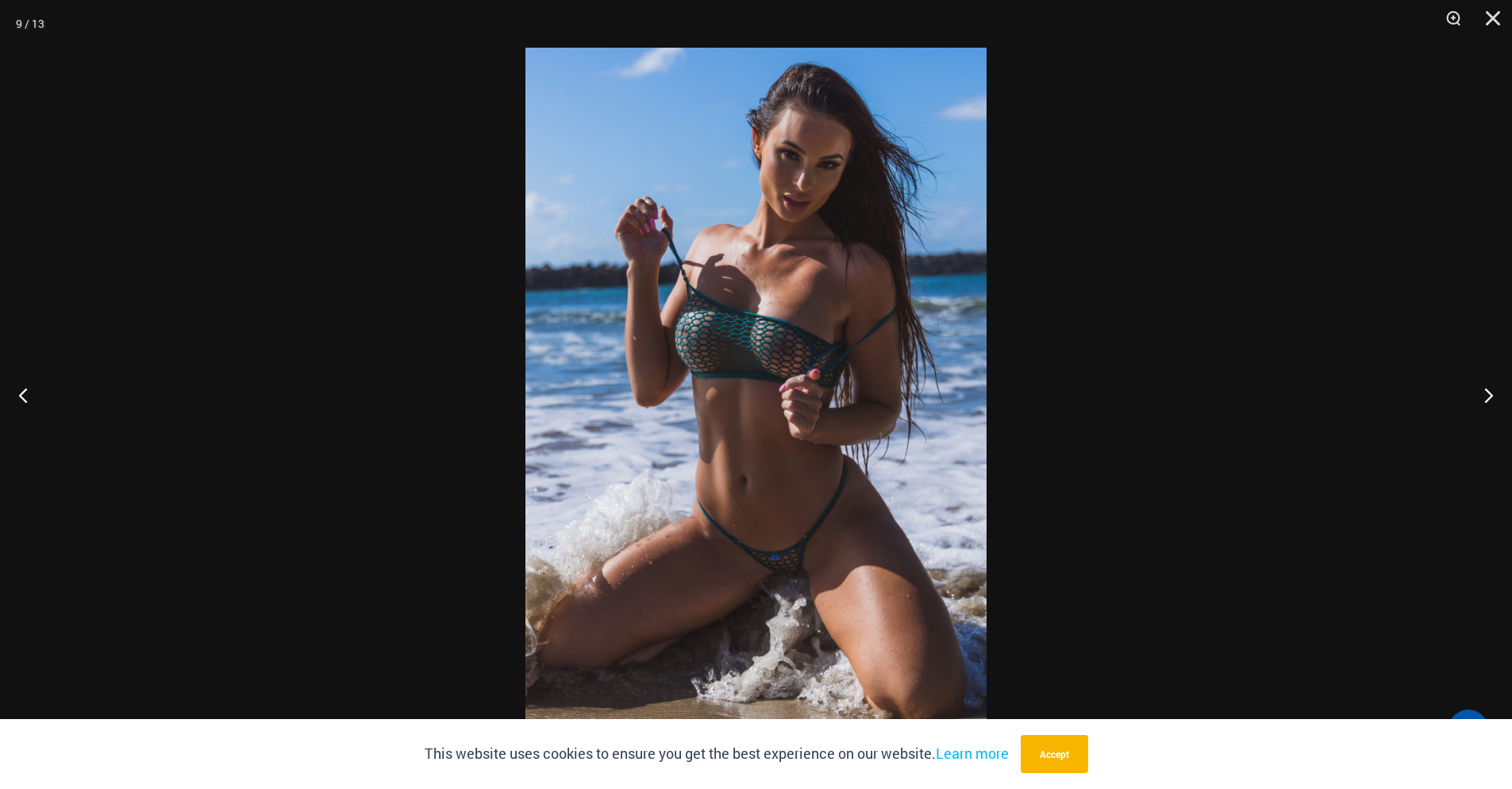
click at [1486, 397] on button "Next" at bounding box center [1483, 394] width 60 height 80
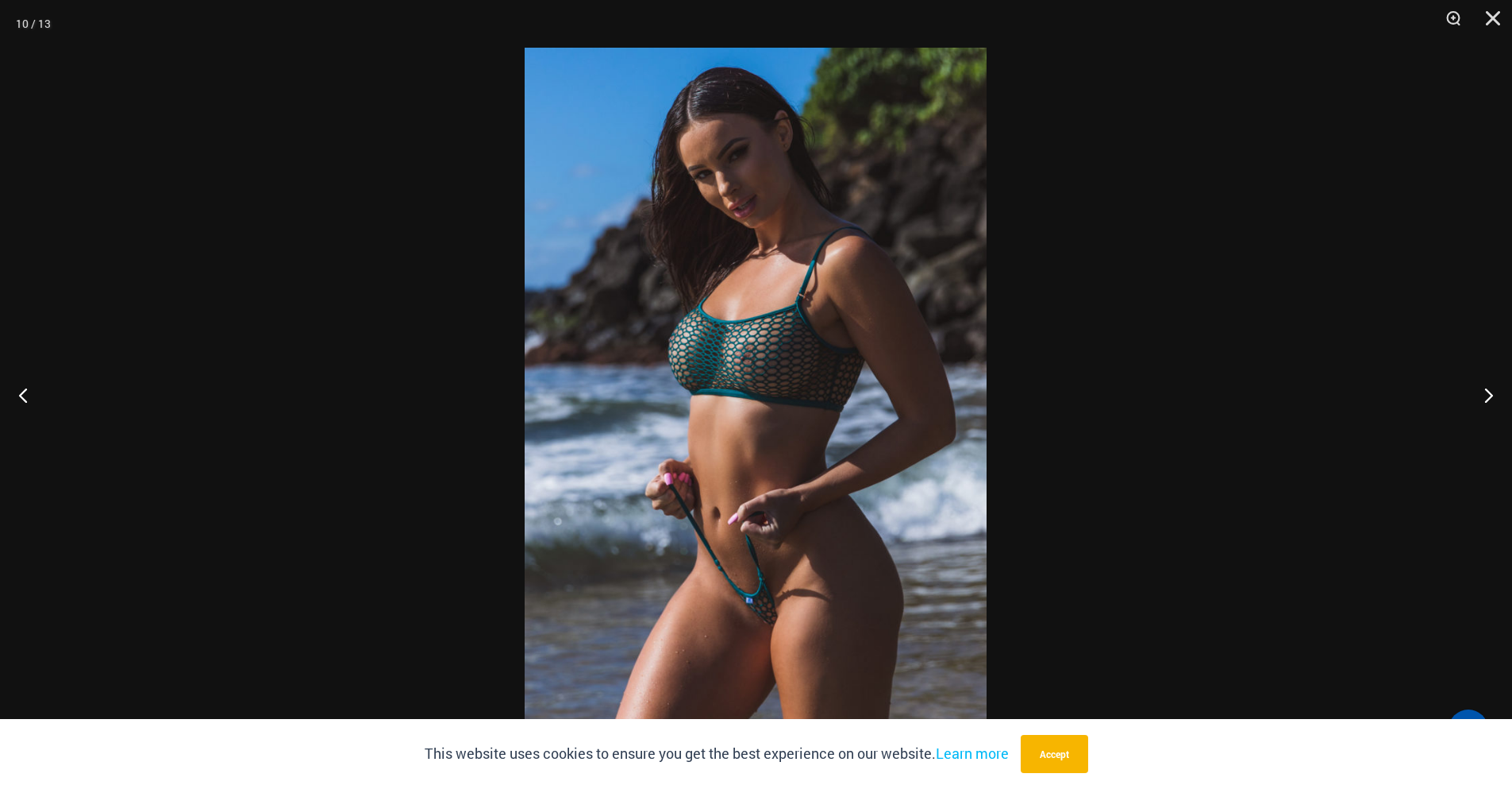
click at [1486, 397] on button "Next" at bounding box center [1483, 394] width 60 height 80
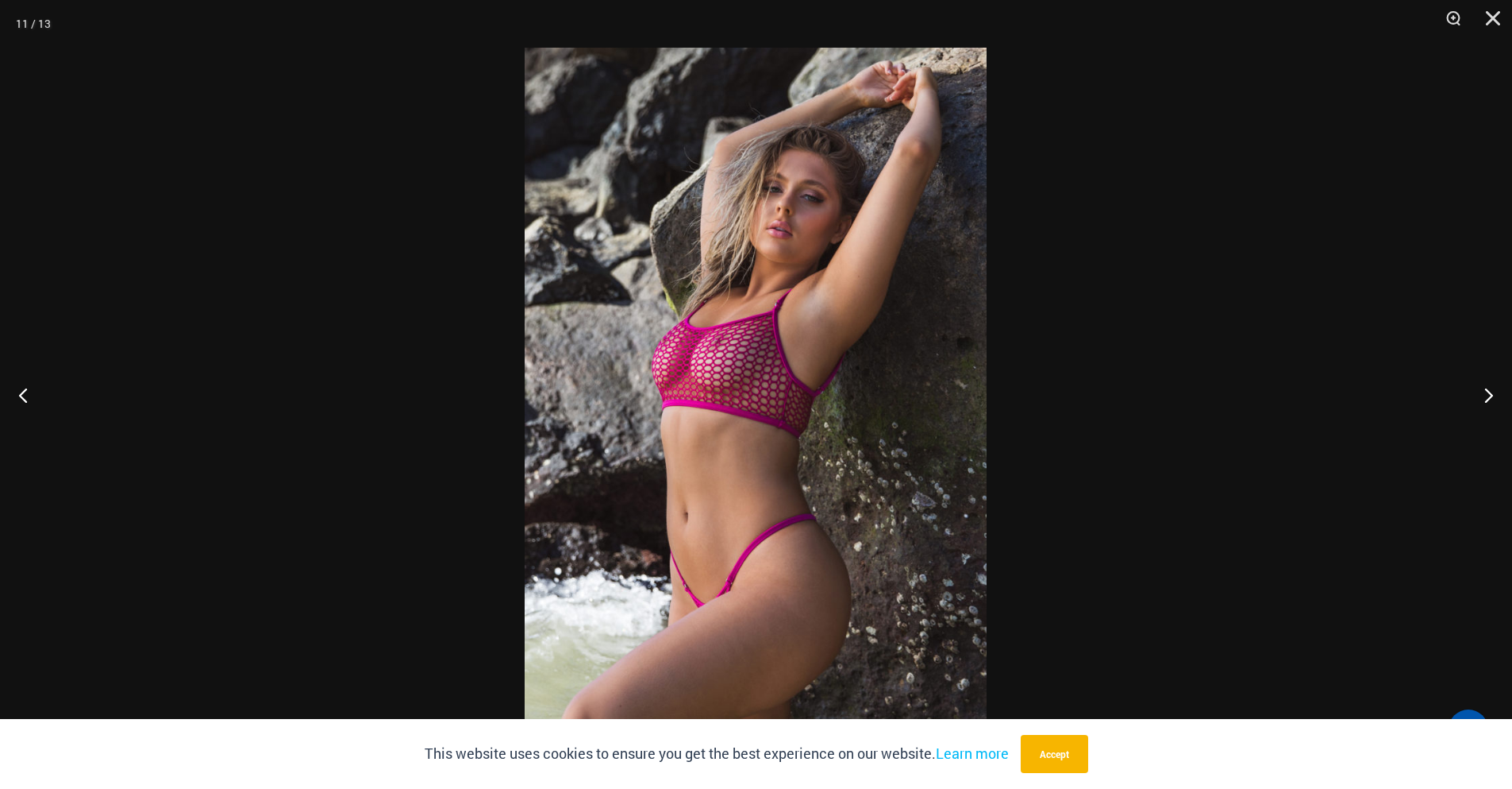
click at [1486, 397] on button "Next" at bounding box center [1483, 394] width 60 height 80
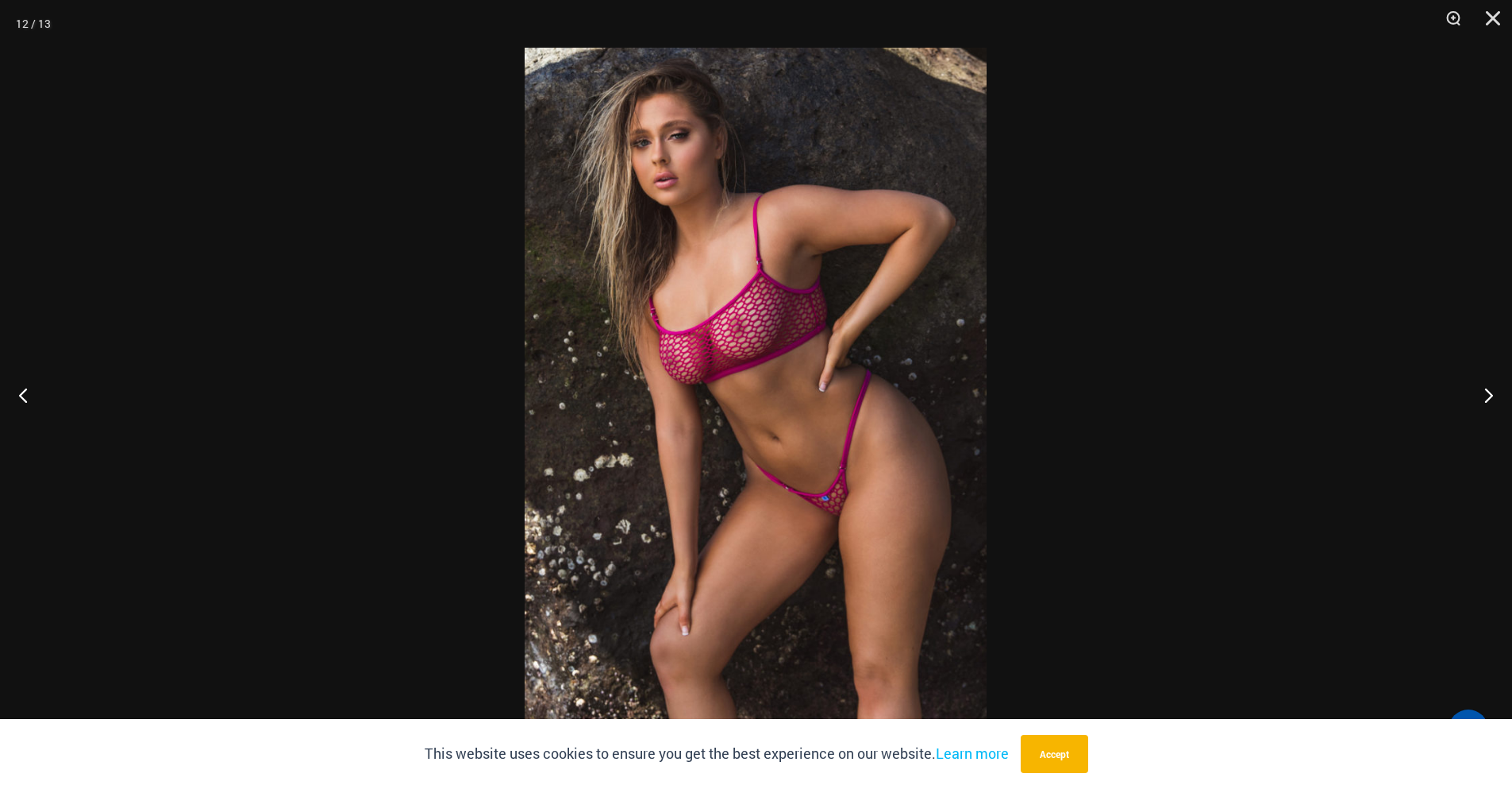
click at [1486, 397] on button "Next" at bounding box center [1483, 394] width 60 height 80
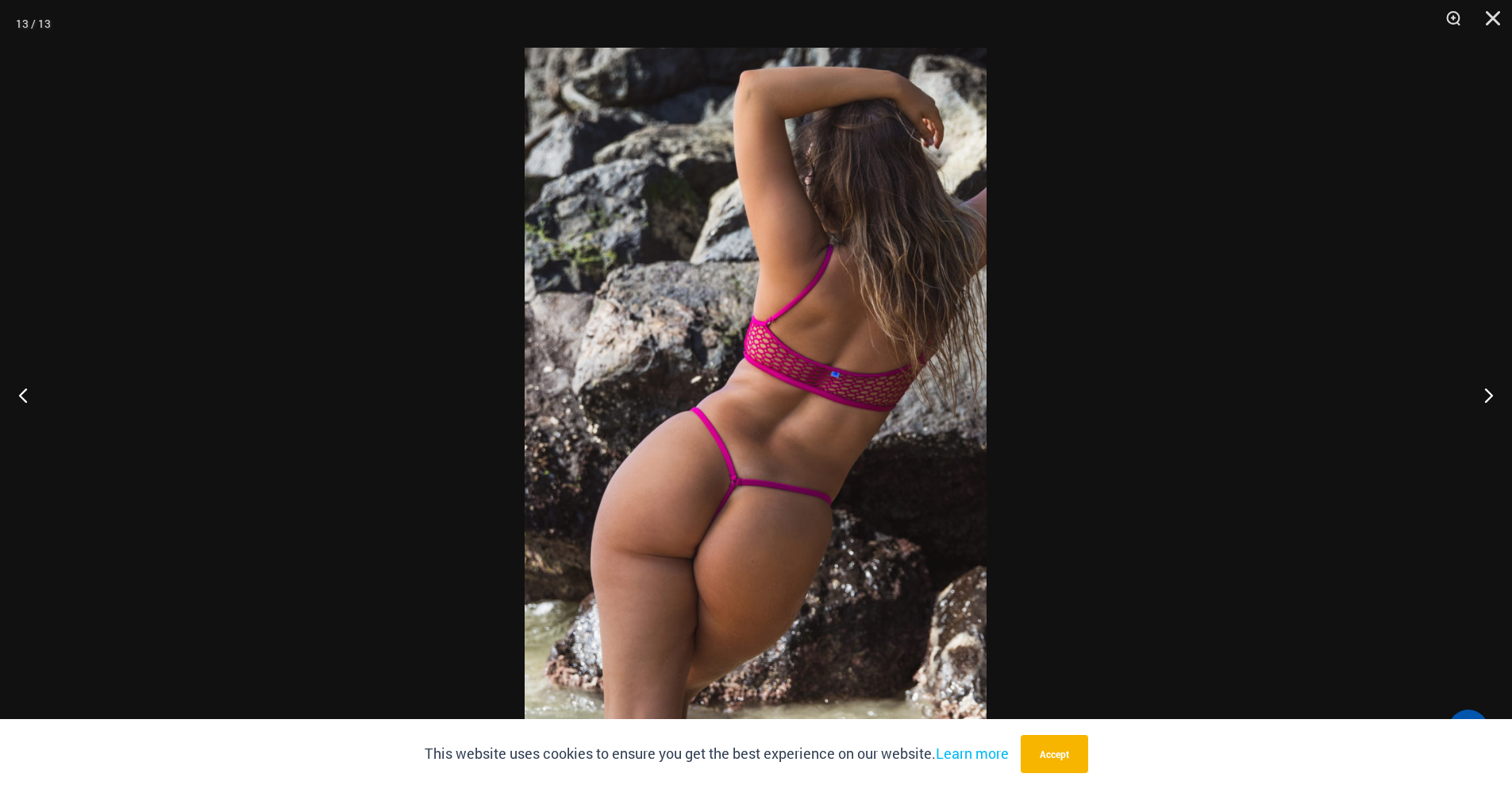
click at [1486, 397] on button "Next" at bounding box center [1483, 394] width 60 height 80
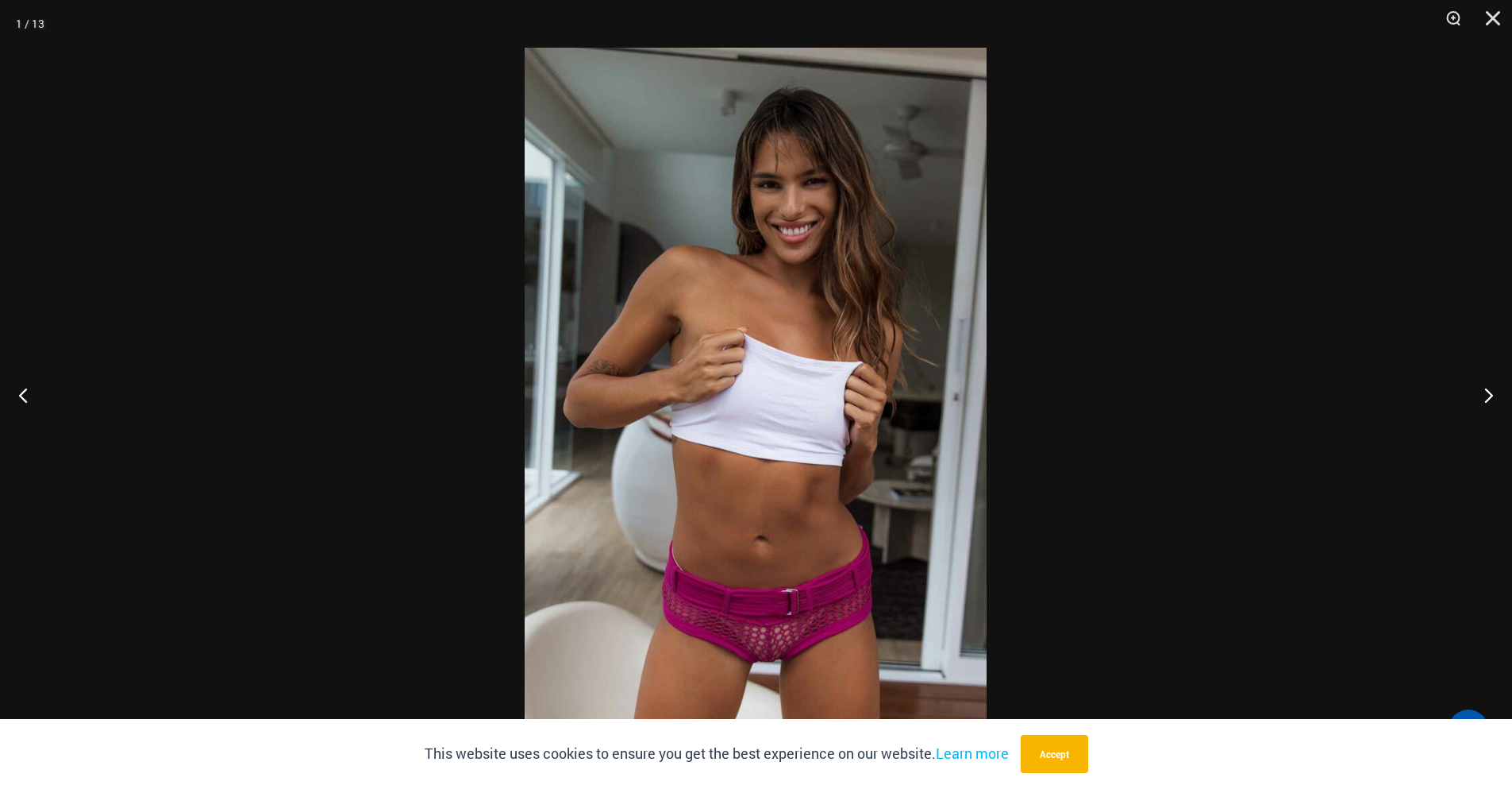
click at [1486, 397] on button "Next" at bounding box center [1483, 394] width 60 height 80
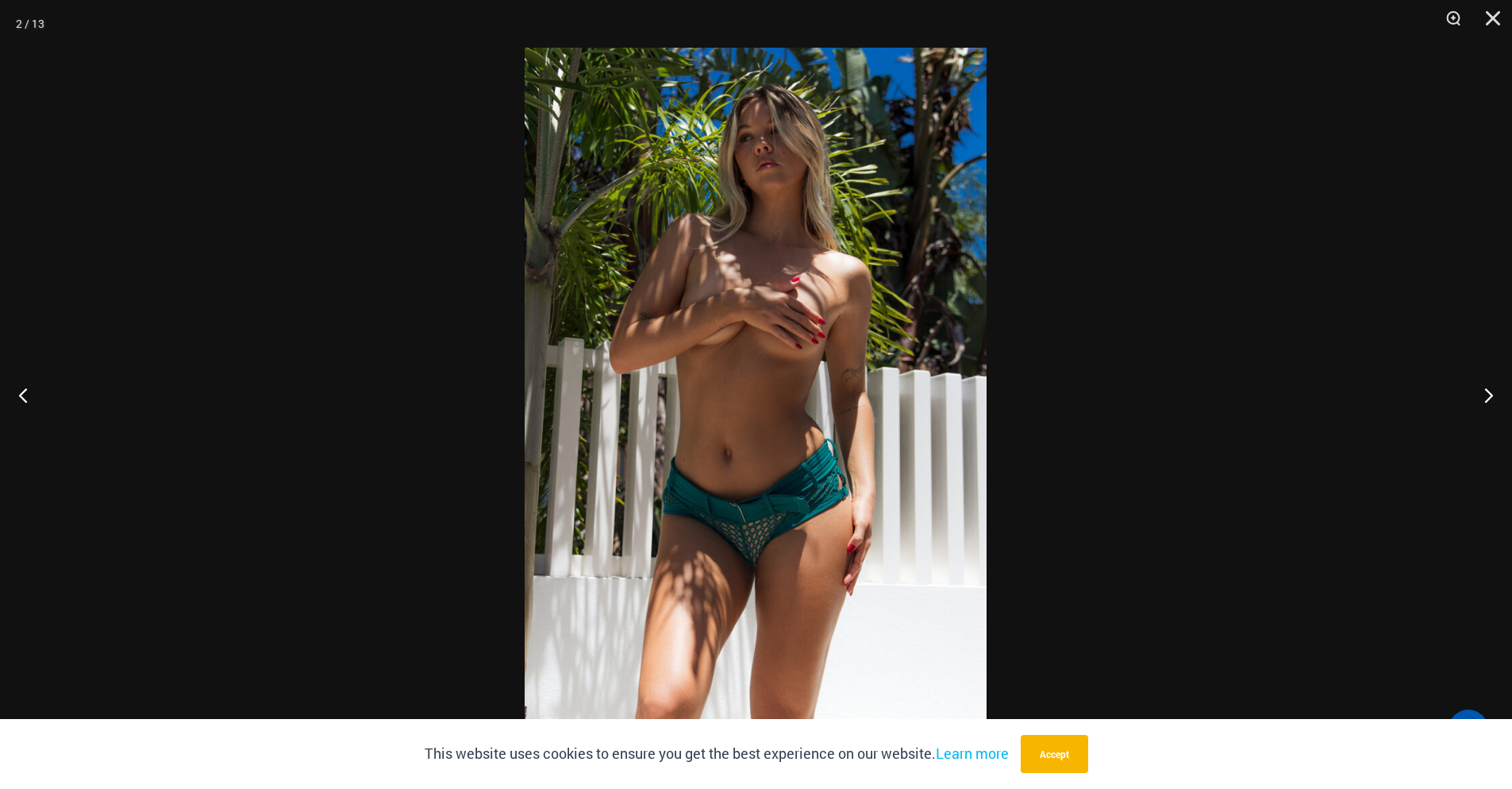
click at [1486, 397] on button "Next" at bounding box center [1483, 394] width 60 height 80
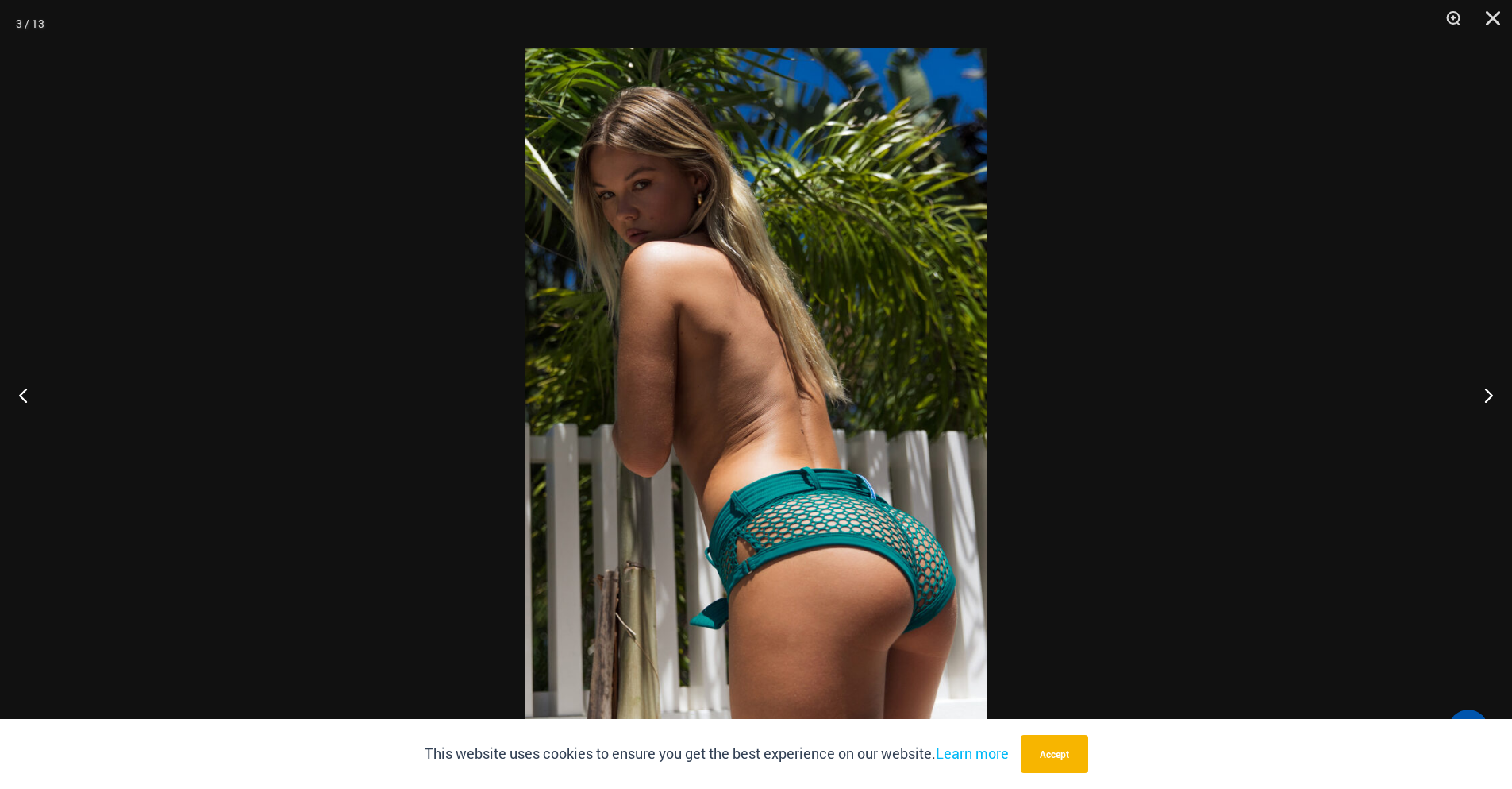
click at [1486, 397] on button "Next" at bounding box center [1483, 394] width 60 height 80
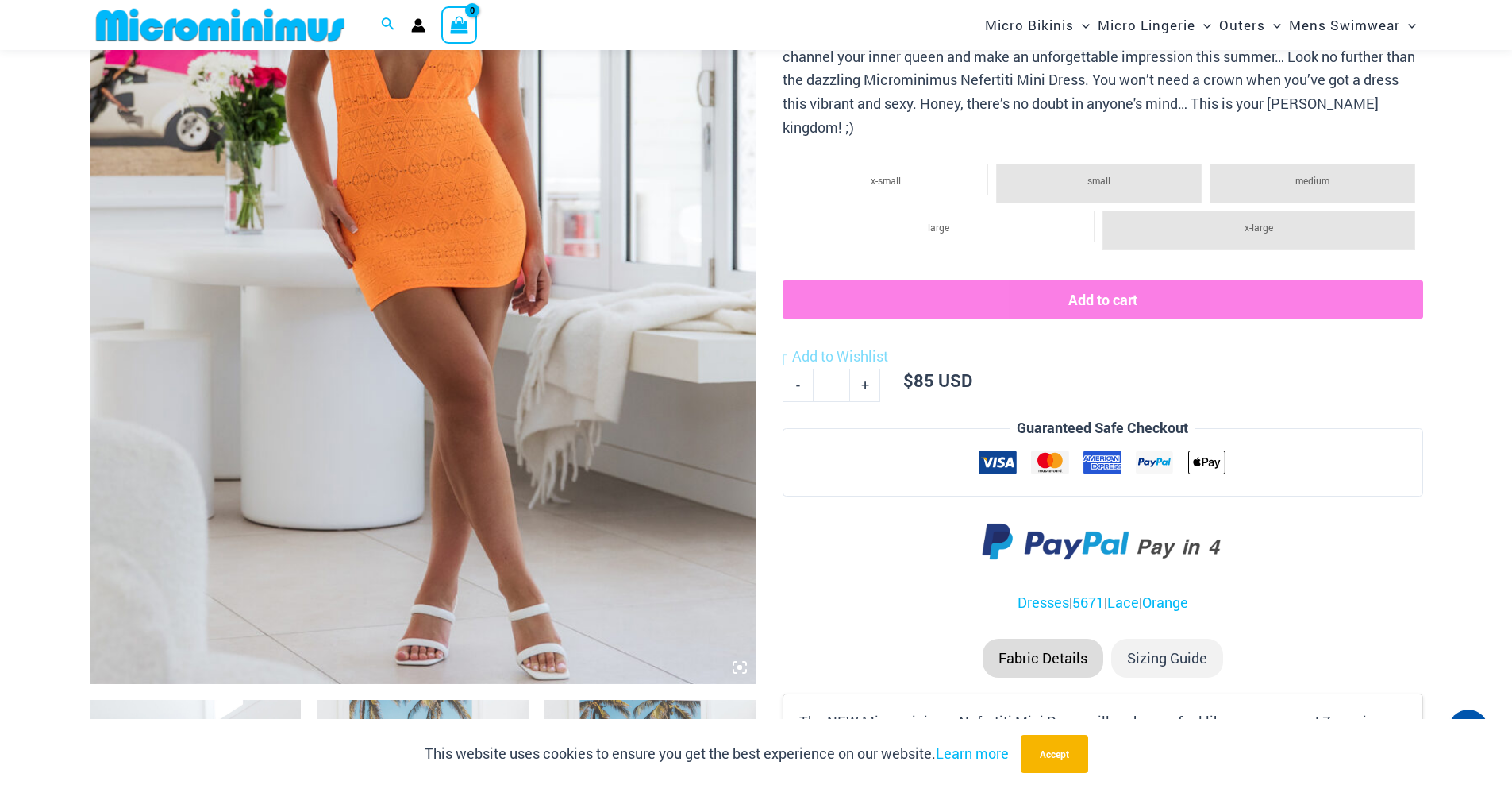
scroll to position [462, 0]
click at [736, 671] on icon at bounding box center [739, 665] width 14 height 14
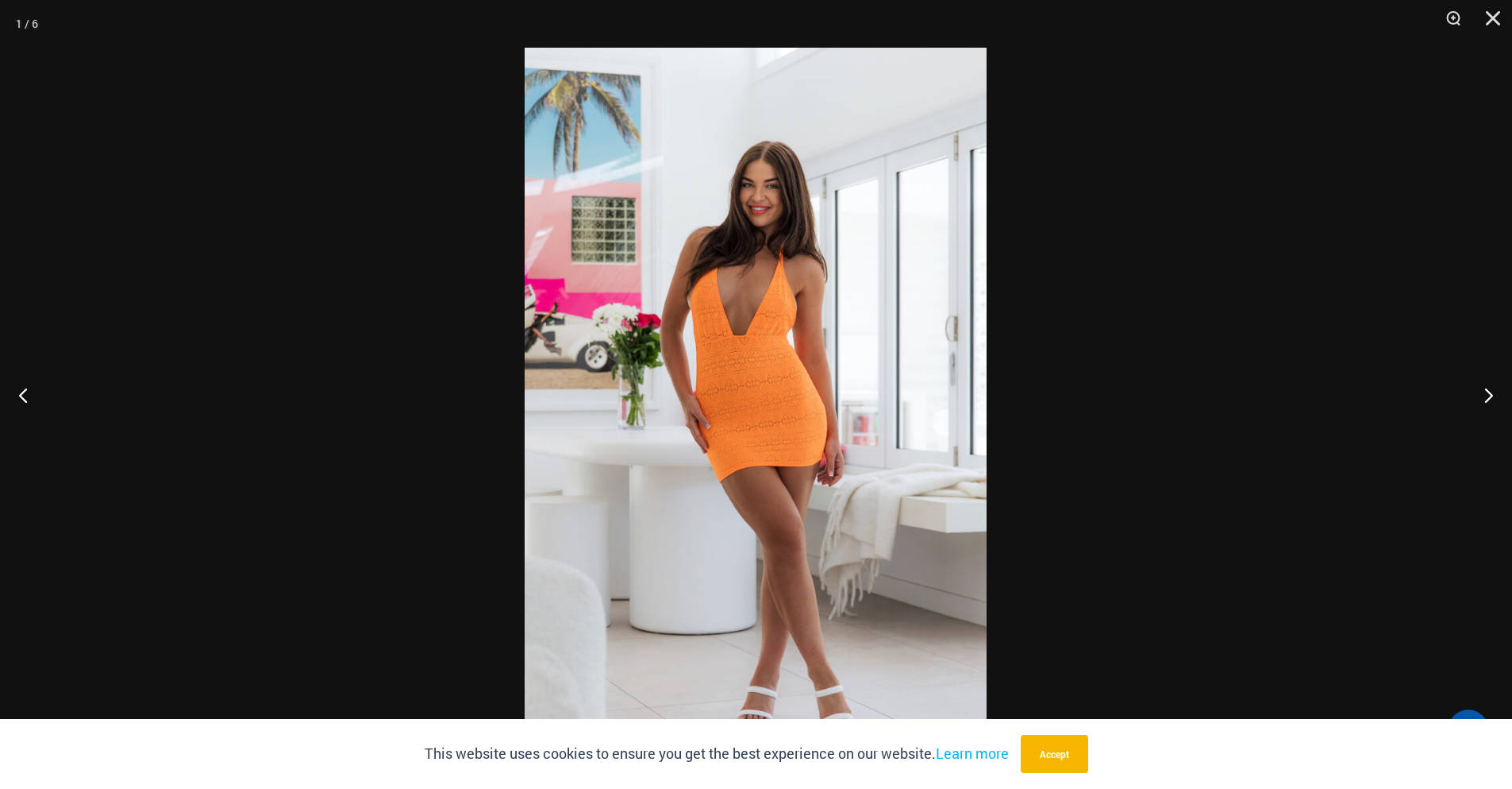
click at [1480, 384] on button "Next" at bounding box center [1483, 394] width 60 height 80
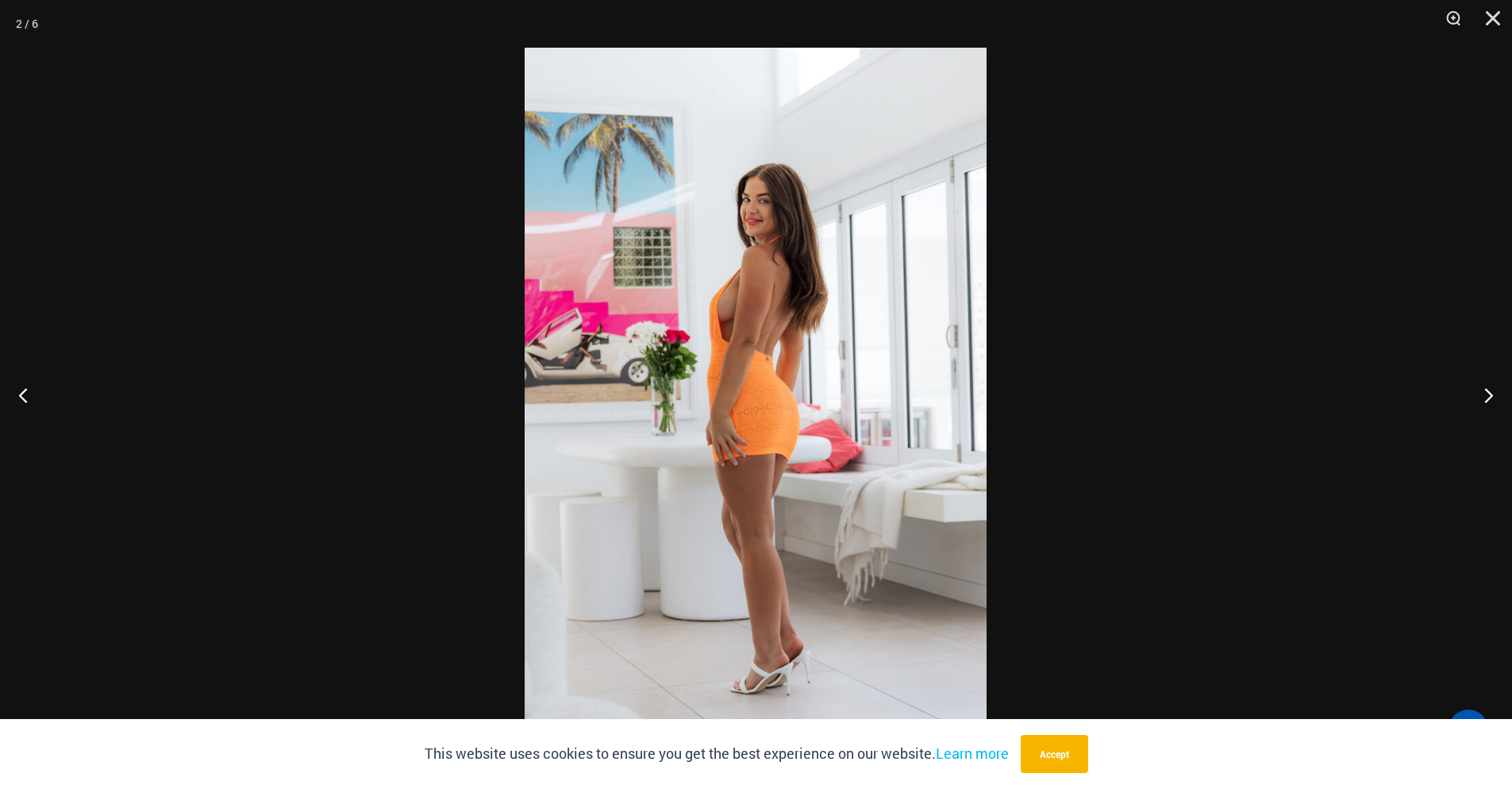
click at [1480, 384] on button "Next" at bounding box center [1483, 394] width 60 height 80
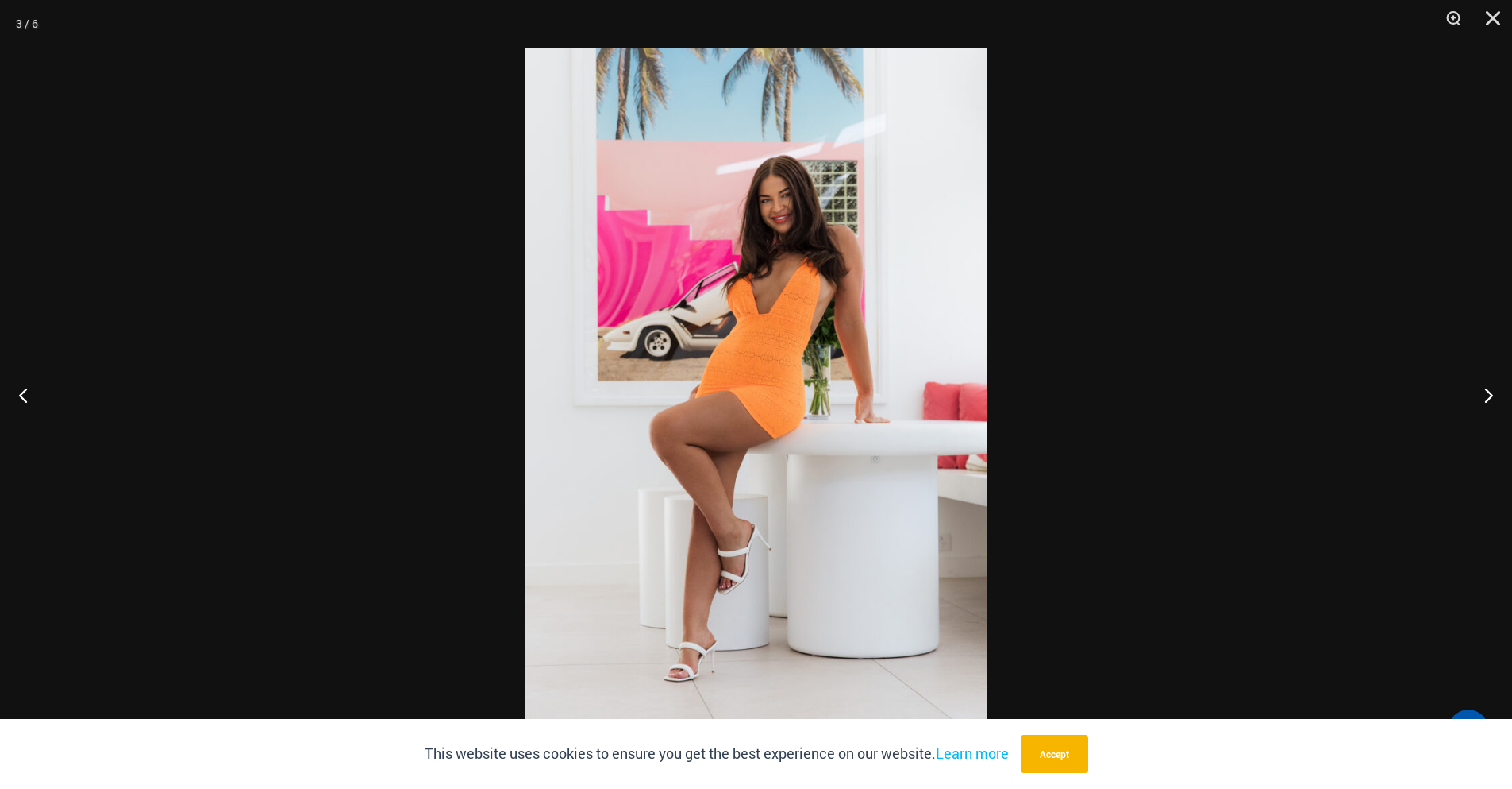
click at [1480, 384] on button "Next" at bounding box center [1483, 394] width 60 height 80
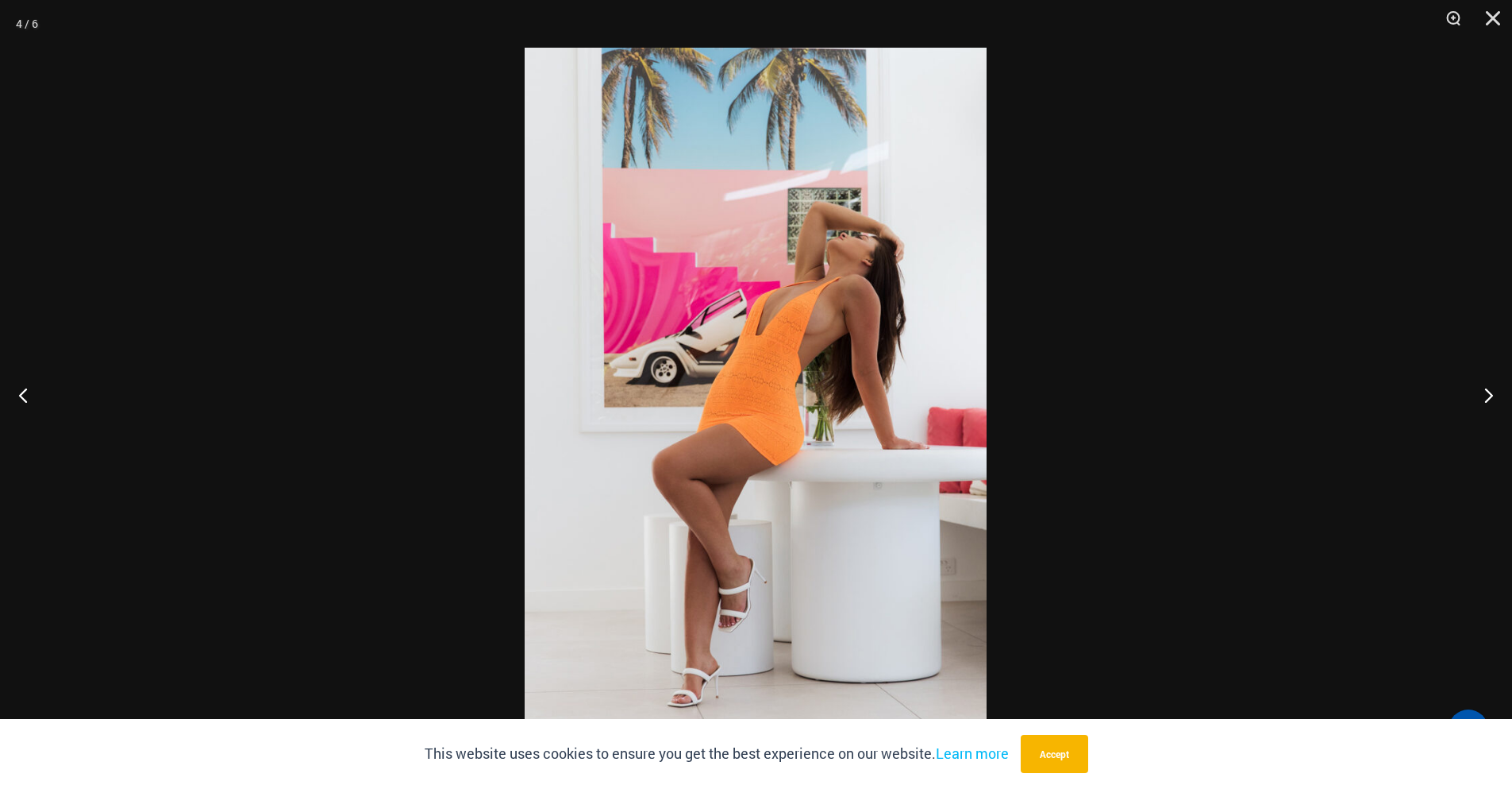
click at [1480, 384] on button "Next" at bounding box center [1483, 394] width 60 height 80
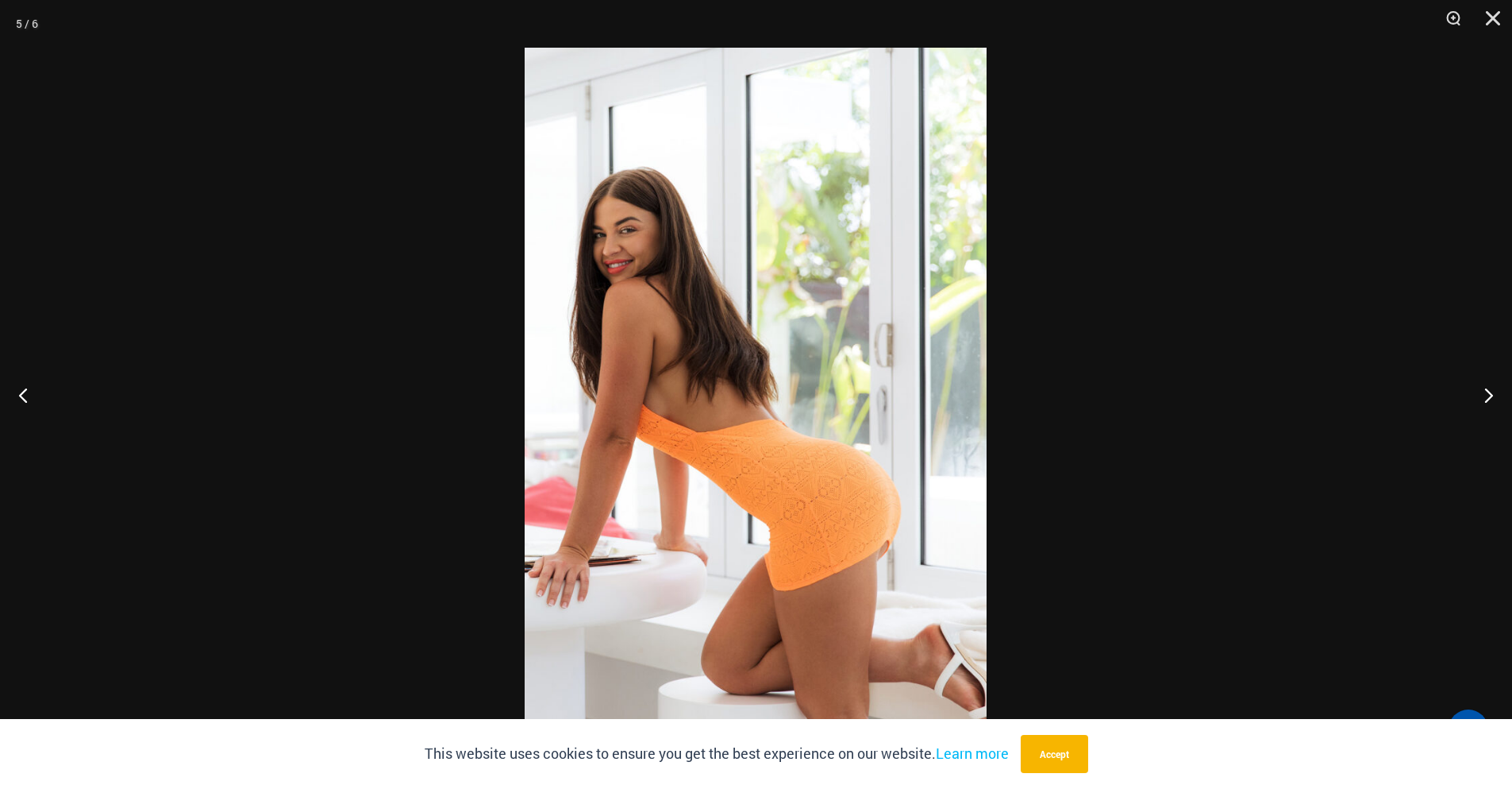
click at [1480, 384] on button "Next" at bounding box center [1483, 394] width 60 height 80
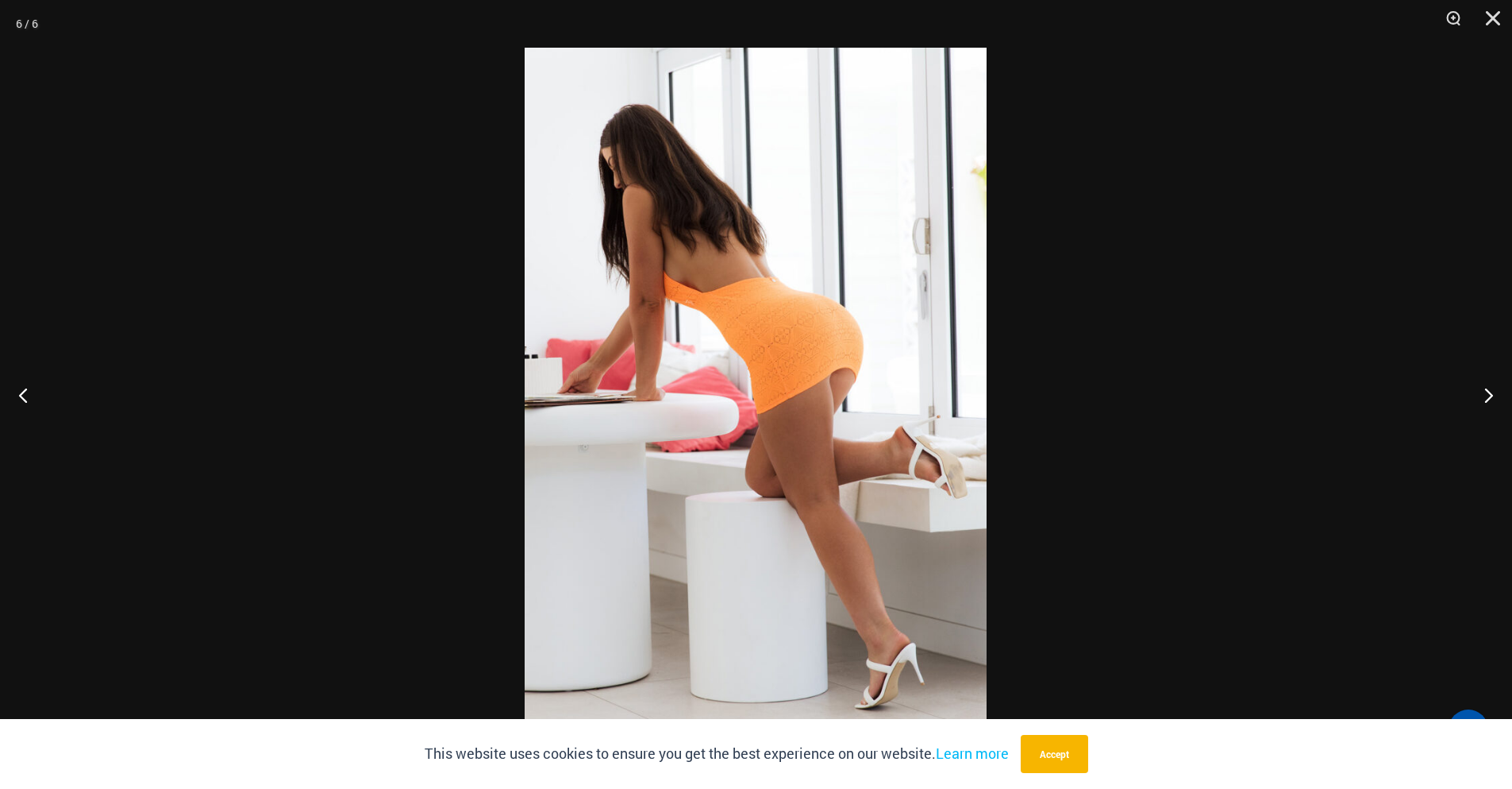
click at [1480, 384] on button "Next" at bounding box center [1483, 394] width 60 height 80
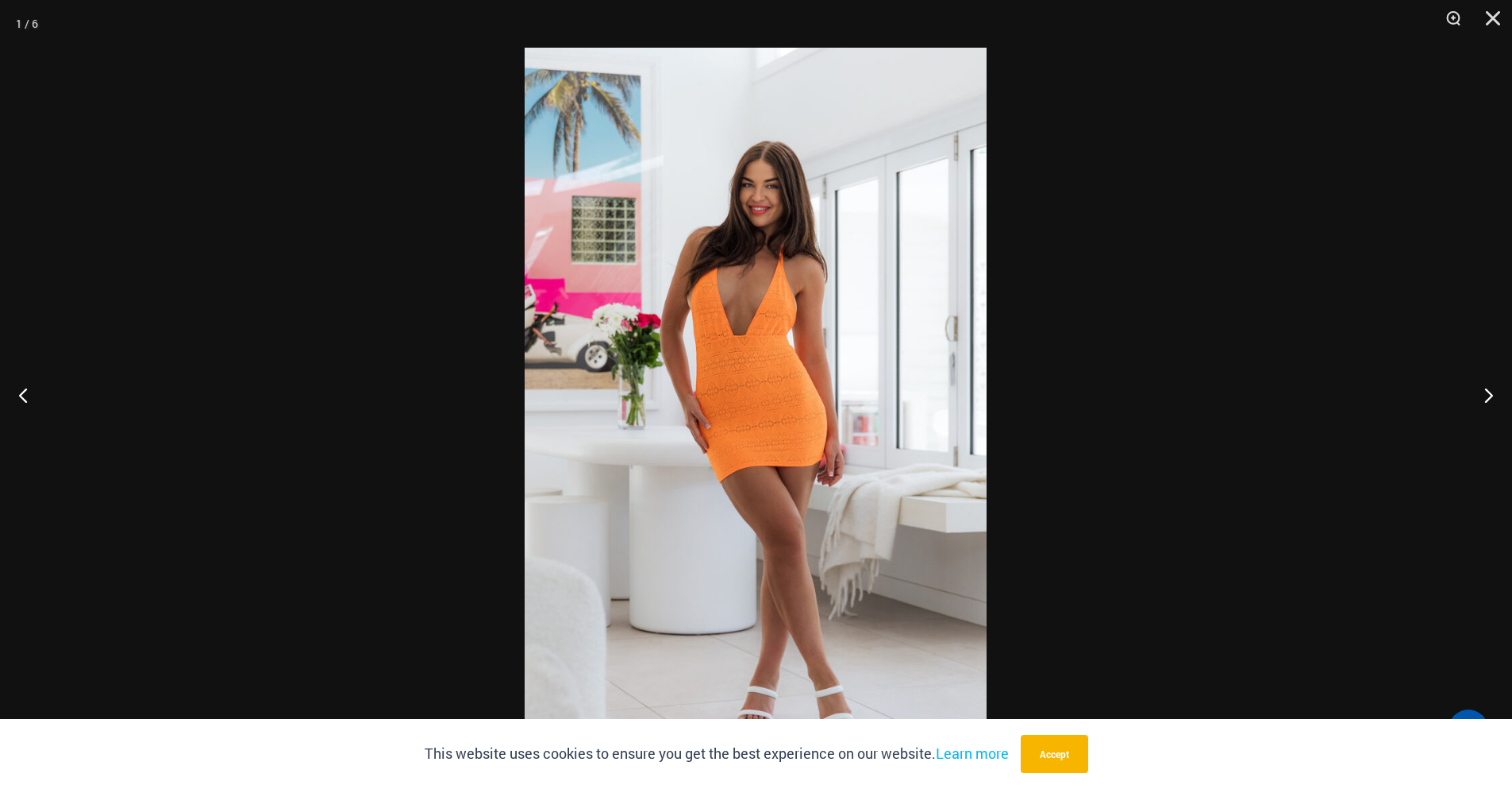
click at [1480, 384] on button "Next" at bounding box center [1483, 394] width 60 height 80
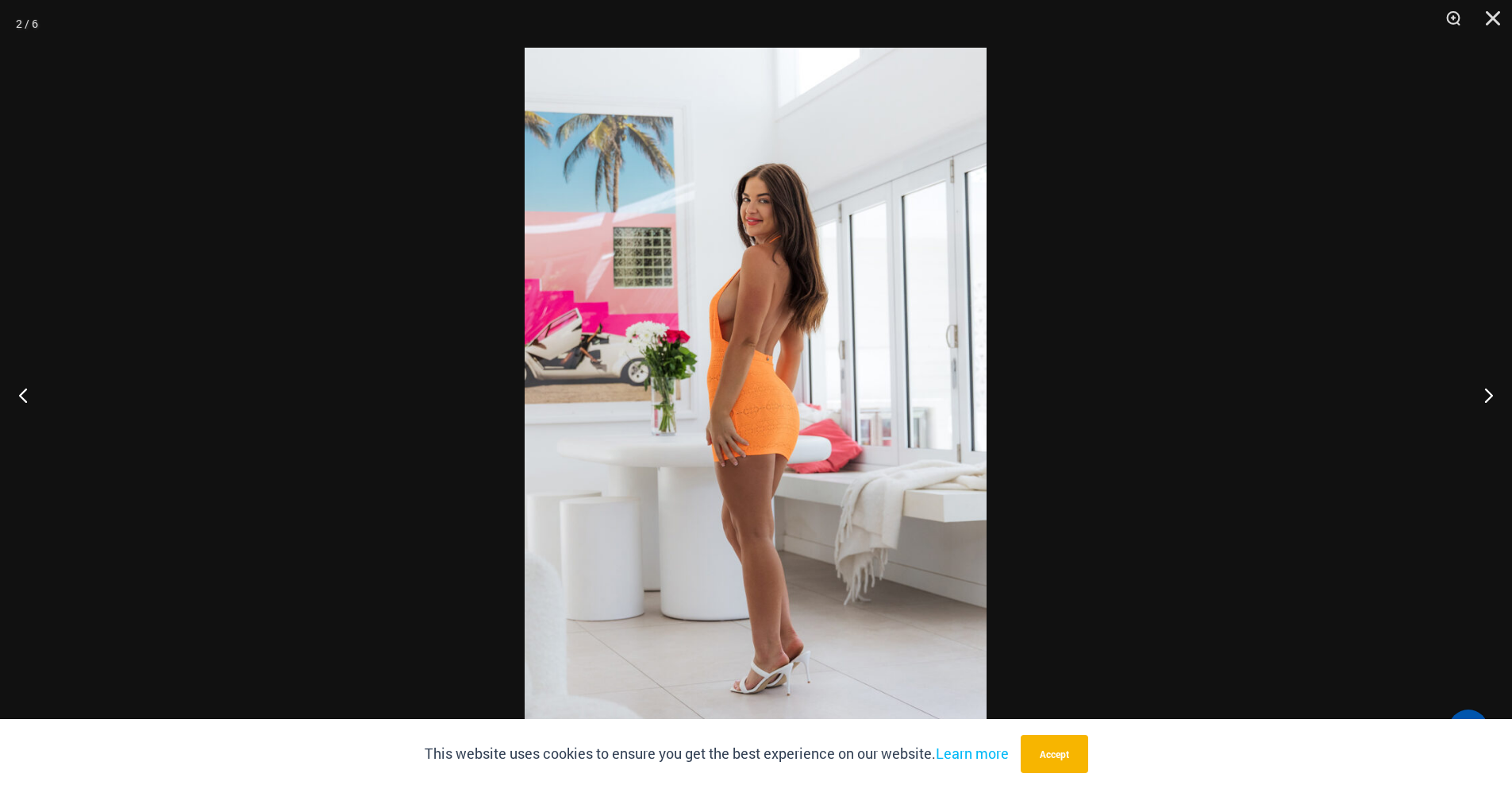
click at [1489, 23] on button "Close" at bounding box center [1488, 23] width 39 height 48
